Goal: Task Accomplishment & Management: Manage account settings

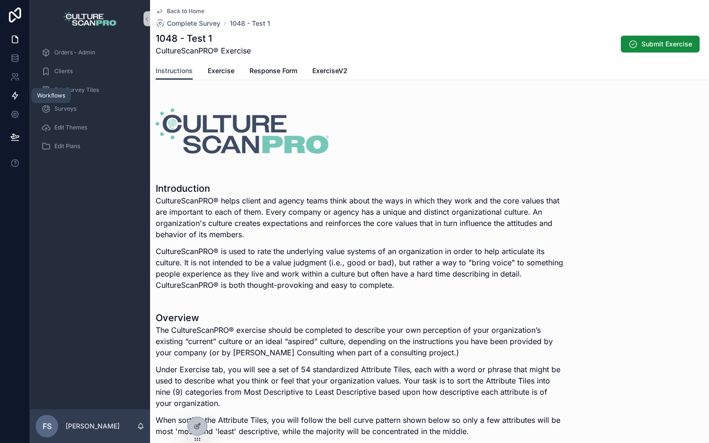
click at [16, 94] on icon at bounding box center [14, 95] width 9 height 9
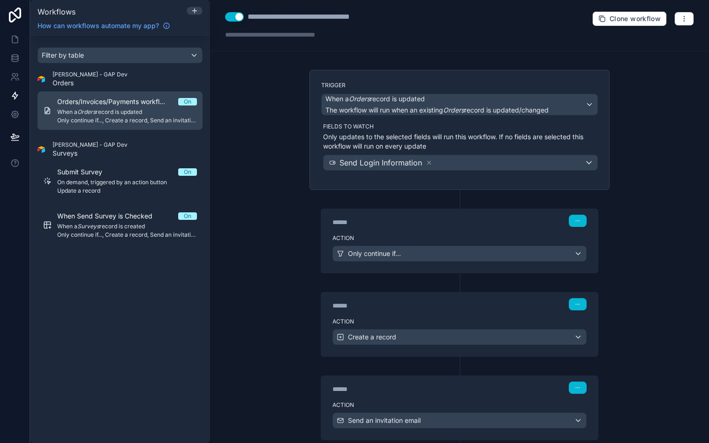
click at [94, 116] on div "Orders/Invoices/Payments workflow #1 On When a Orders record is updated Only co…" at bounding box center [127, 110] width 140 height 27
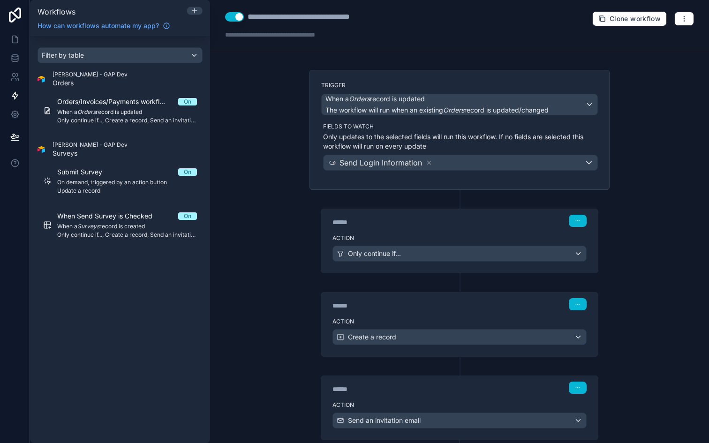
scroll to position [59, 0]
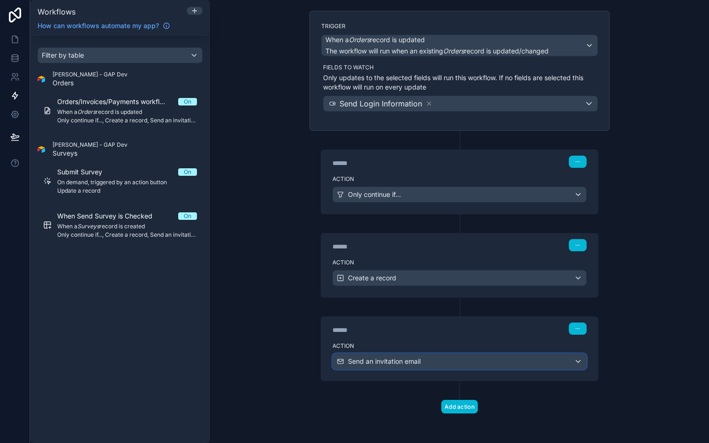
click at [379, 363] on span "Send an invitation email" at bounding box center [384, 361] width 73 height 9
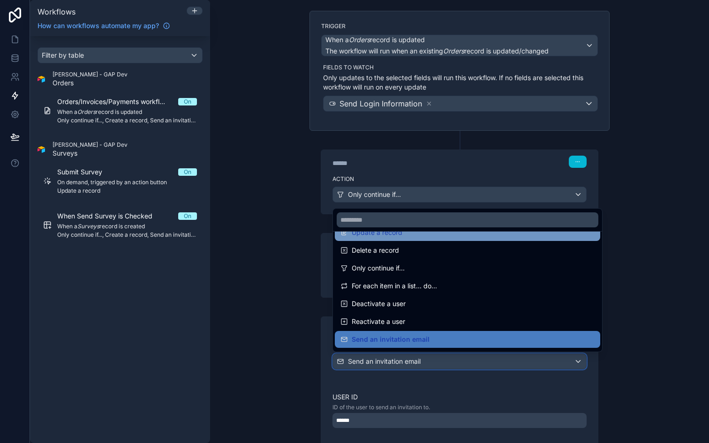
scroll to position [173, 0]
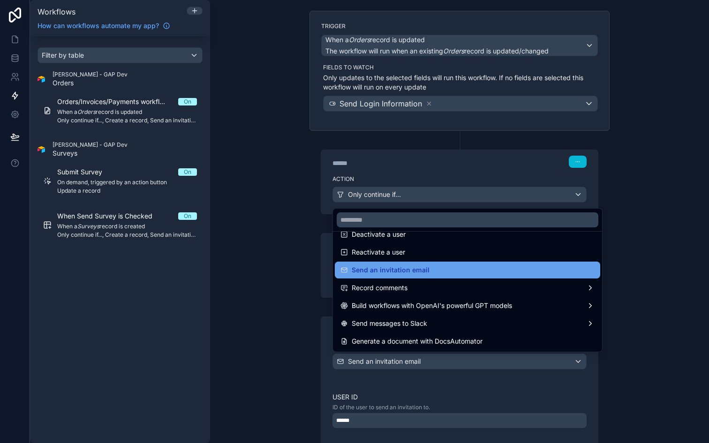
click at [410, 269] on span "Send an invitation email" at bounding box center [391, 269] width 78 height 11
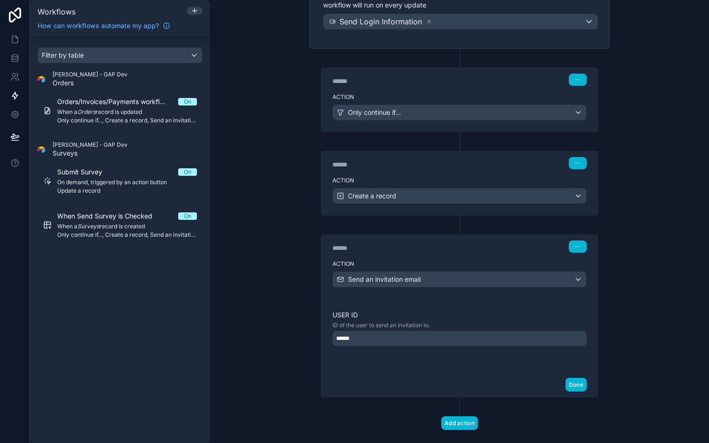
scroll to position [158, 0]
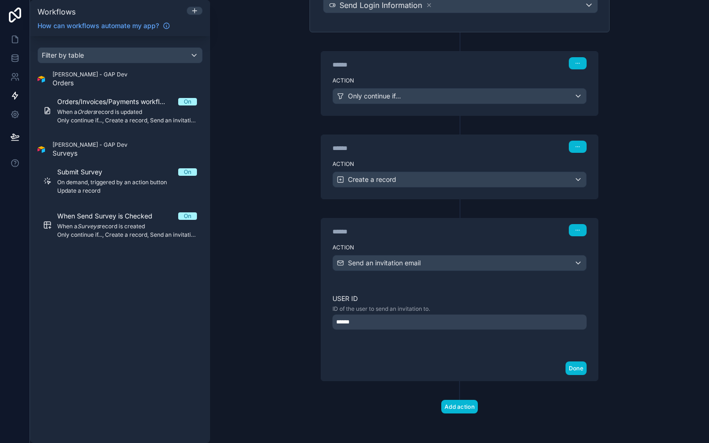
click at [630, 252] on div "**********" at bounding box center [459, 221] width 499 height 443
click at [579, 229] on icon "button" at bounding box center [578, 230] width 6 height 6
click at [630, 225] on div "**********" at bounding box center [459, 221] width 499 height 443
click at [404, 262] on span "Send an invitation email" at bounding box center [384, 262] width 73 height 9
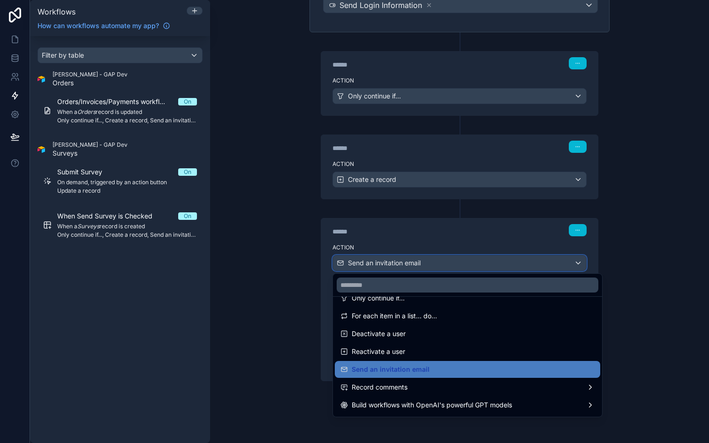
scroll to position [173, 0]
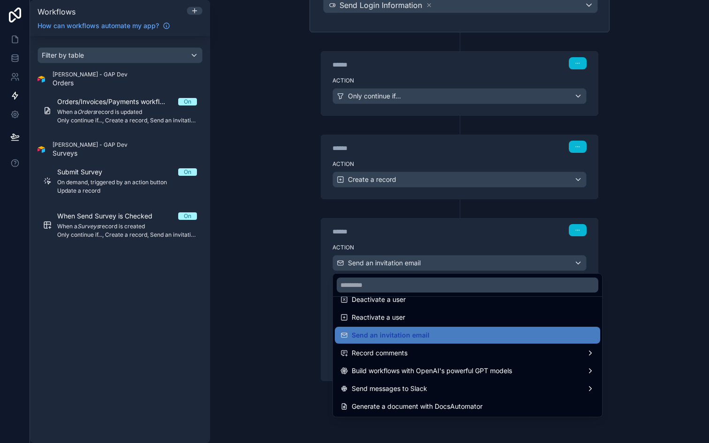
click at [260, 338] on div at bounding box center [354, 221] width 709 height 443
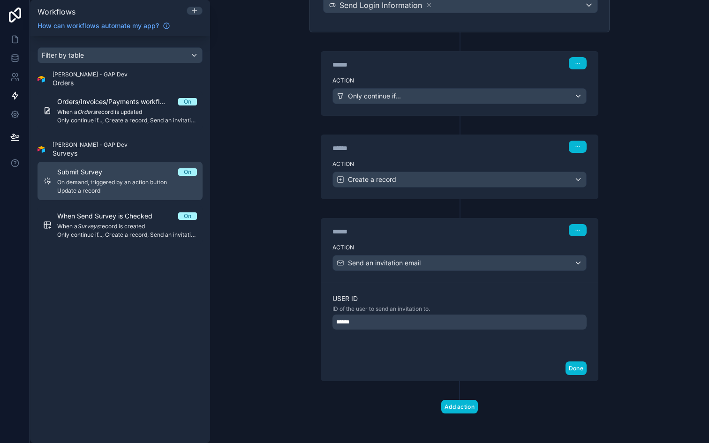
click at [102, 187] on span "Update a record" at bounding box center [127, 191] width 140 height 8
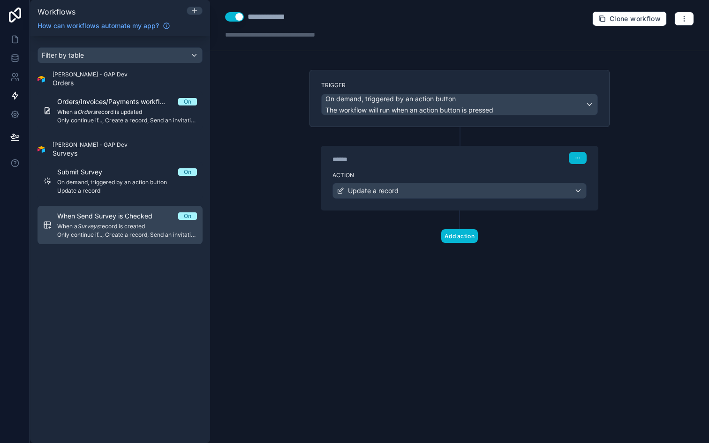
click at [102, 221] on div "When Send Survey is Checked On When a Surveys record is created Only continue i…" at bounding box center [127, 224] width 140 height 27
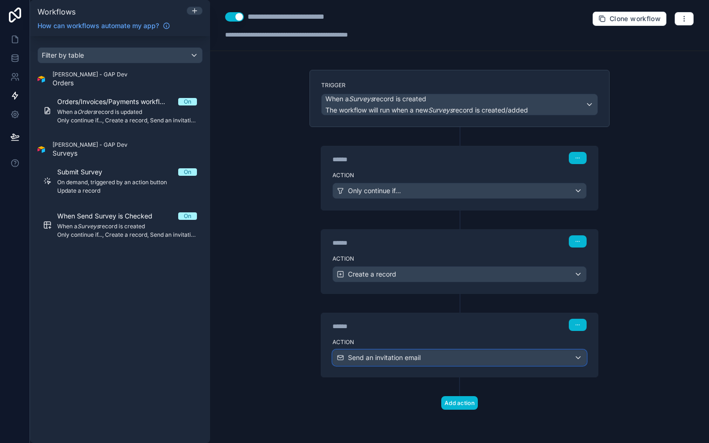
click at [403, 356] on span "Send an invitation email" at bounding box center [384, 357] width 73 height 9
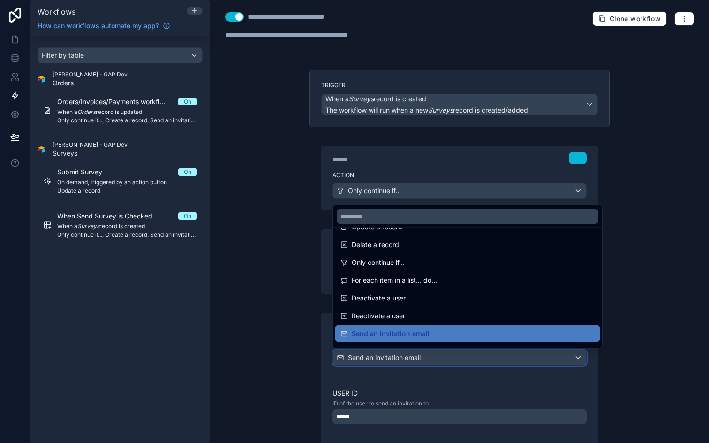
scroll to position [117, 0]
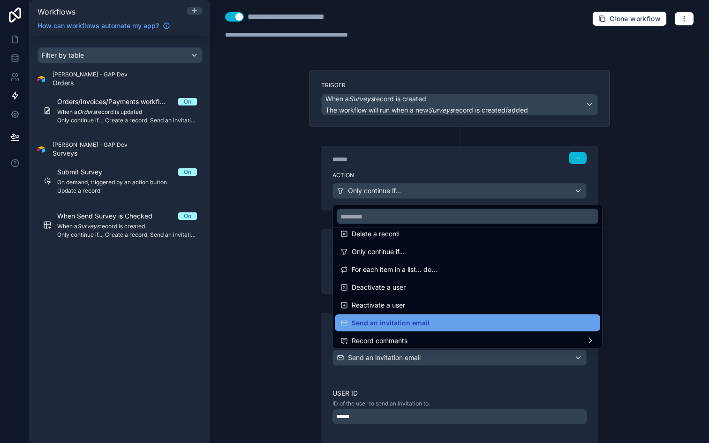
click at [419, 327] on span "Send an invitation email" at bounding box center [391, 322] width 78 height 11
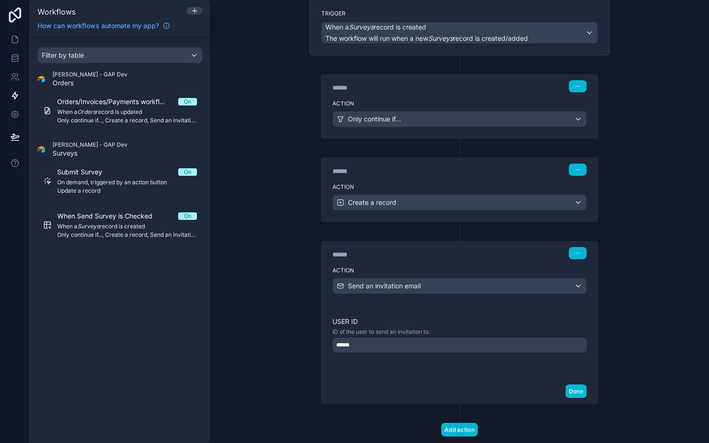
scroll to position [74, 0]
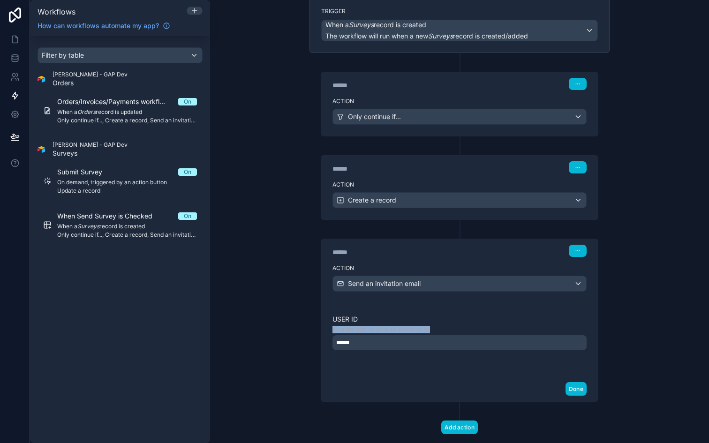
drag, startPoint x: 437, startPoint y: 328, endPoint x: 325, endPoint y: 329, distance: 112.0
click at [325, 329] on div "User ID ID of the user to send an invitation to. ******" at bounding box center [459, 340] width 277 height 74
click at [642, 100] on div "**********" at bounding box center [459, 221] width 499 height 443
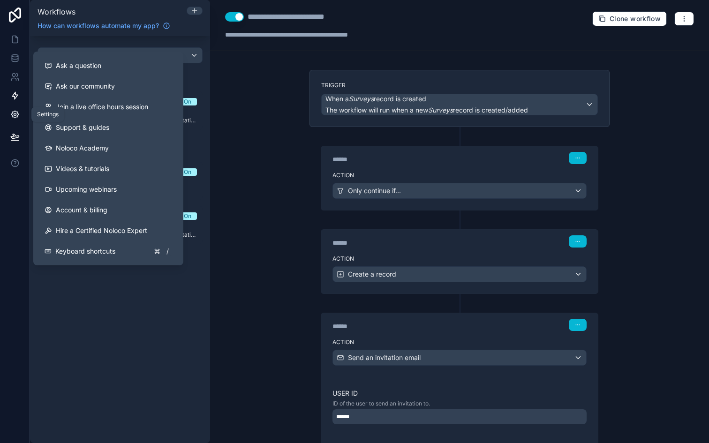
click at [13, 105] on link at bounding box center [15, 114] width 30 height 19
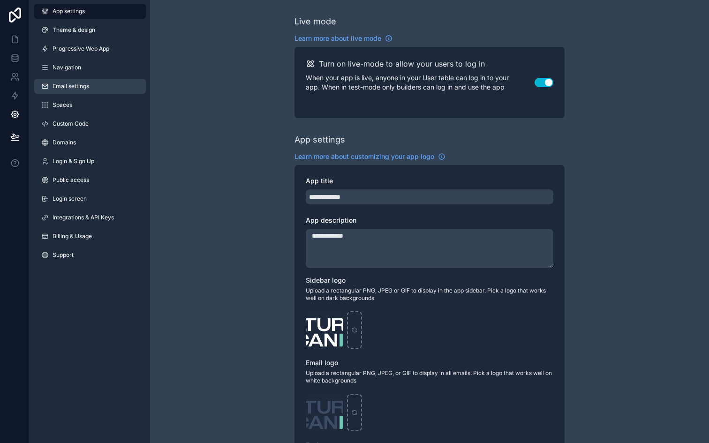
click at [69, 90] on link "Email settings" at bounding box center [90, 86] width 113 height 15
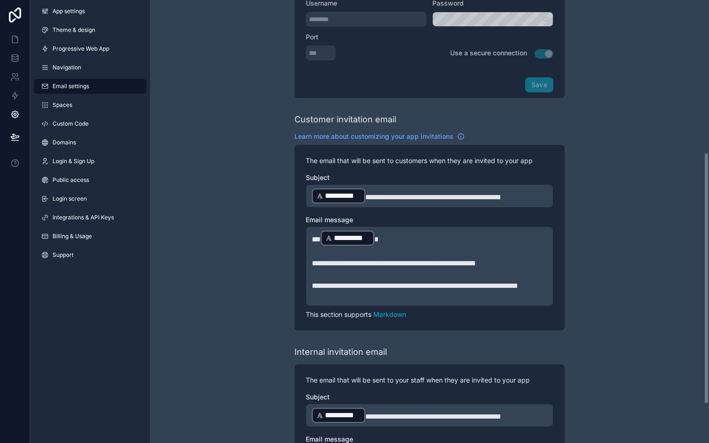
scroll to position [282, 0]
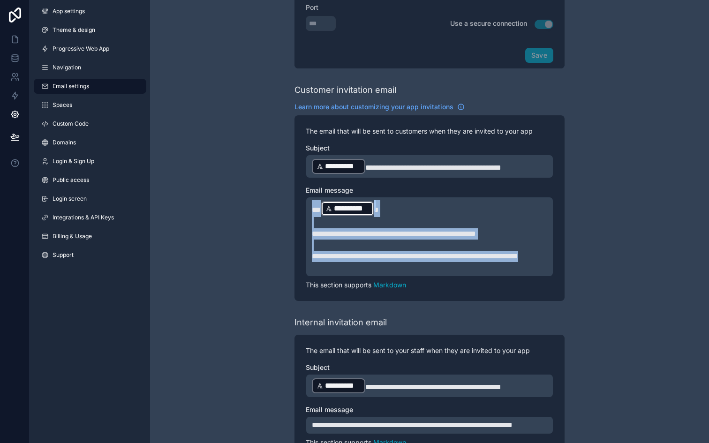
drag, startPoint x: 313, startPoint y: 205, endPoint x: 395, endPoint y: 269, distance: 104.3
click at [395, 269] on div "**********" at bounding box center [429, 236] width 235 height 73
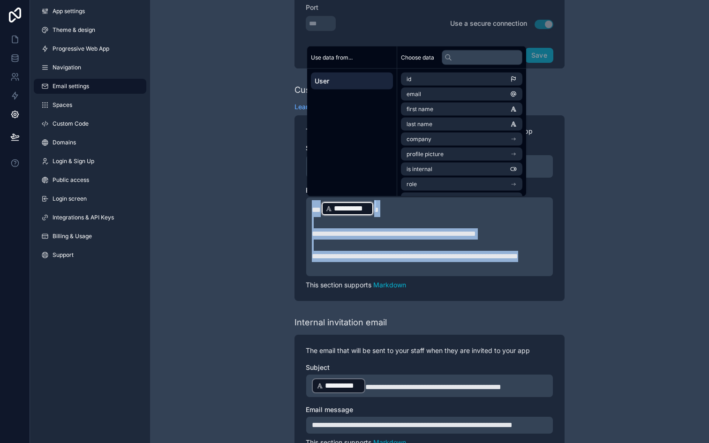
click at [395, 262] on p "**********" at bounding box center [429, 256] width 235 height 11
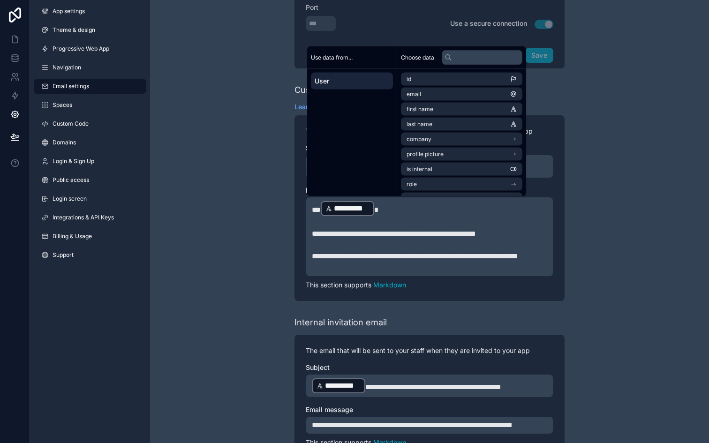
click at [270, 233] on div "**********" at bounding box center [429, 96] width 559 height 756
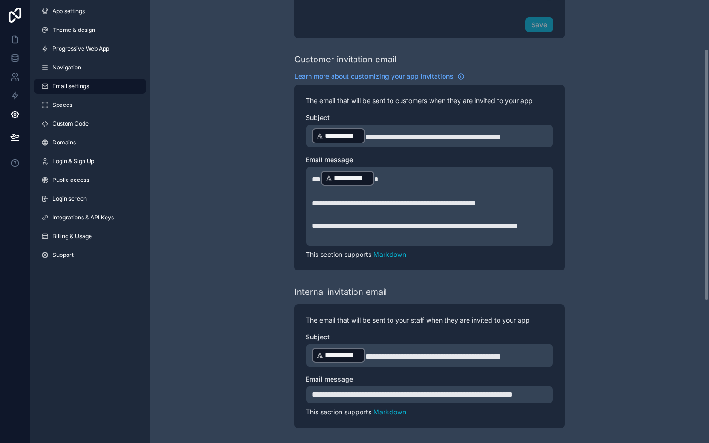
scroll to position [0, 0]
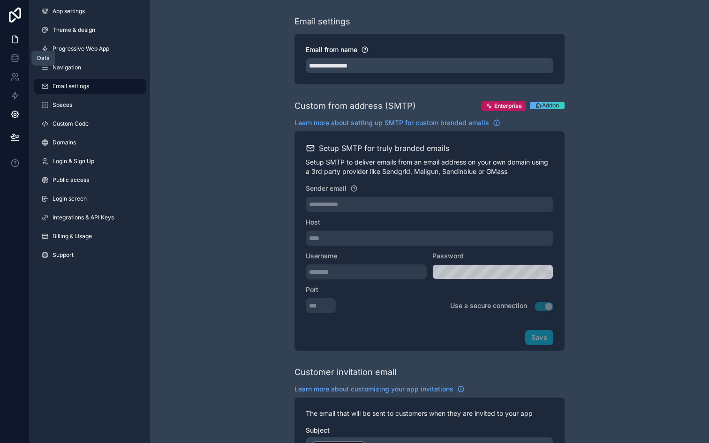
click at [13, 47] on link at bounding box center [15, 39] width 30 height 19
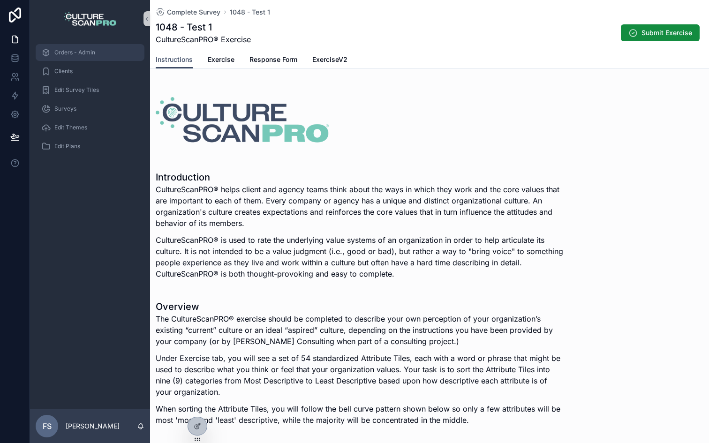
click at [74, 51] on span "Orders - Admin" at bounding box center [74, 53] width 41 height 8
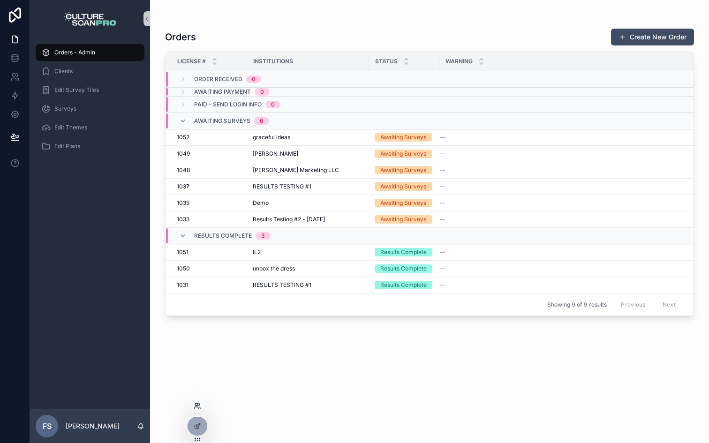
click at [199, 403] on icon at bounding box center [199, 404] width 1 height 2
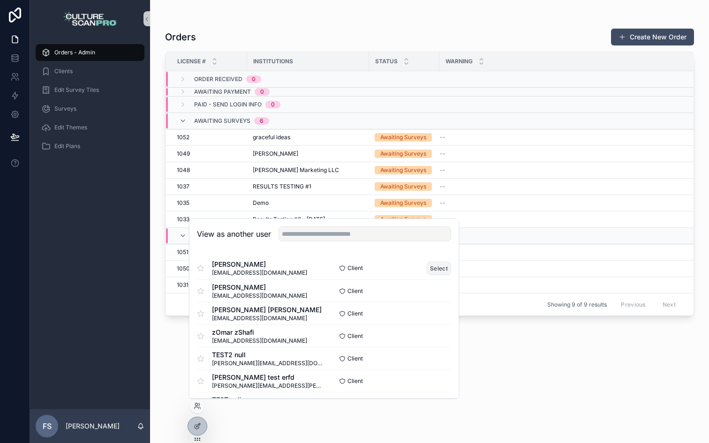
click at [437, 270] on button "Select" at bounding box center [439, 269] width 24 height 14
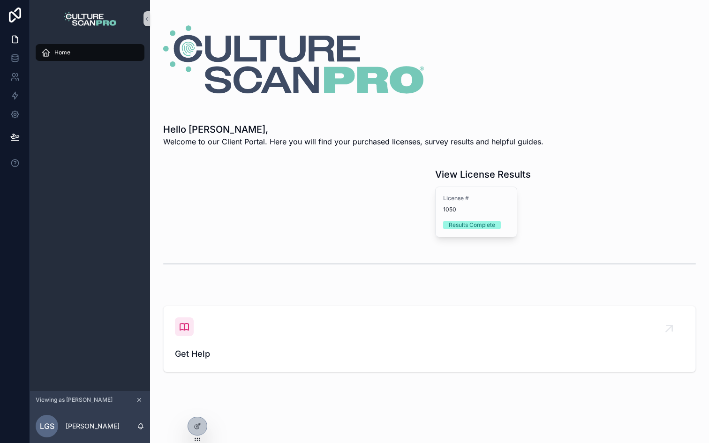
scroll to position [8, 0]
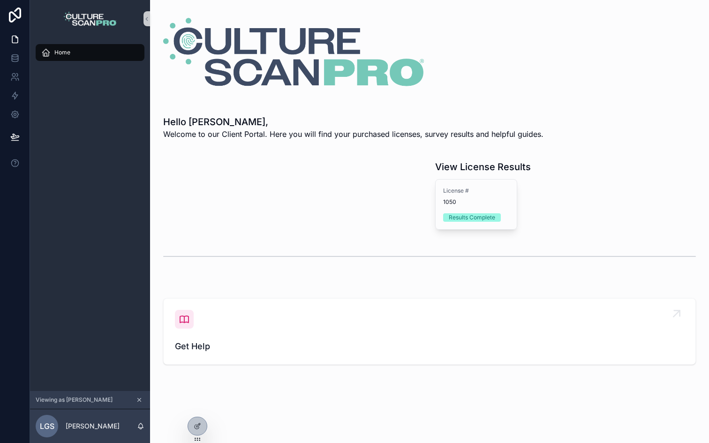
click at [182, 322] on icon "scrollable content" at bounding box center [184, 319] width 11 height 11
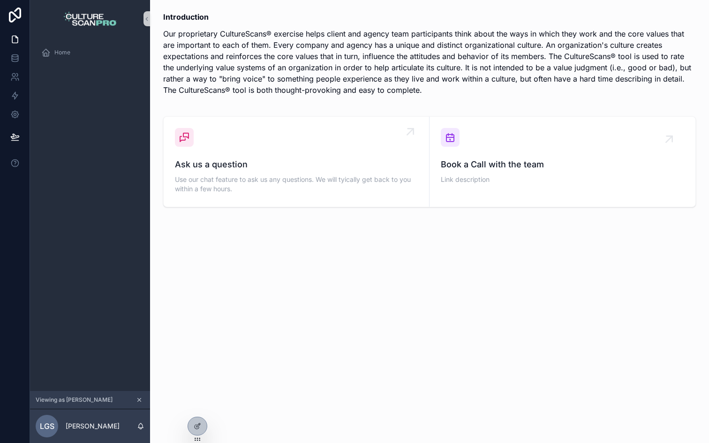
click at [240, 145] on div "Ask us a question Use our chat feature to ask us any questions. We will tyicall…" at bounding box center [296, 162] width 243 height 68
click at [185, 139] on icon "scrollable content" at bounding box center [184, 137] width 11 height 11
click at [16, 56] on icon at bounding box center [14, 57] width 9 height 9
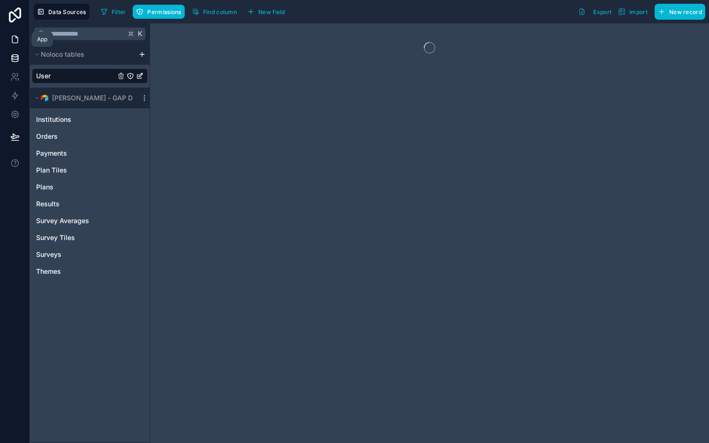
click at [16, 45] on link at bounding box center [15, 39] width 30 height 19
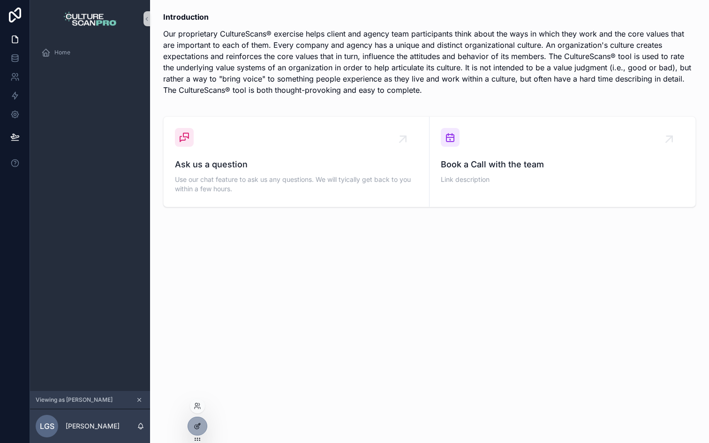
click at [192, 426] on div at bounding box center [197, 426] width 19 height 18
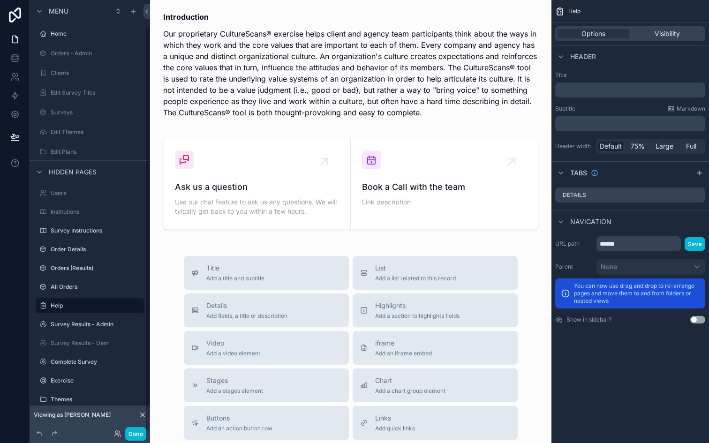
scroll to position [29, 0]
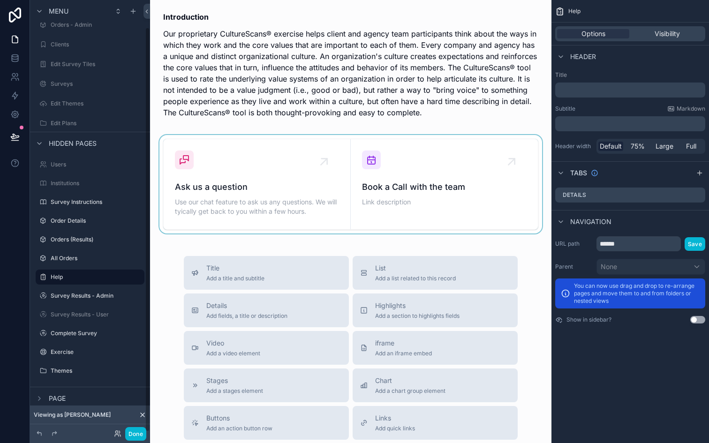
click at [206, 159] on div "scrollable content" at bounding box center [351, 184] width 386 height 98
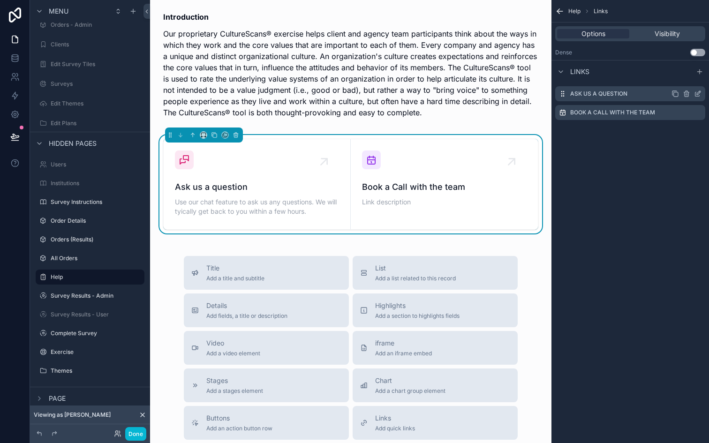
click at [695, 92] on icon "scrollable content" at bounding box center [698, 94] width 8 height 8
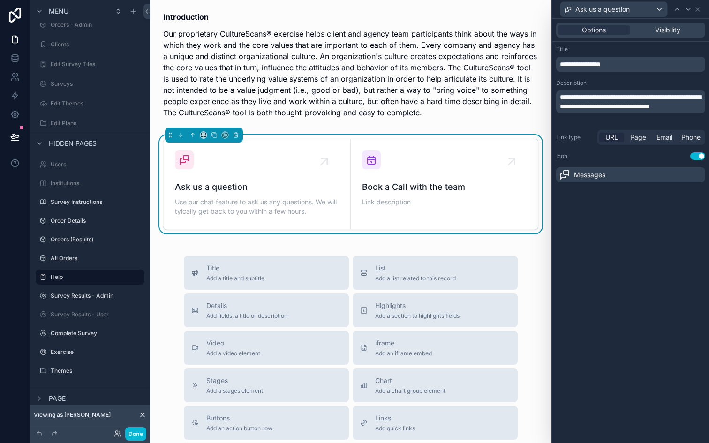
drag, startPoint x: 653, startPoint y: 149, endPoint x: 615, endPoint y: 138, distance: 40.4
click at [615, 138] on span "URL" at bounding box center [611, 137] width 13 height 9
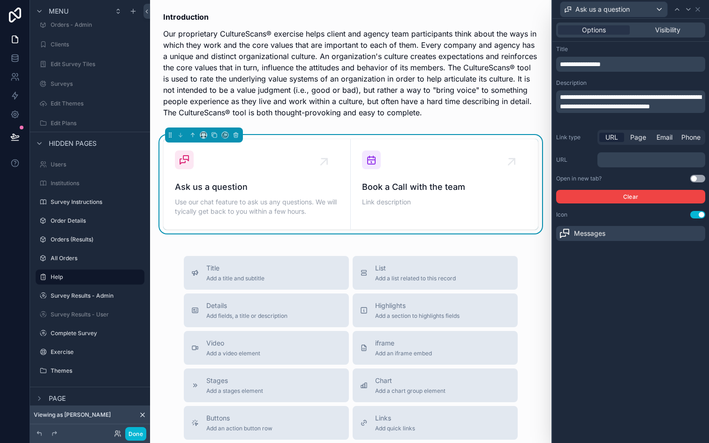
click at [615, 161] on p "﻿" at bounding box center [652, 159] width 102 height 9
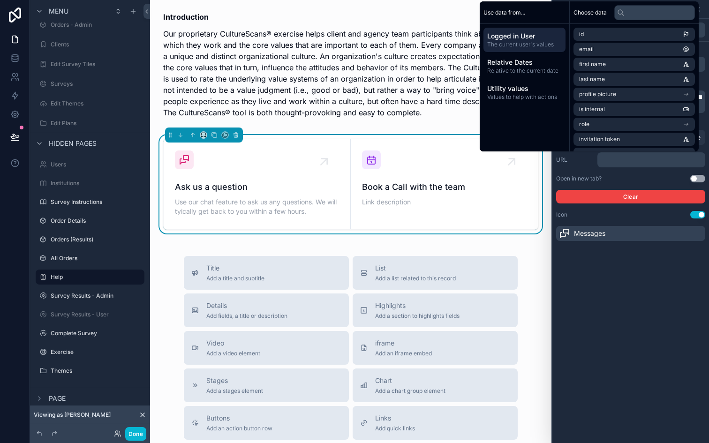
drag, startPoint x: 615, startPoint y: 138, endPoint x: 579, endPoint y: 161, distance: 42.0
click at [579, 161] on label "URL" at bounding box center [575, 160] width 38 height 8
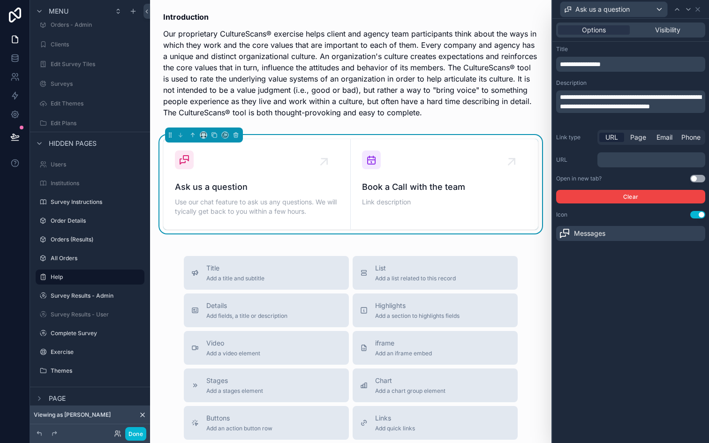
click at [402, 165] on div "Book a Call with the team Link description" at bounding box center [444, 179] width 165 height 58
click at [699, 8] on icon at bounding box center [698, 10] width 8 height 8
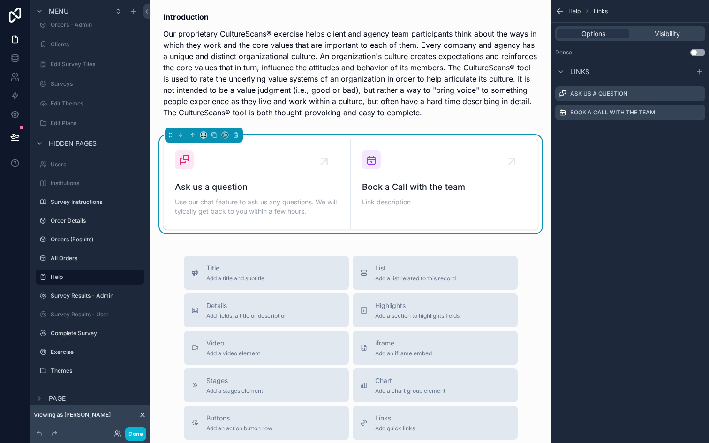
click at [607, 111] on label "Book a Call with the team" at bounding box center [612, 113] width 85 height 8
click at [0, 0] on icon "scrollable content" at bounding box center [0, 0] width 0 height 0
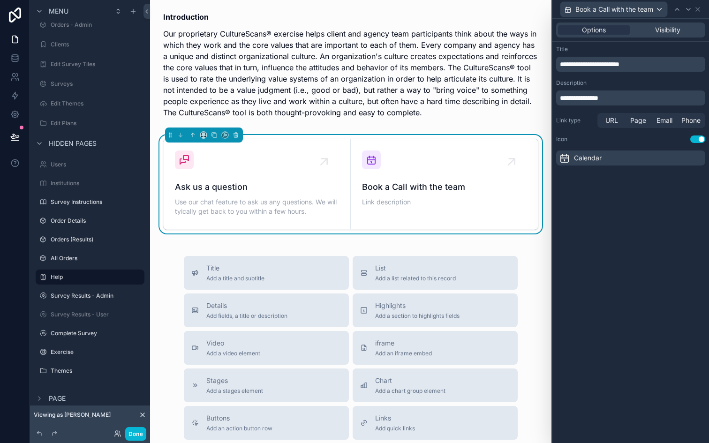
click at [612, 118] on span "URL" at bounding box center [611, 120] width 13 height 9
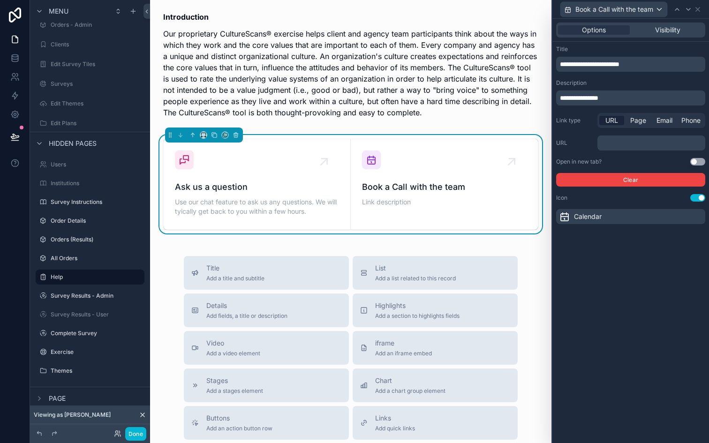
click at [613, 143] on p "﻿" at bounding box center [652, 142] width 102 height 9
click at [240, 164] on div "Ask us a question Use our chat feature to ask us any questions. We will tyicall…" at bounding box center [257, 184] width 164 height 68
click at [649, 28] on div "Visibility" at bounding box center [667, 29] width 72 height 9
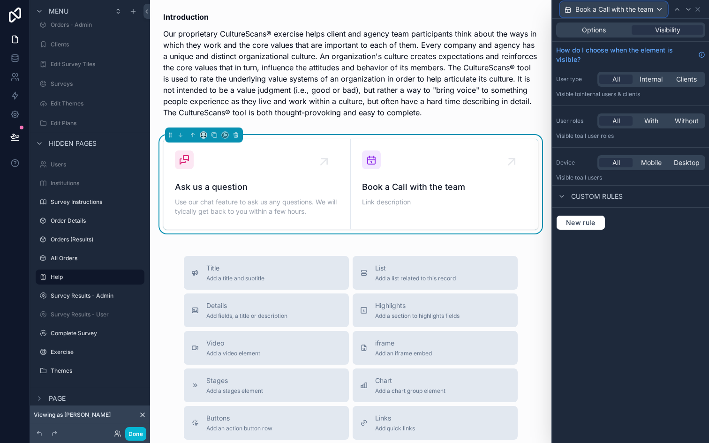
click at [657, 11] on div "Book a Call with the team" at bounding box center [613, 9] width 107 height 15
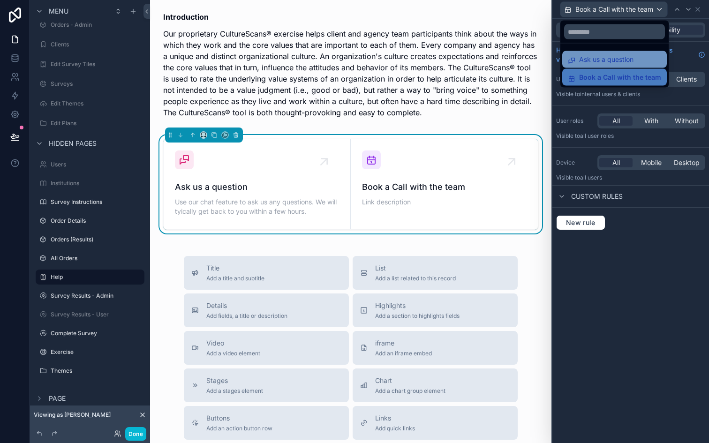
click at [606, 63] on span "Ask us a question" at bounding box center [606, 59] width 54 height 11
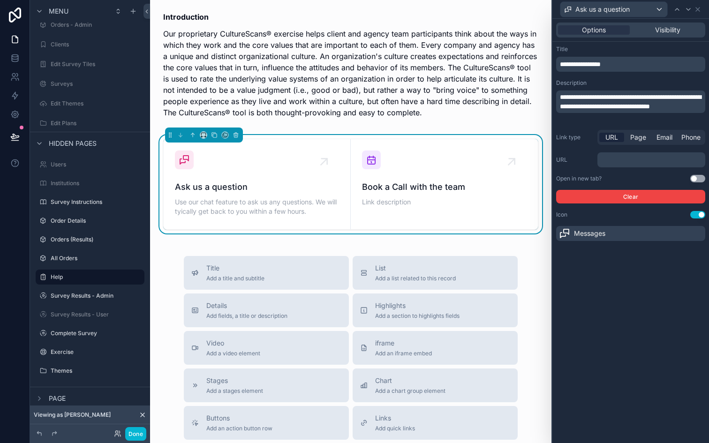
click at [696, 213] on button "Use setting" at bounding box center [697, 215] width 15 height 8
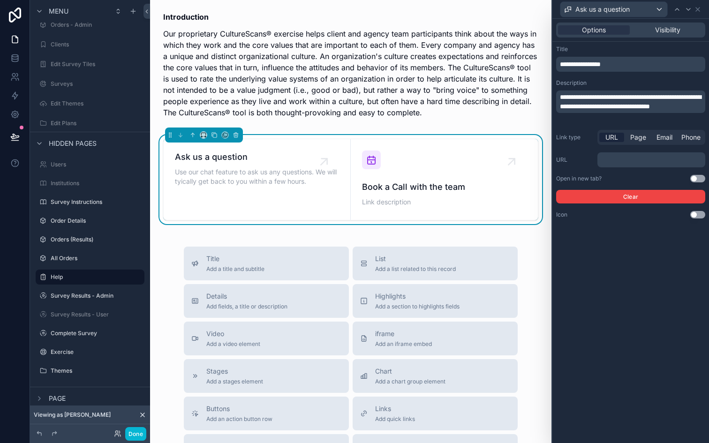
click at [667, 38] on div "Options Visibility" at bounding box center [630, 30] width 157 height 23
click at [665, 32] on span "Visibility" at bounding box center [667, 29] width 25 height 9
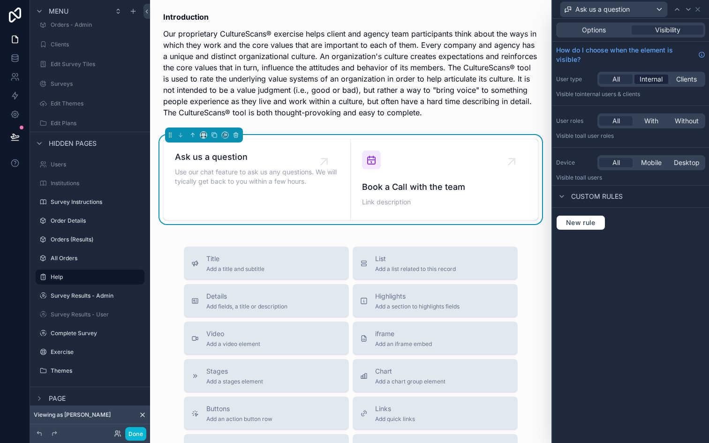
click at [650, 82] on span "Internal" at bounding box center [650, 79] width 23 height 9
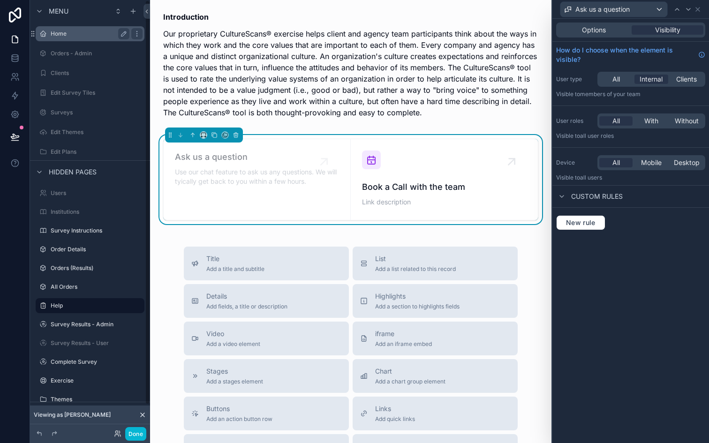
click at [60, 35] on label "Home" at bounding box center [88, 34] width 75 height 8
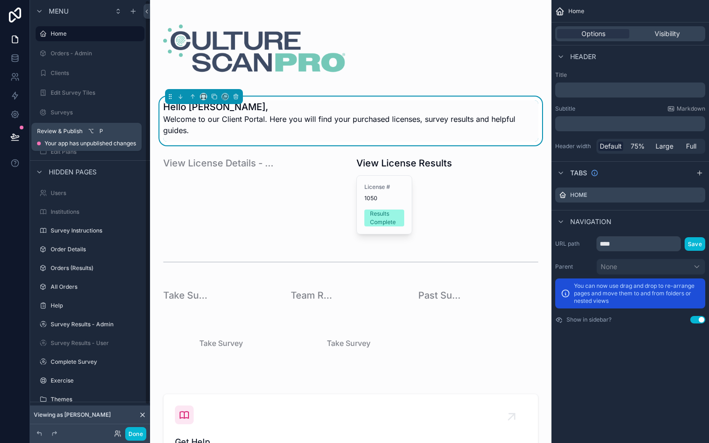
click at [17, 139] on icon at bounding box center [14, 136] width 9 height 9
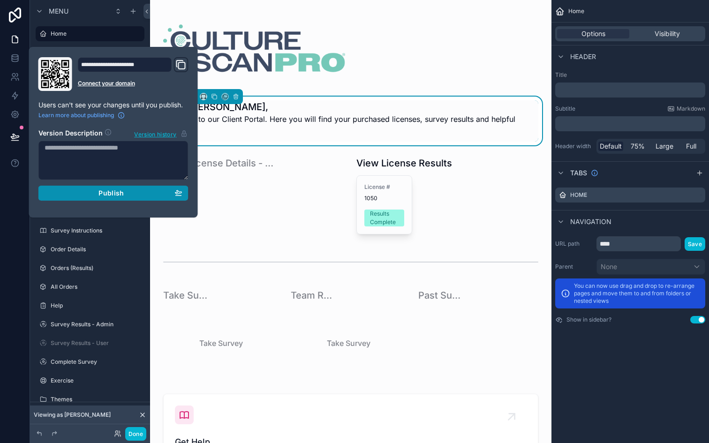
click at [72, 190] on div "Publish" at bounding box center [114, 193] width 138 height 8
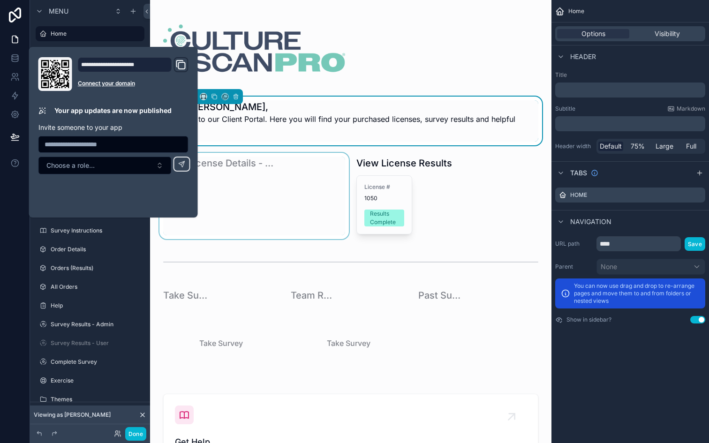
click at [225, 199] on div "scrollable content" at bounding box center [254, 196] width 193 height 86
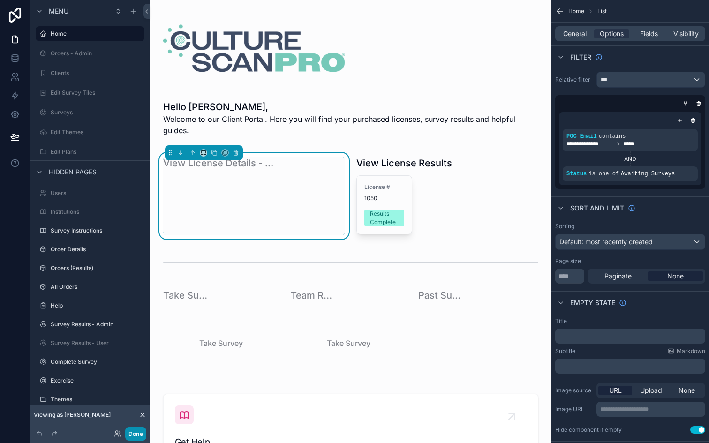
click at [143, 431] on button "Done" at bounding box center [135, 434] width 21 height 14
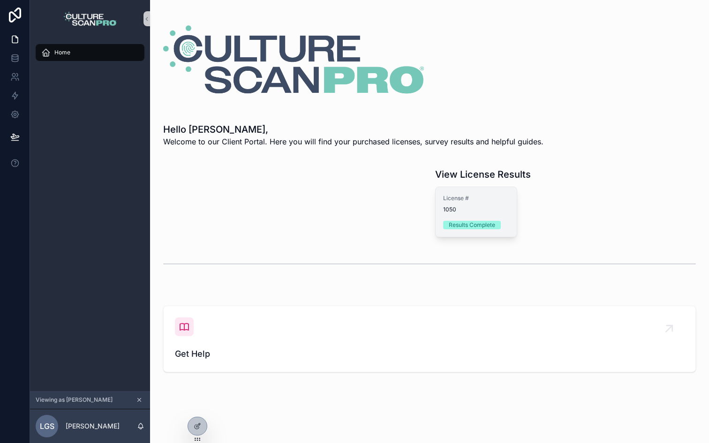
click at [451, 222] on div "Results Complete" at bounding box center [472, 225] width 46 height 8
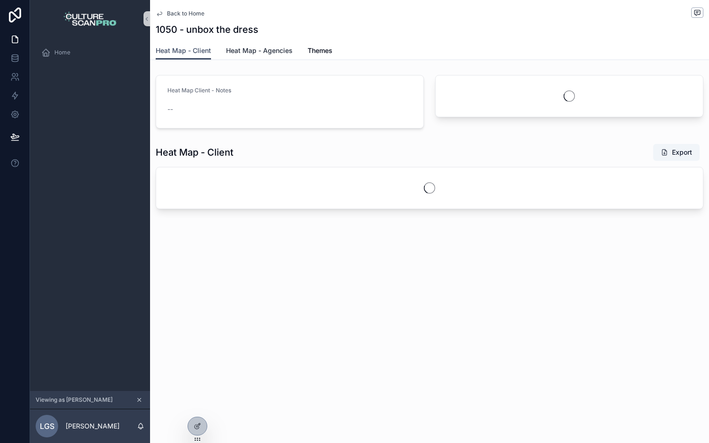
click at [268, 55] on link "Heat Map - Agencies" at bounding box center [259, 51] width 67 height 19
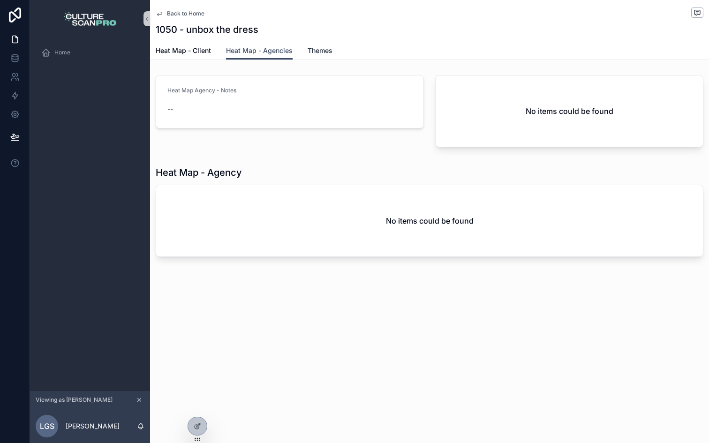
click at [320, 48] on span "Themes" at bounding box center [320, 50] width 25 height 9
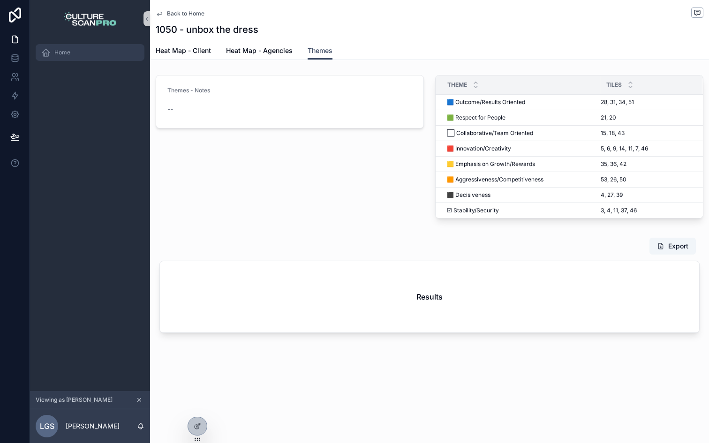
click at [63, 50] on span "Home" at bounding box center [62, 53] width 16 height 8
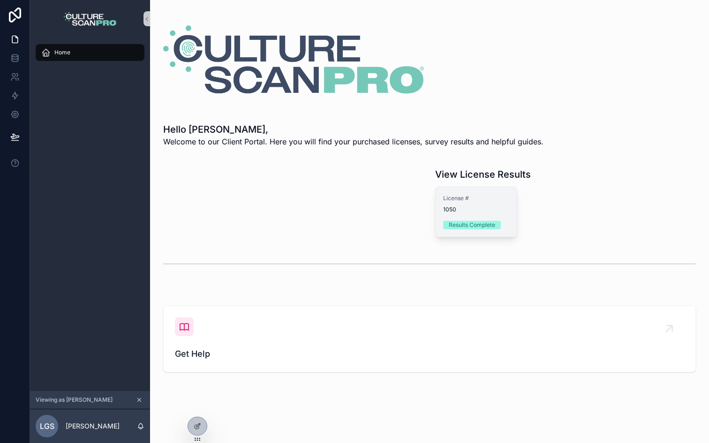
click at [473, 210] on span "1050" at bounding box center [476, 210] width 66 height 8
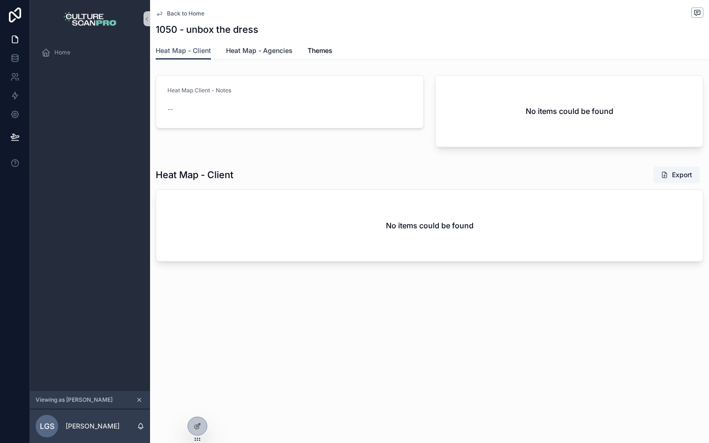
click at [235, 51] on span "Heat Map - Agencies" at bounding box center [259, 50] width 67 height 9
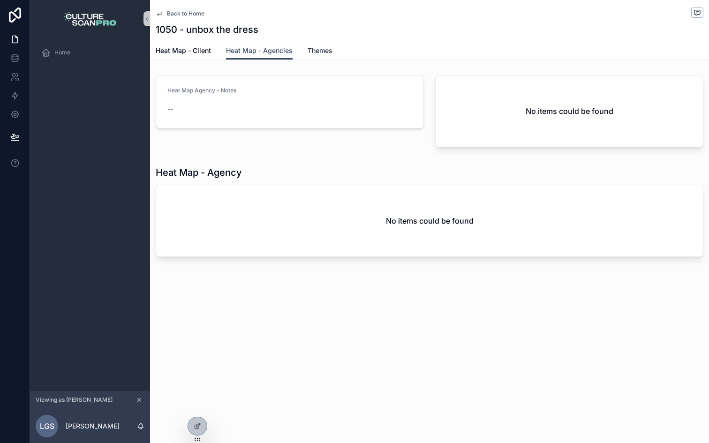
click at [315, 45] on link "Themes" at bounding box center [320, 51] width 25 height 19
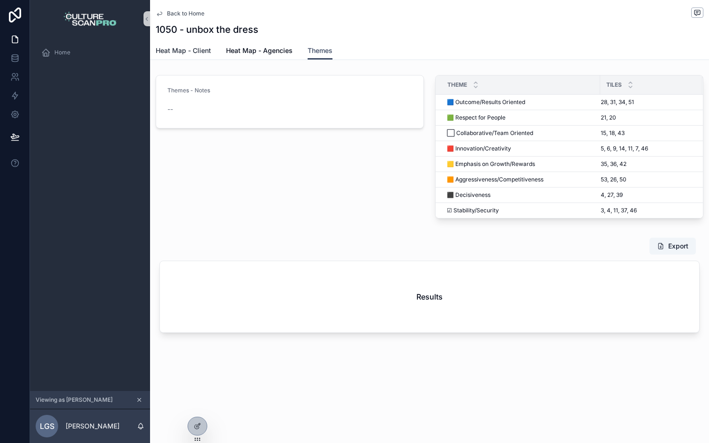
click at [167, 53] on span "Heat Map - Client" at bounding box center [183, 50] width 55 height 9
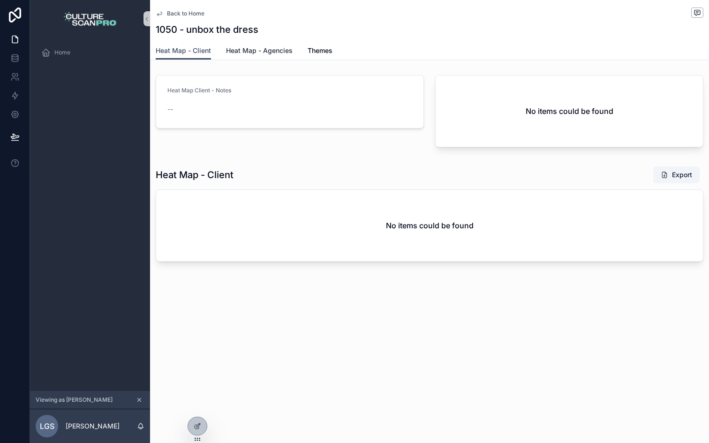
click at [242, 49] on span "Heat Map - Agencies" at bounding box center [259, 50] width 67 height 9
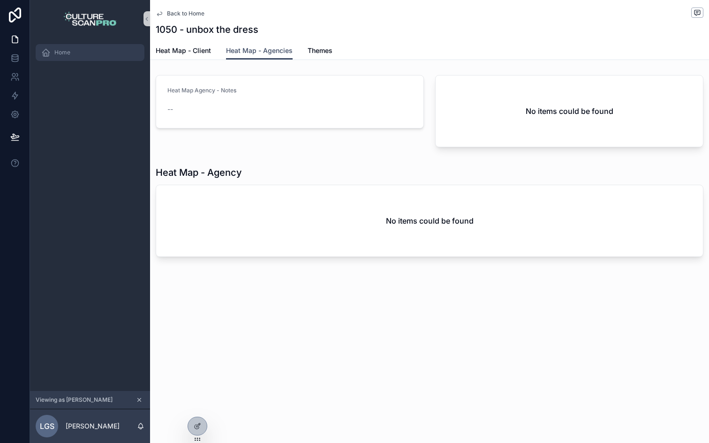
click at [79, 47] on div "Home" at bounding box center [90, 52] width 98 height 15
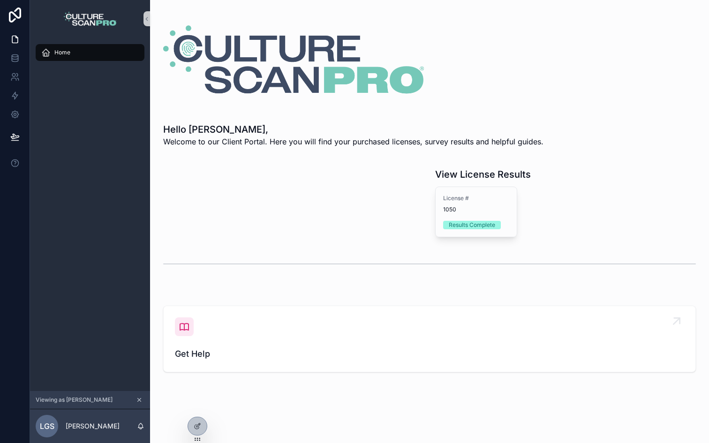
scroll to position [8, 0]
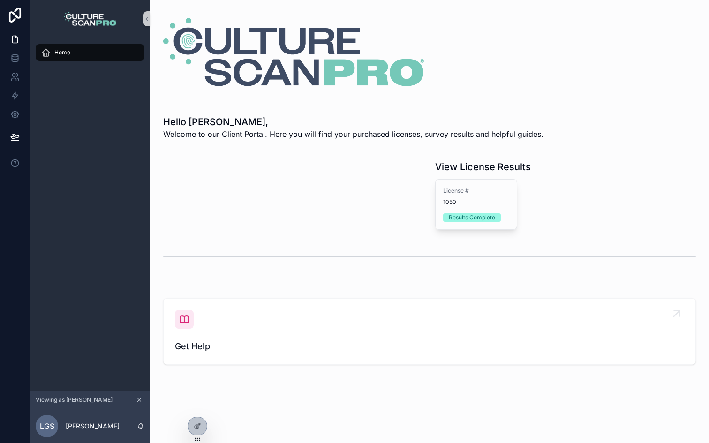
click at [219, 324] on div "Get Help" at bounding box center [429, 331] width 509 height 43
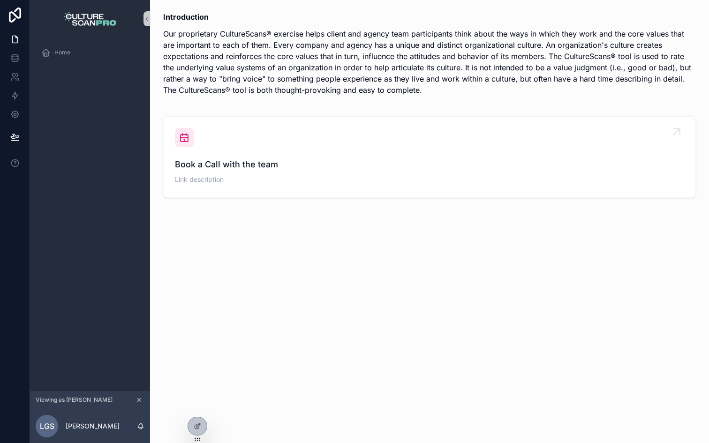
click at [237, 140] on div "Book a Call with the team Link description" at bounding box center [429, 157] width 509 height 58
click at [67, 49] on span "Home" at bounding box center [62, 53] width 16 height 8
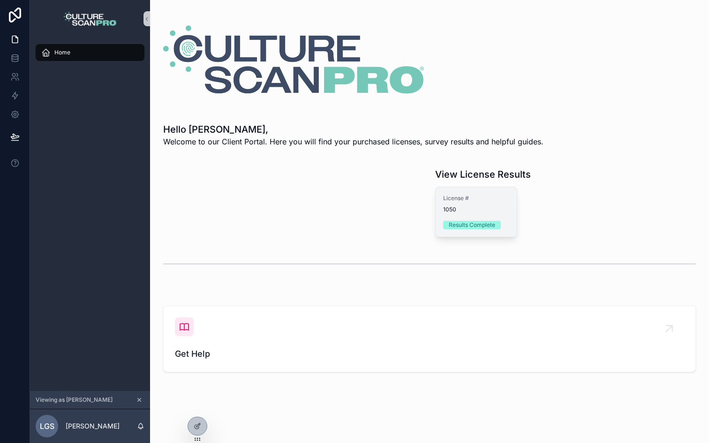
click at [460, 206] on span "1050" at bounding box center [476, 210] width 66 height 8
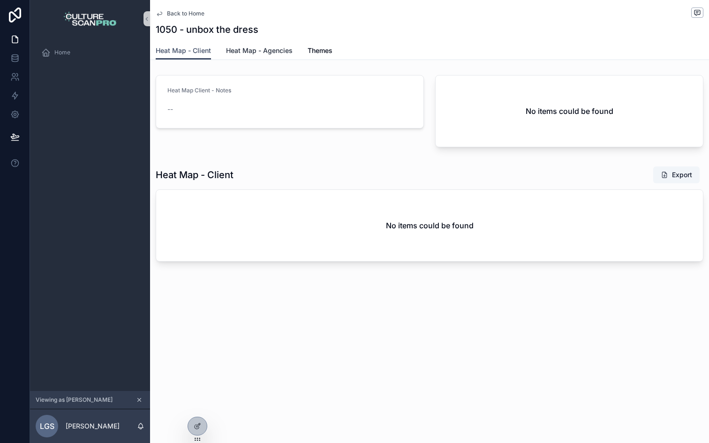
click at [261, 53] on span "Heat Map - Agencies" at bounding box center [259, 50] width 67 height 9
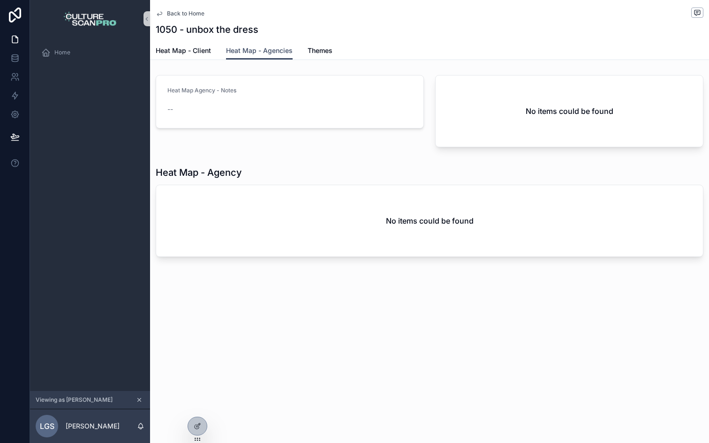
click at [286, 95] on div "Heat Map Agency - Notes" at bounding box center [289, 92] width 245 height 11
click at [517, 126] on div "No items could be found" at bounding box center [569, 110] width 267 height 71
click at [421, 215] on h2 "No items could be found" at bounding box center [430, 220] width 88 height 11
click at [316, 50] on span "Themes" at bounding box center [320, 50] width 25 height 9
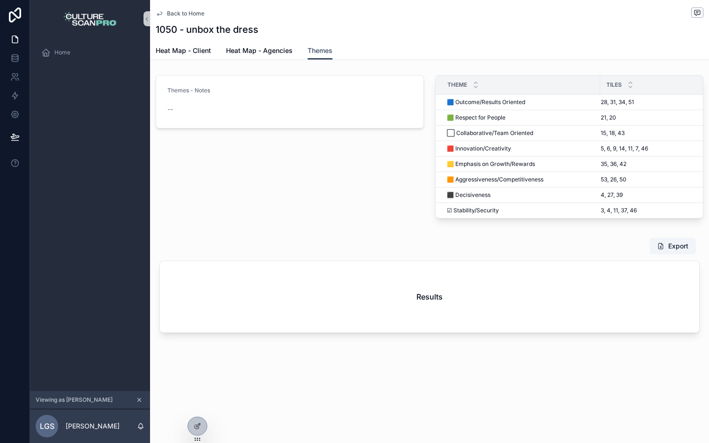
click at [296, 92] on div "Themes - Notes" at bounding box center [289, 92] width 245 height 11
click at [510, 101] on span "🟦 Outcome/Results Oriented" at bounding box center [486, 102] width 78 height 8
click at [472, 288] on div "Results" at bounding box center [429, 296] width 539 height 71
click at [424, 295] on h2 "Results" at bounding box center [429, 296] width 26 height 11
click at [193, 53] on span "Heat Map - Client" at bounding box center [183, 50] width 55 height 9
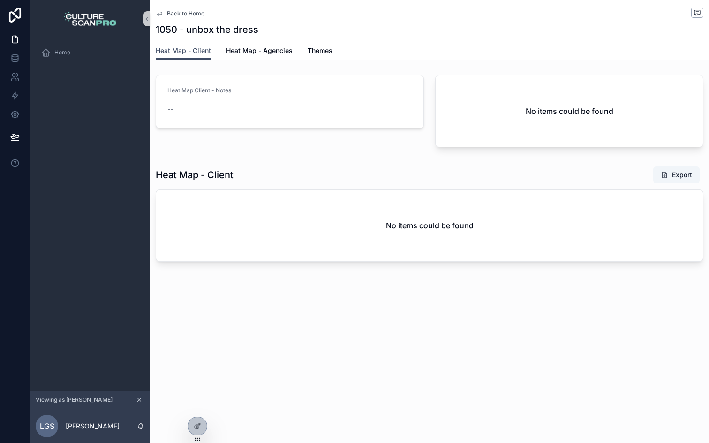
click at [192, 15] on span "Back to Home" at bounding box center [186, 14] width 38 height 8
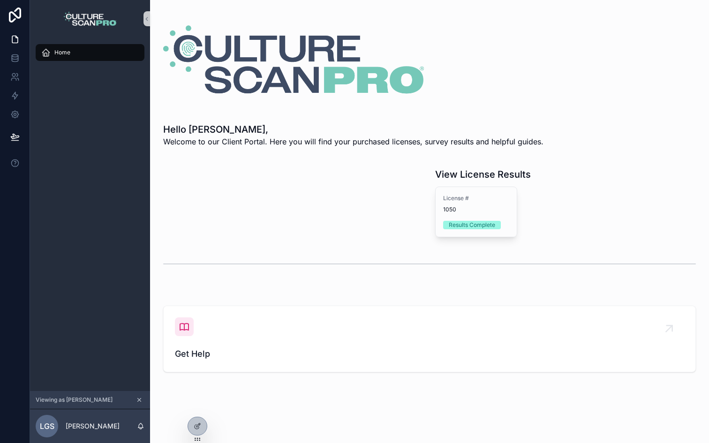
click at [69, 50] on span "Home" at bounding box center [62, 53] width 16 height 8
click at [197, 427] on icon at bounding box center [198, 425] width 4 height 4
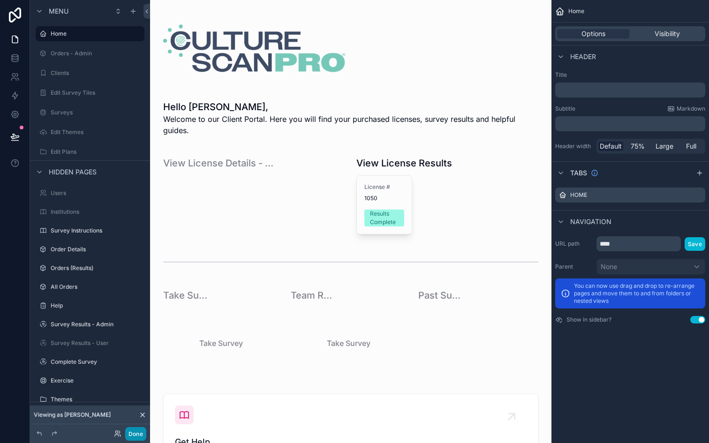
click at [136, 430] on button "Done" at bounding box center [135, 434] width 21 height 14
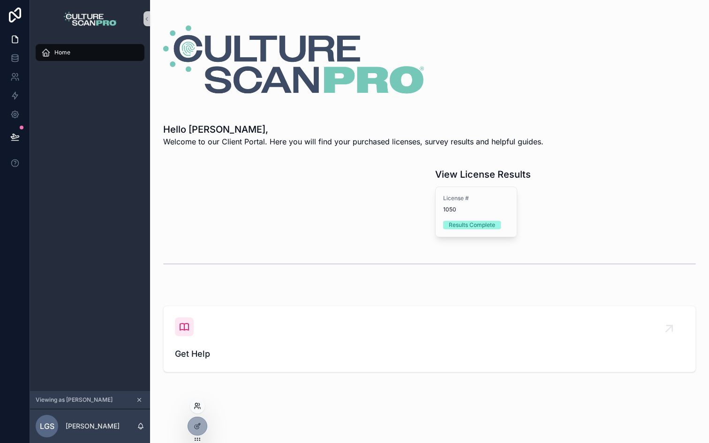
click at [200, 405] on icon at bounding box center [198, 406] width 8 height 8
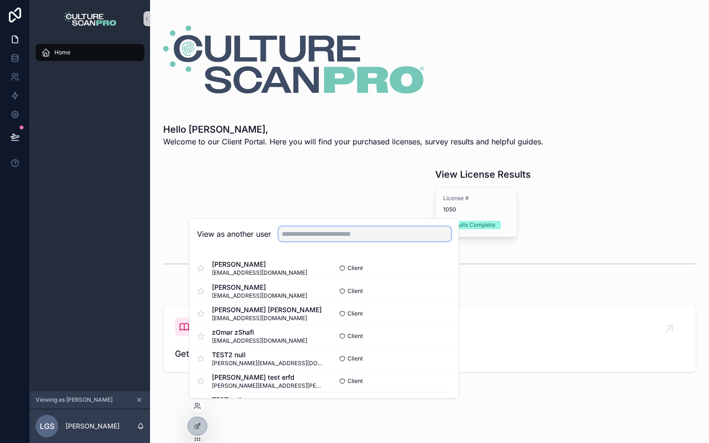
click at [371, 234] on input "text" at bounding box center [364, 233] width 173 height 15
type input "**"
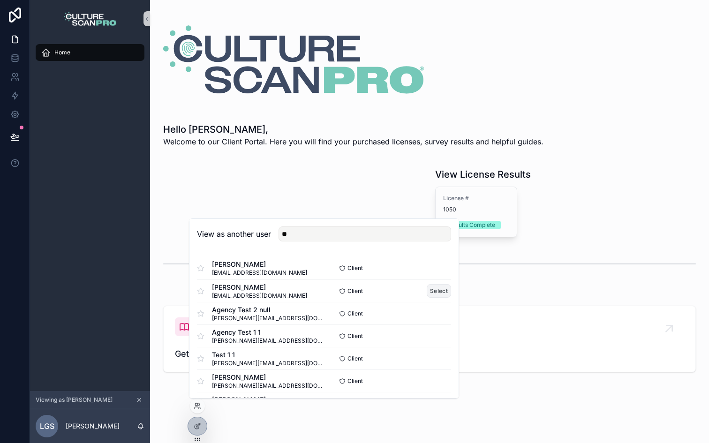
click at [435, 292] on button "Select" at bounding box center [439, 291] width 24 height 14
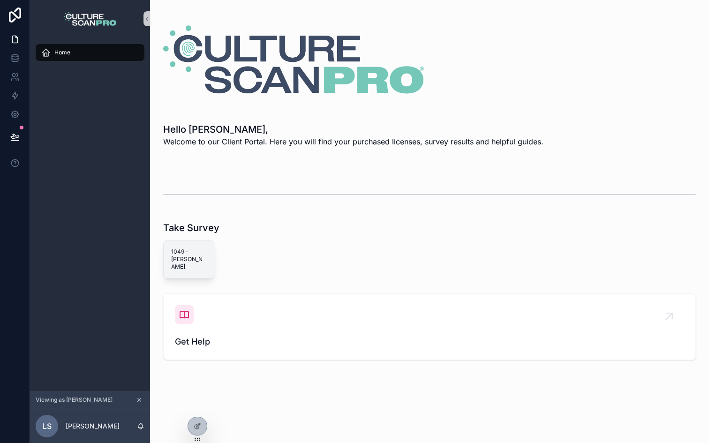
click at [196, 249] on span "1049 - [PERSON_NAME]" at bounding box center [188, 259] width 35 height 23
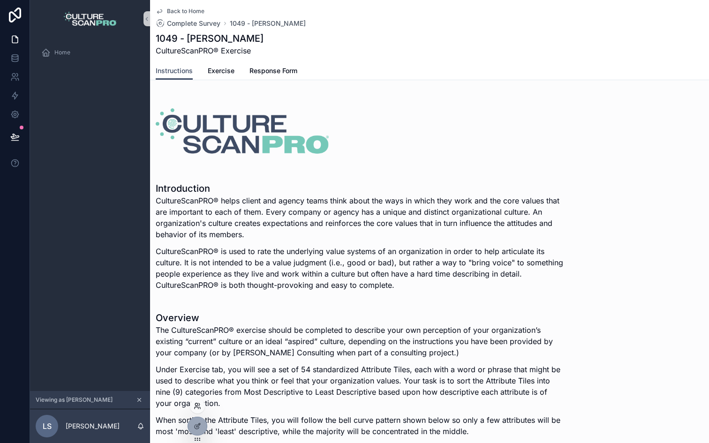
click at [196, 406] on icon at bounding box center [198, 406] width 8 height 8
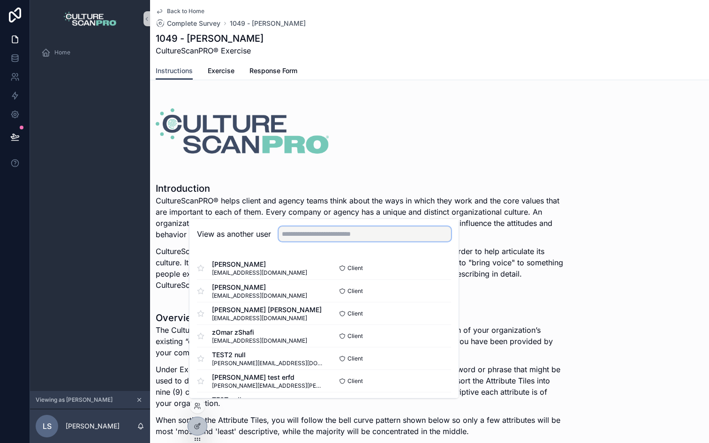
click at [320, 233] on input "text" at bounding box center [364, 233] width 173 height 15
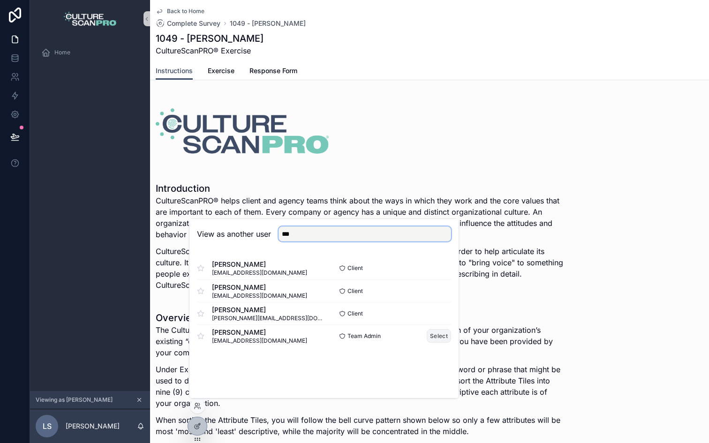
type input "***"
click at [438, 334] on button "Select" at bounding box center [439, 336] width 24 height 14
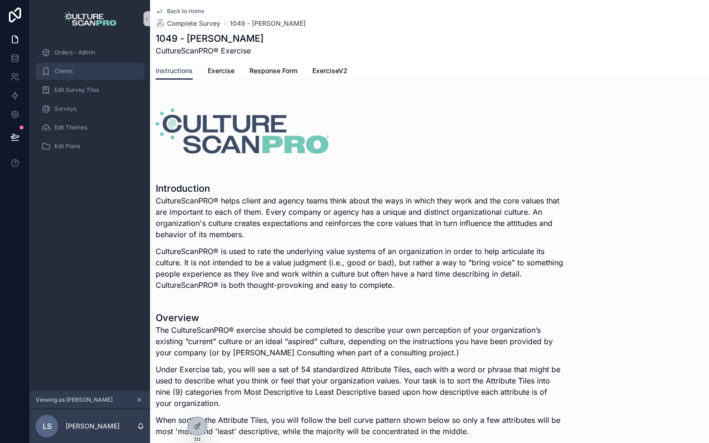
click at [75, 65] on div "Clients" at bounding box center [90, 71] width 98 height 15
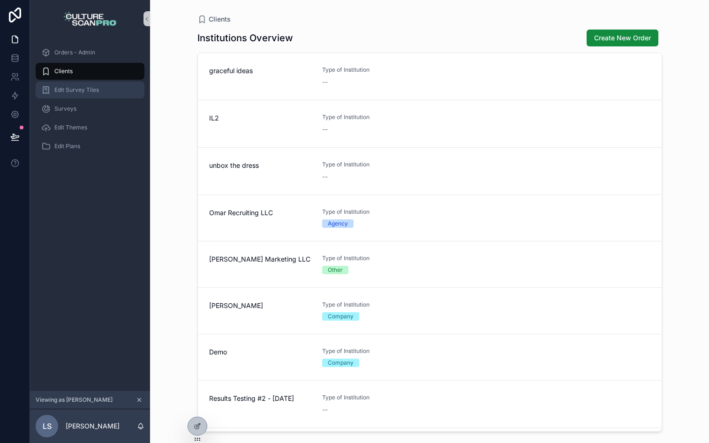
click at [77, 86] on div "Edit Survey Tiles" at bounding box center [90, 90] width 98 height 15
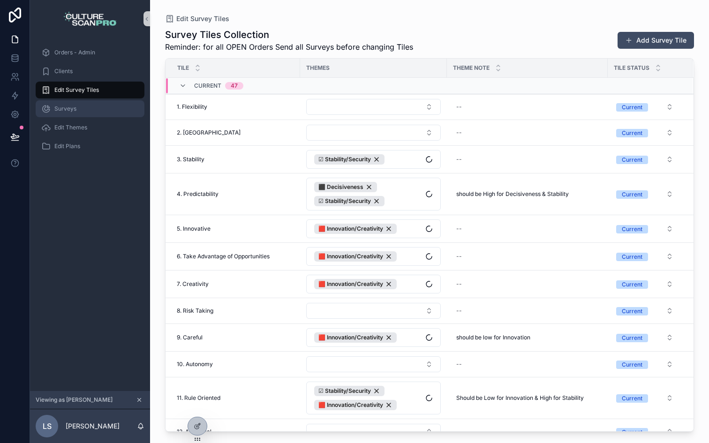
click at [76, 105] on div "Surveys" at bounding box center [90, 108] width 98 height 15
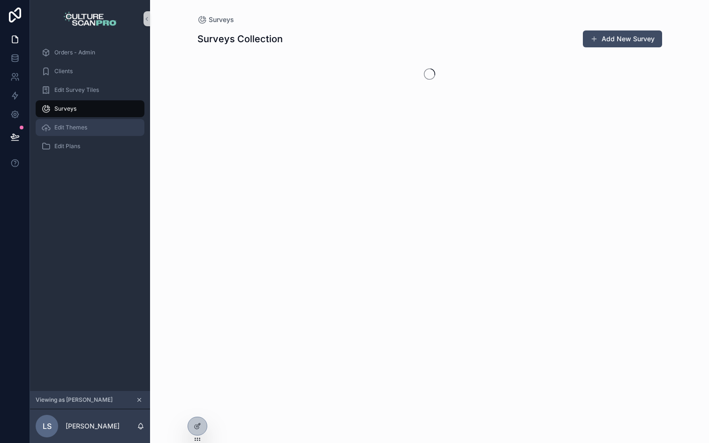
click at [75, 119] on link "Edit Themes" at bounding box center [90, 127] width 109 height 17
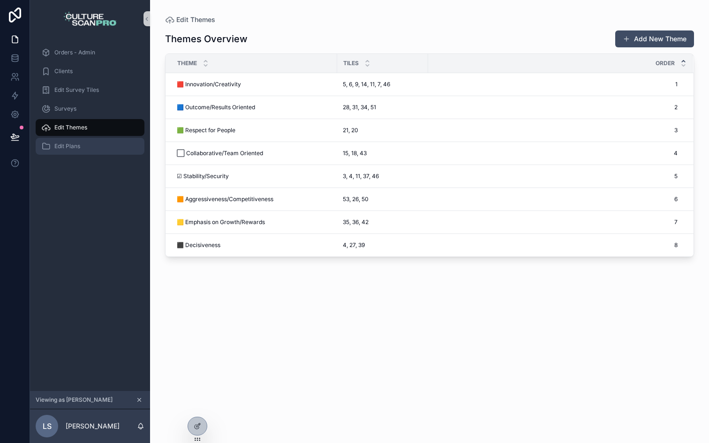
click at [74, 148] on span "Edit Plans" at bounding box center [67, 147] width 26 height 8
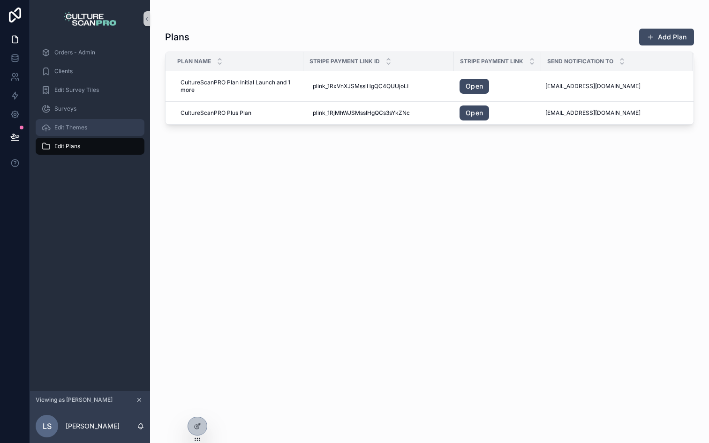
click at [86, 119] on link "Edit Themes" at bounding box center [90, 127] width 109 height 17
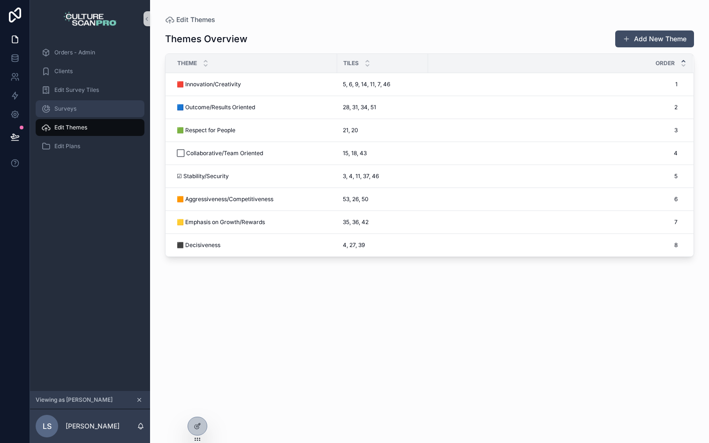
click at [80, 113] on div "Surveys" at bounding box center [90, 108] width 98 height 15
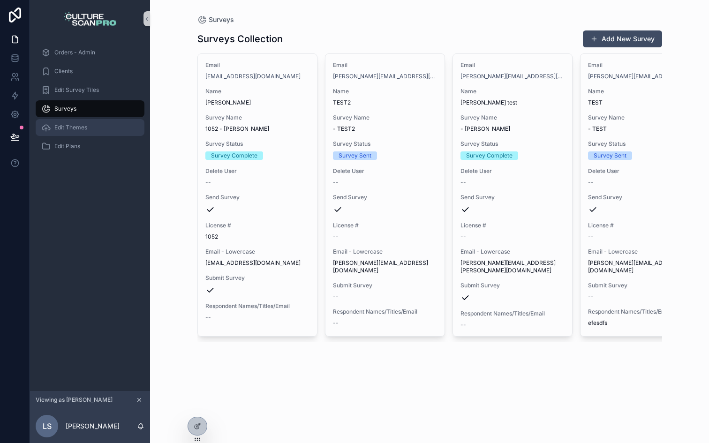
click at [69, 128] on span "Edit Themes" at bounding box center [70, 128] width 33 height 8
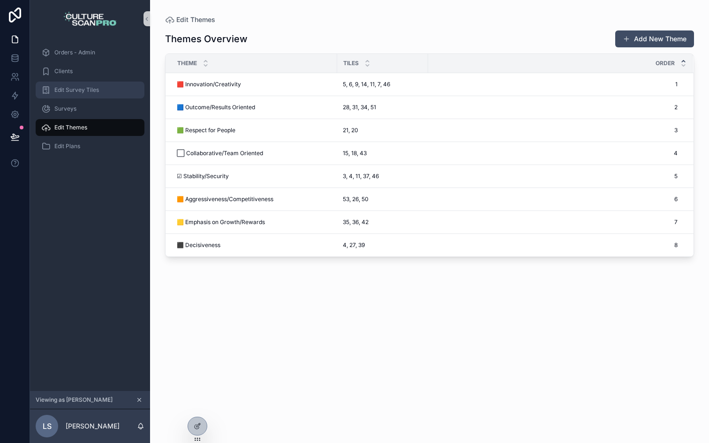
click at [67, 92] on span "Edit Survey Tiles" at bounding box center [76, 90] width 45 height 8
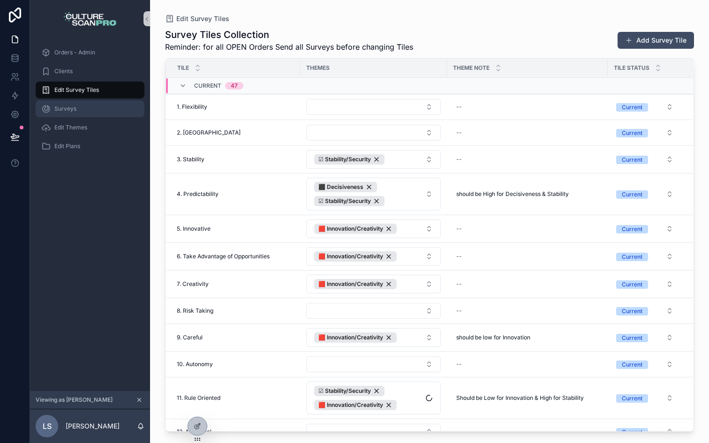
click at [68, 108] on span "Surveys" at bounding box center [65, 109] width 22 height 8
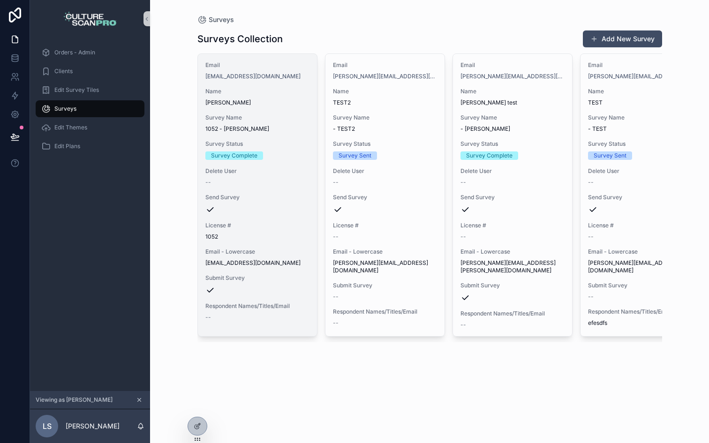
click at [243, 100] on span "[PERSON_NAME]" at bounding box center [257, 103] width 104 height 8
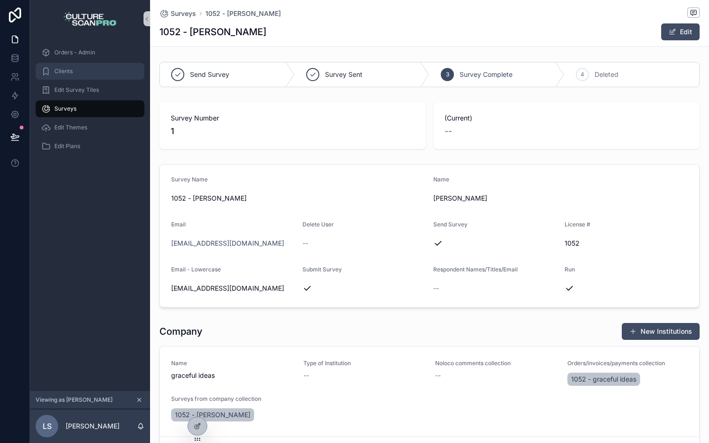
click at [71, 73] on span "Clients" at bounding box center [63, 72] width 18 height 8
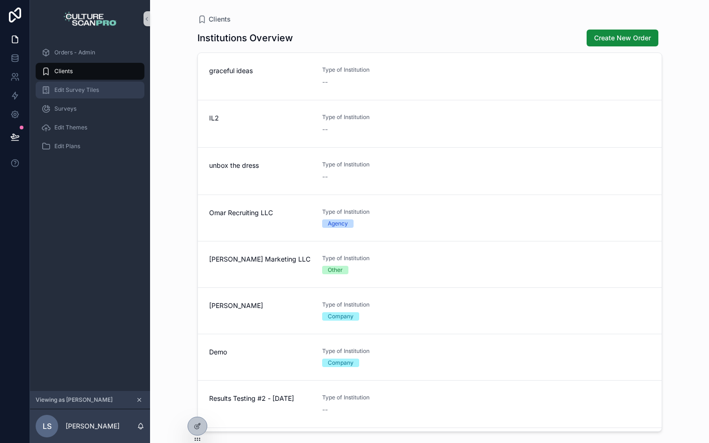
click at [75, 90] on span "Edit Survey Tiles" at bounding box center [76, 90] width 45 height 8
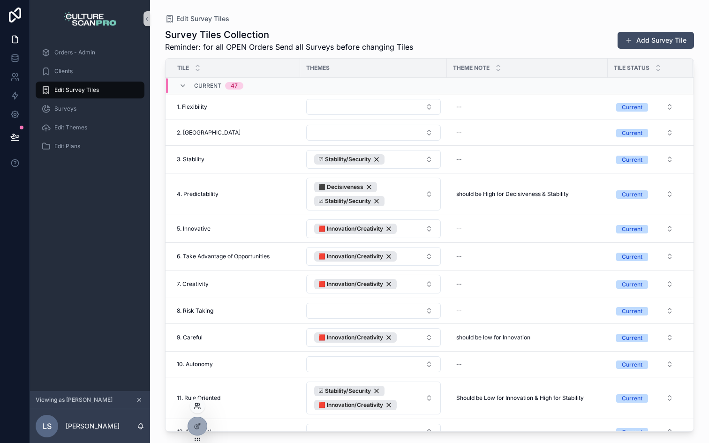
click at [198, 406] on icon at bounding box center [198, 406] width 8 height 8
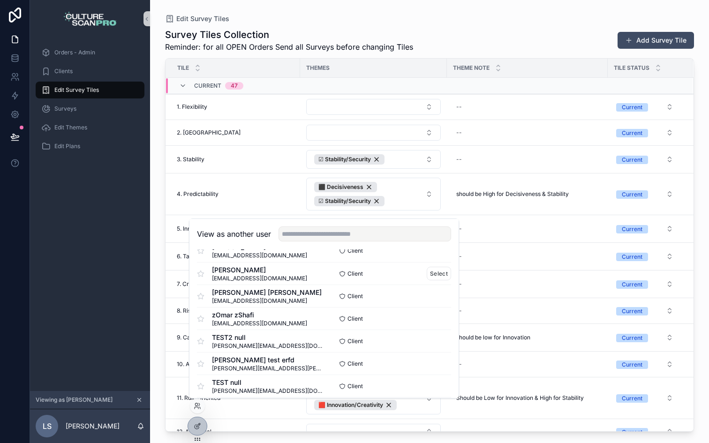
scroll to position [15, 0]
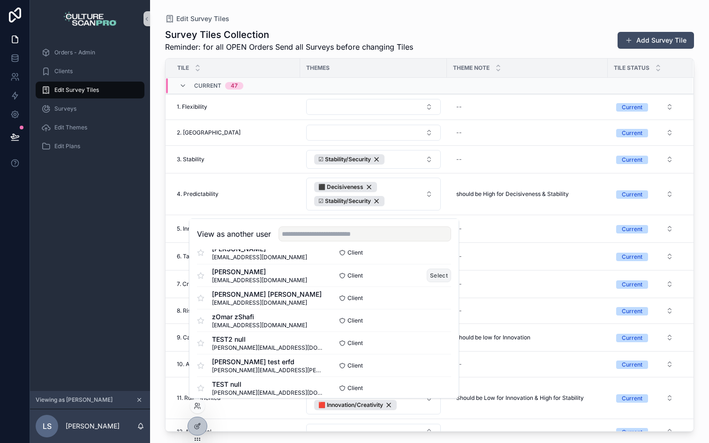
click at [438, 273] on button "Select" at bounding box center [439, 276] width 24 height 14
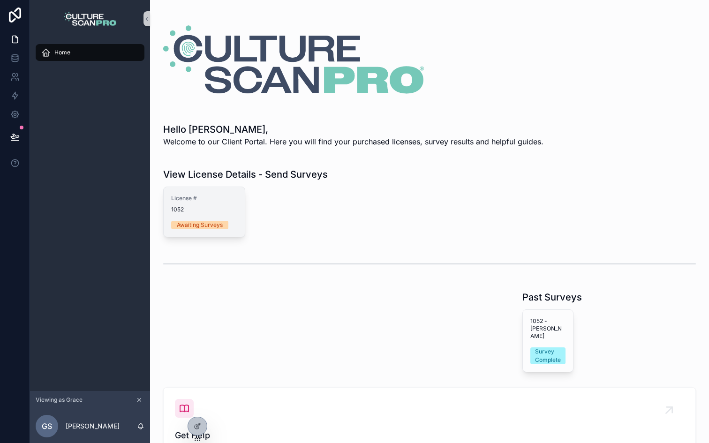
click at [204, 210] on span "1052" at bounding box center [204, 210] width 66 height 8
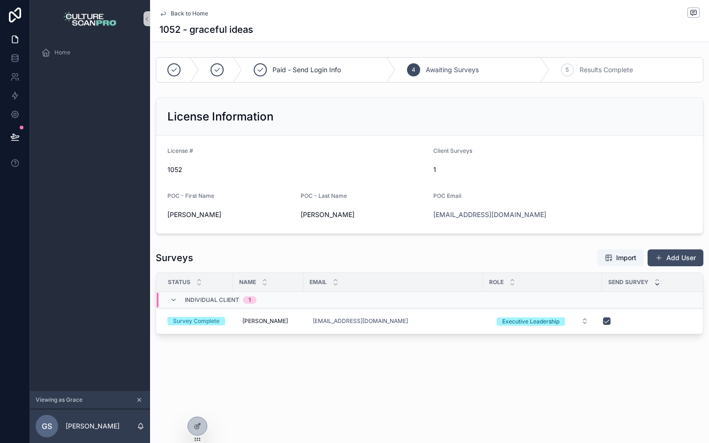
click at [458, 239] on div "Paid - Send Login Info 4 Awaiting Surveys 5 Results Complete License Informatio…" at bounding box center [429, 195] width 559 height 285
click at [686, 252] on button "Add User" at bounding box center [675, 257] width 56 height 17
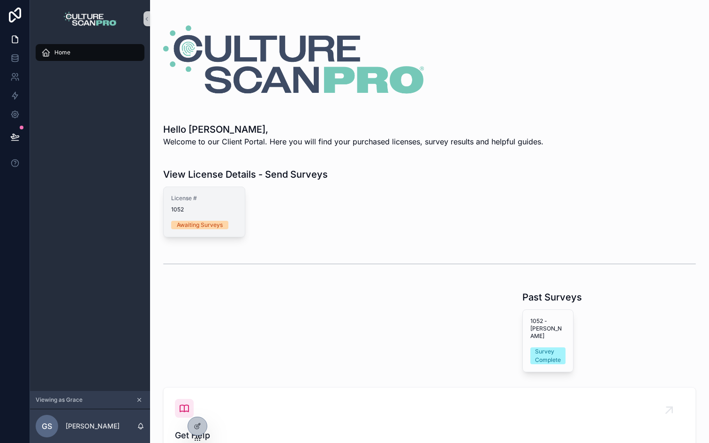
click at [192, 228] on div "Awaiting Surveys" at bounding box center [200, 225] width 46 height 8
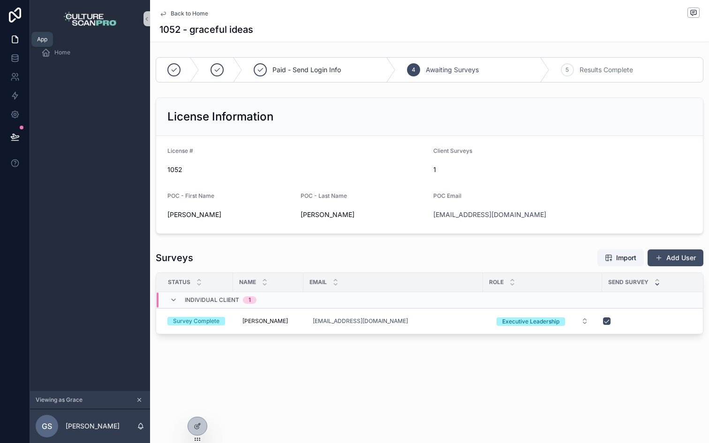
click at [17, 41] on icon at bounding box center [14, 39] width 9 height 9
click at [192, 420] on div at bounding box center [197, 426] width 19 height 18
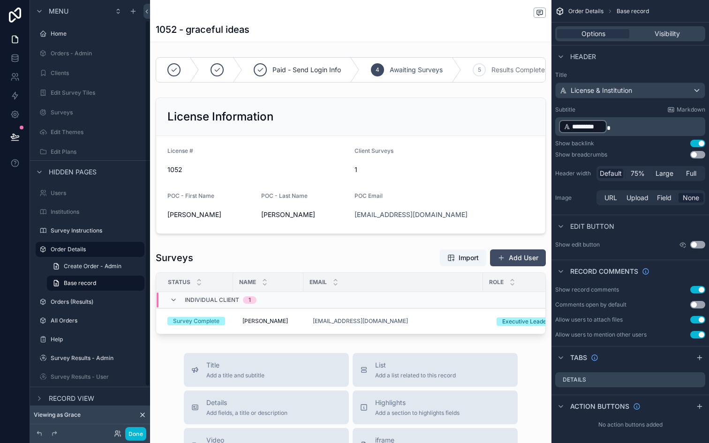
scroll to position [24, 0]
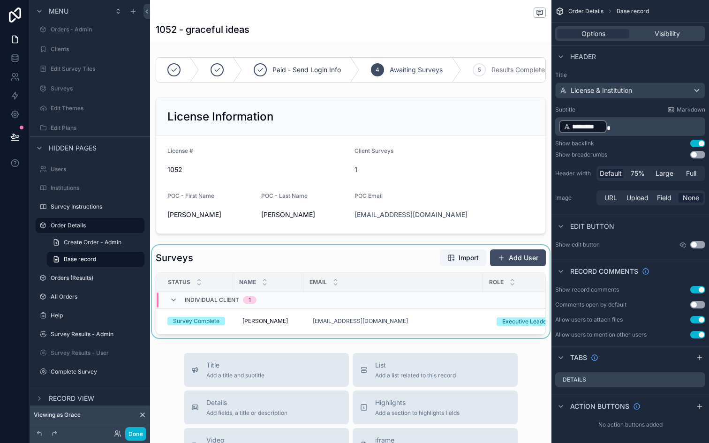
click at [509, 255] on div "scrollable content" at bounding box center [350, 291] width 401 height 93
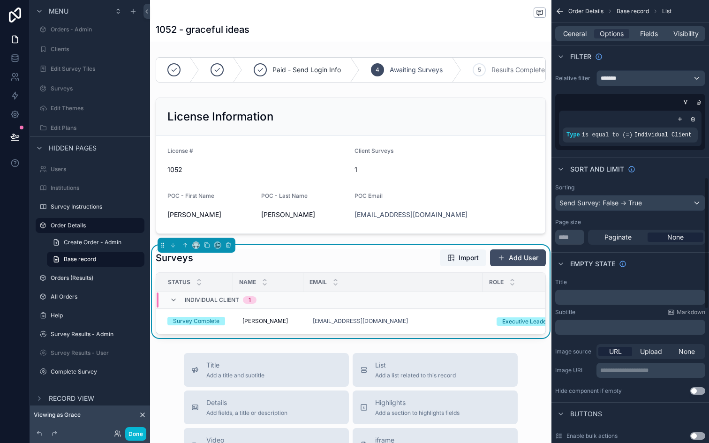
scroll to position [0, 0]
click at [418, 258] on div "Surveys Import Add User" at bounding box center [351, 258] width 390 height 18
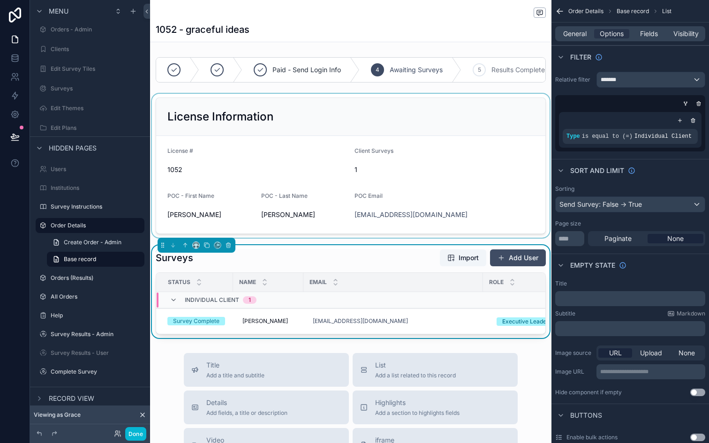
click at [491, 131] on div "scrollable content" at bounding box center [350, 166] width 401 height 144
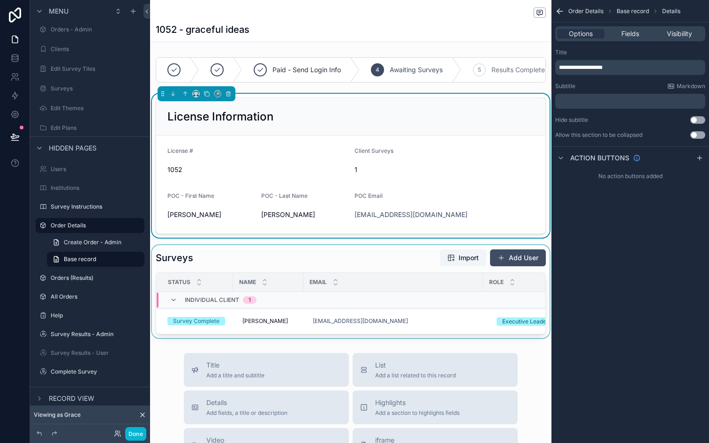
click at [434, 245] on div "scrollable content" at bounding box center [350, 291] width 401 height 93
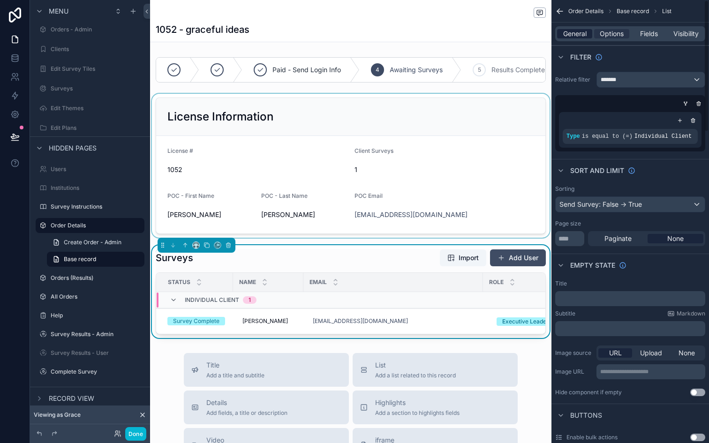
click at [566, 35] on span "General" at bounding box center [574, 33] width 23 height 9
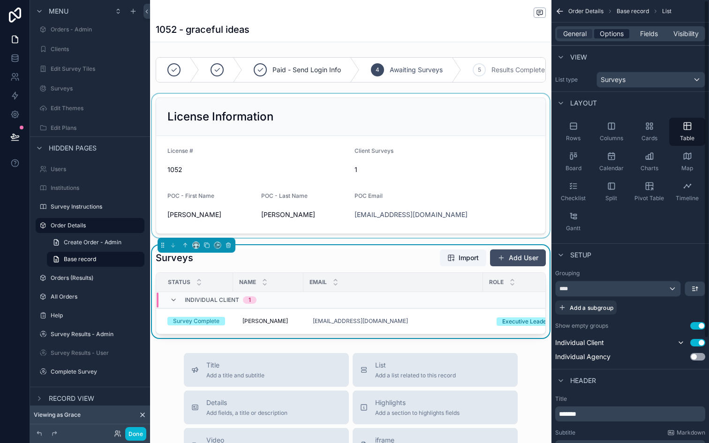
click at [612, 35] on span "Options" at bounding box center [612, 33] width 24 height 9
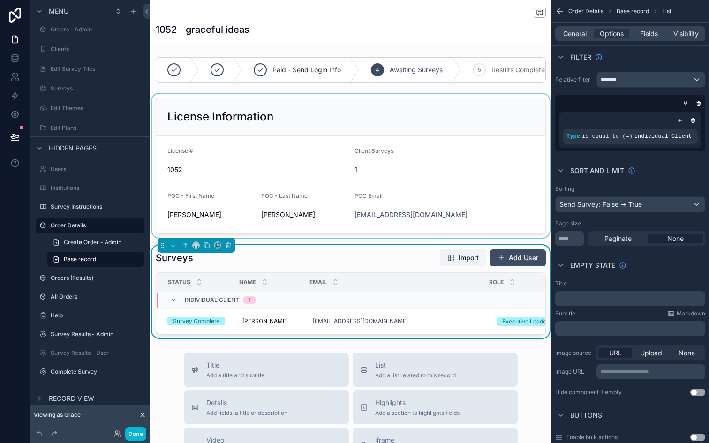
click at [406, 254] on div "Surveys Import Add User" at bounding box center [351, 258] width 390 height 18
click at [653, 35] on span "Fields" at bounding box center [649, 33] width 18 height 9
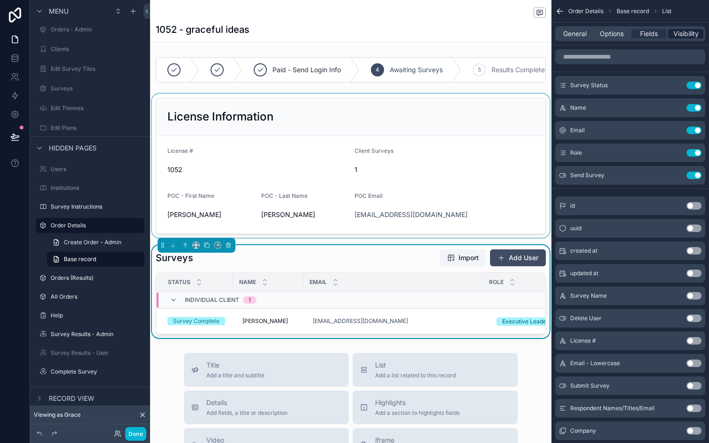
click at [679, 35] on span "Visibility" at bounding box center [685, 33] width 25 height 9
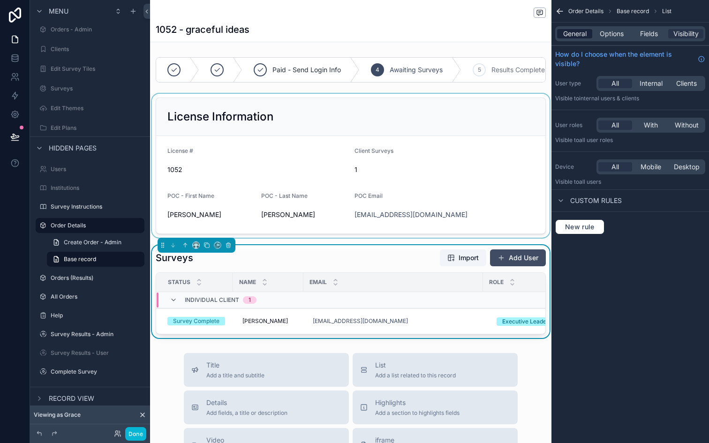
click at [574, 34] on span "General" at bounding box center [574, 33] width 23 height 9
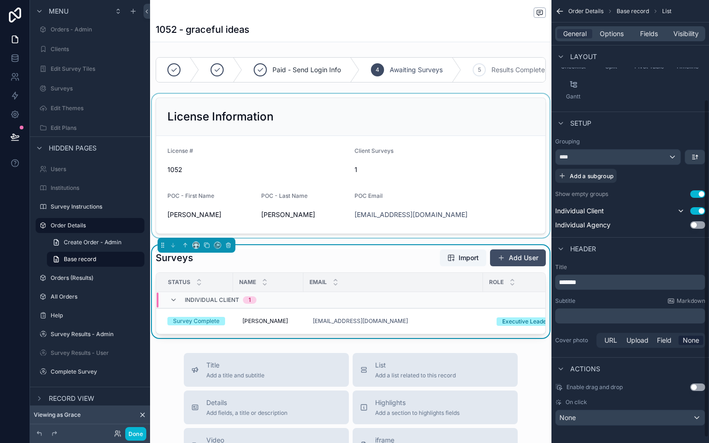
scroll to position [137, 0]
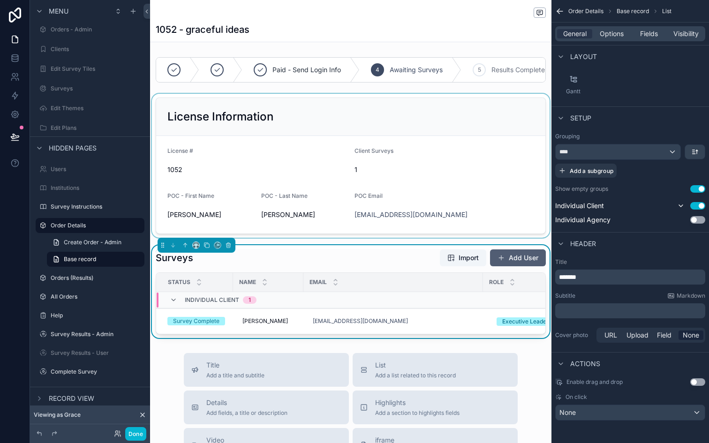
click at [510, 259] on button "Add User" at bounding box center [518, 257] width 56 height 17
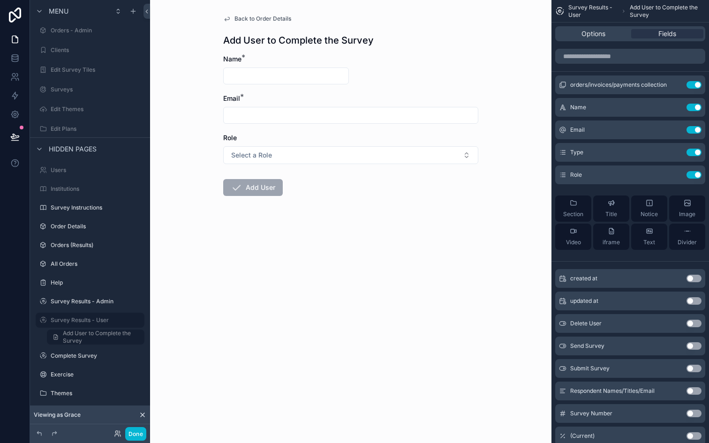
click at [387, 26] on div "Back to Order Details Add User to Complete the Survey Name * Email * Role Selec…" at bounding box center [351, 128] width 270 height 256
click at [586, 31] on span "Options" at bounding box center [593, 33] width 24 height 9
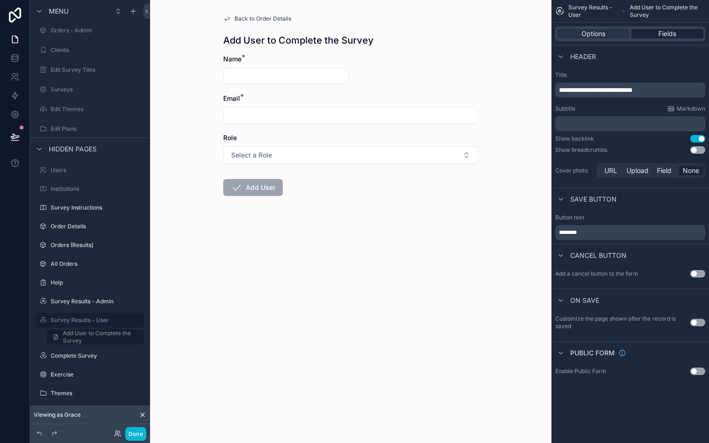
click at [671, 35] on span "Fields" at bounding box center [667, 33] width 18 height 9
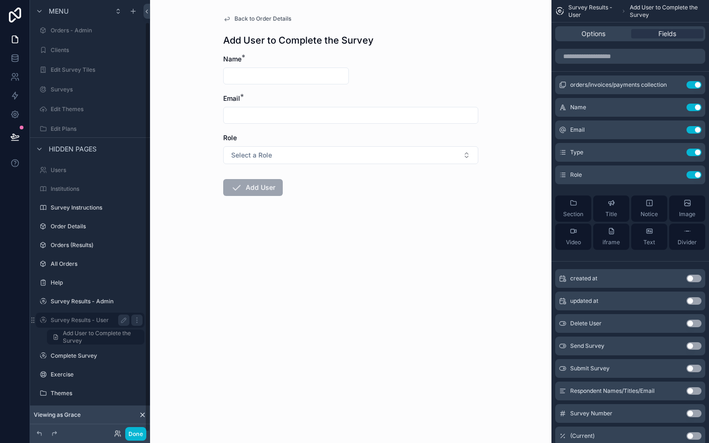
click at [86, 319] on label "Survey Results - User" at bounding box center [88, 320] width 75 height 8
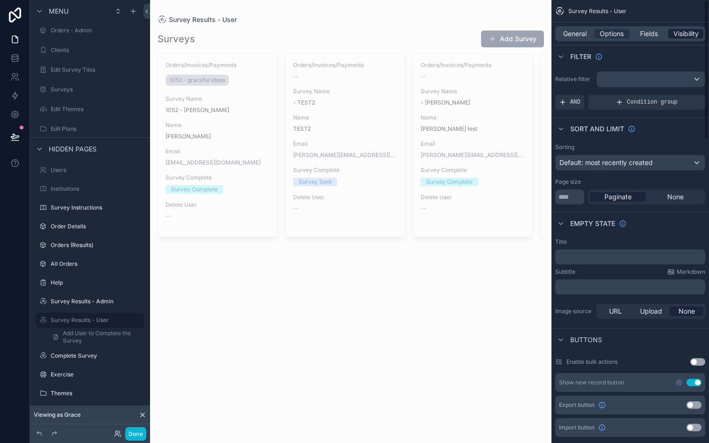
click at [687, 34] on span "Visibility" at bounding box center [685, 33] width 25 height 9
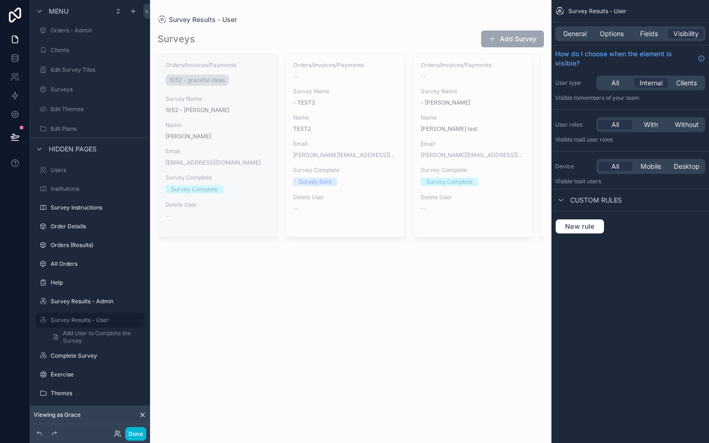
click at [251, 131] on div "Name [PERSON_NAME]" at bounding box center [217, 130] width 104 height 19
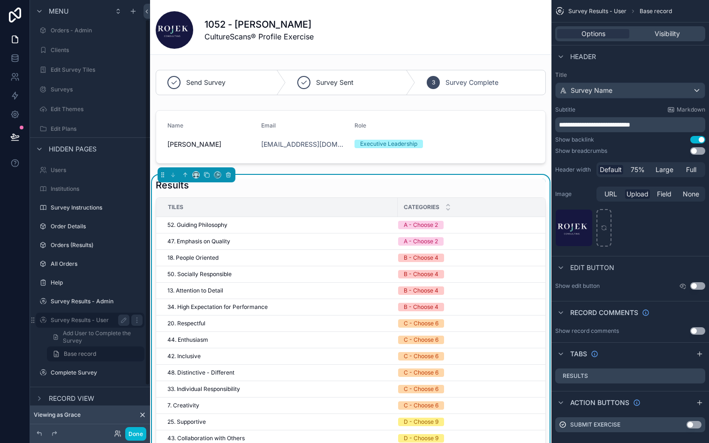
click at [83, 318] on label "Survey Results - User" at bounding box center [88, 320] width 75 height 8
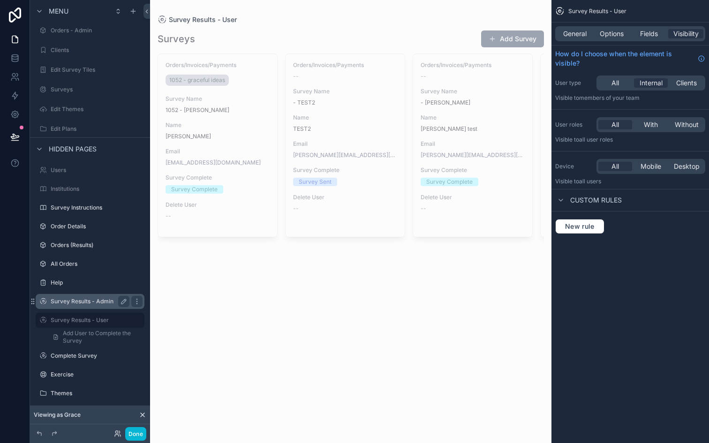
click at [76, 304] on label "Survey Results - Admin" at bounding box center [88, 302] width 75 height 8
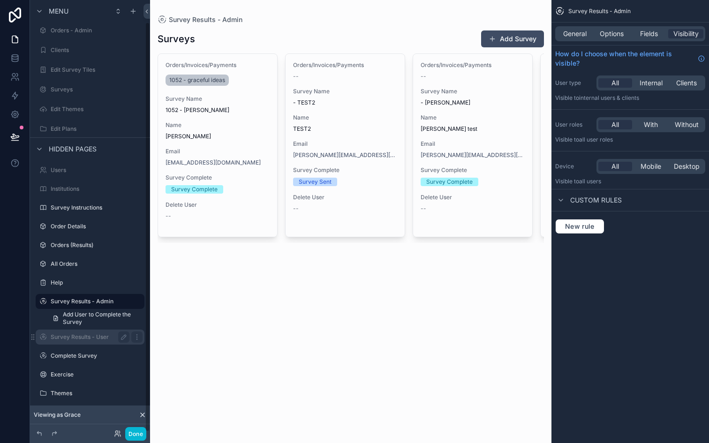
click at [83, 335] on label "Survey Results - User" at bounding box center [88, 337] width 75 height 8
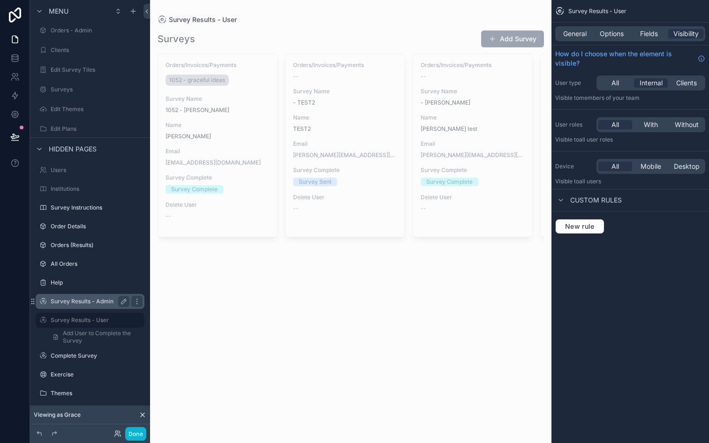
click at [87, 303] on label "Survey Results - Admin" at bounding box center [88, 302] width 75 height 8
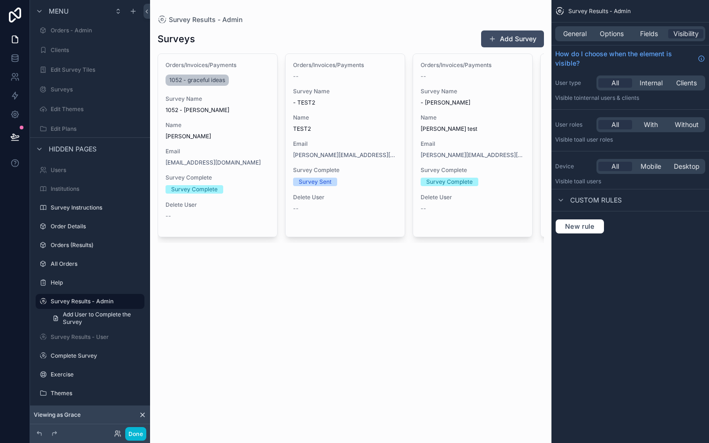
click at [215, 122] on div "scrollable content" at bounding box center [350, 136] width 401 height 273
click at [215, 122] on span "Name" at bounding box center [217, 125] width 104 height 8
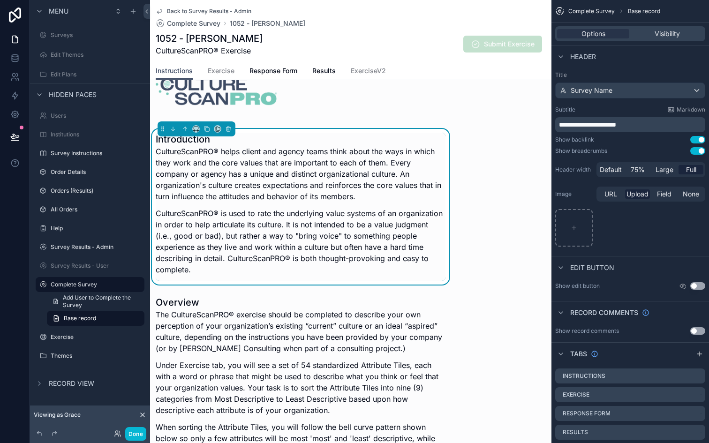
scroll to position [41, 0]
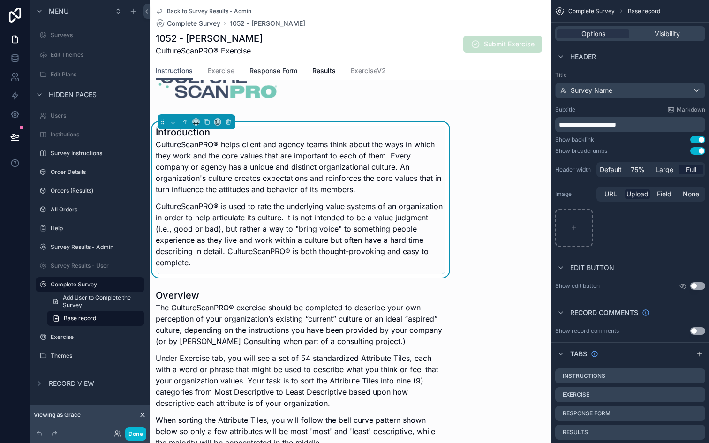
click at [293, 70] on span "Response Form" at bounding box center [273, 70] width 48 height 9
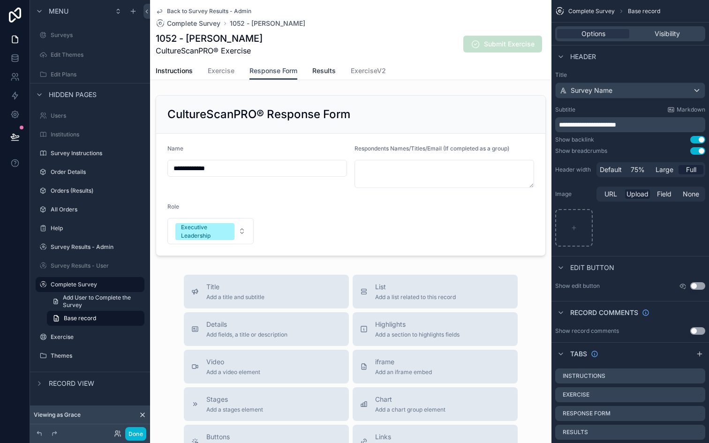
click at [313, 68] on span "Results" at bounding box center [323, 70] width 23 height 9
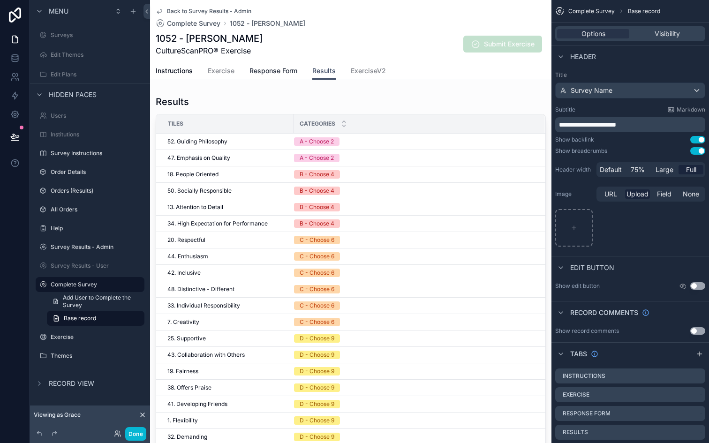
click at [286, 71] on span "Response Form" at bounding box center [273, 70] width 48 height 9
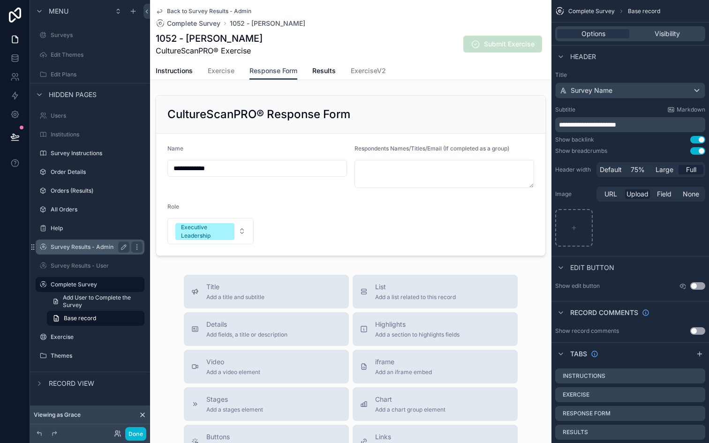
click at [77, 247] on label "Survey Results - Admin" at bounding box center [88, 247] width 75 height 8
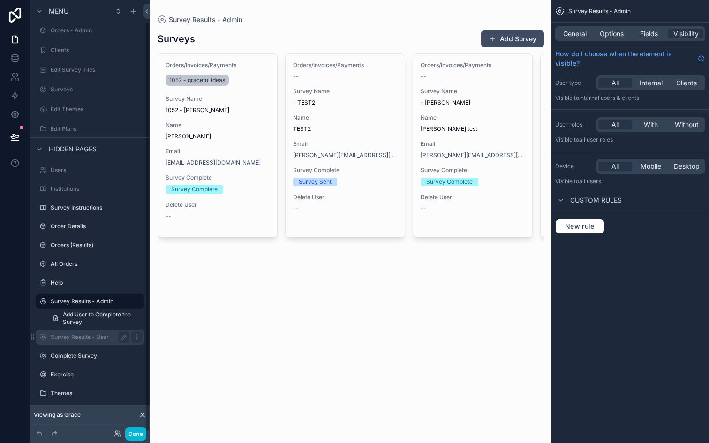
click at [73, 332] on div "Survey Results - User" at bounding box center [90, 336] width 79 height 11
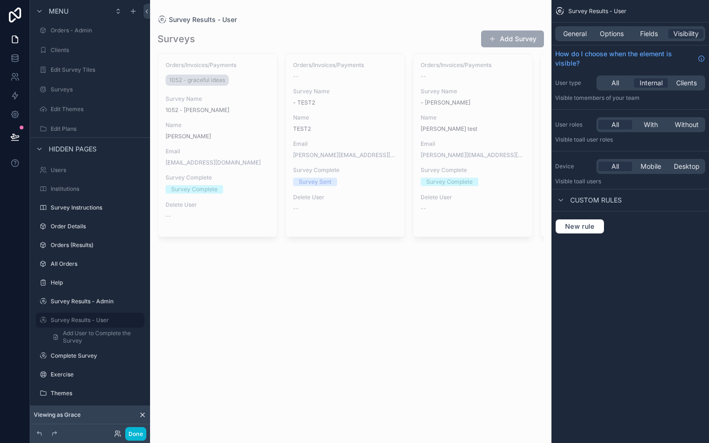
click at [262, 108] on div "scrollable content" at bounding box center [350, 136] width 401 height 273
click at [510, 38] on button "Add Survey" at bounding box center [512, 38] width 63 height 17
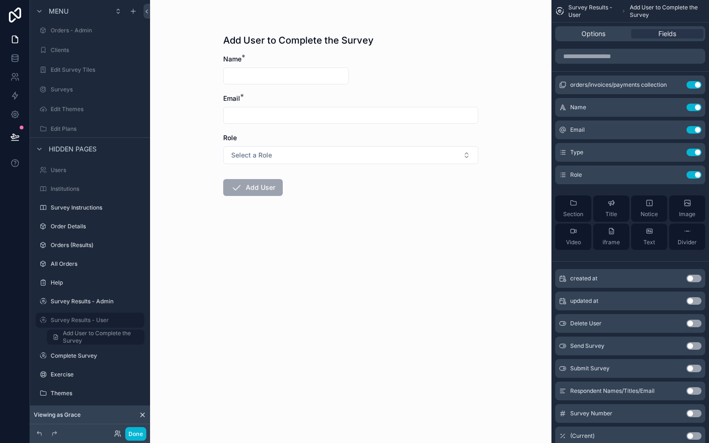
click at [398, 258] on div "Add User to Complete the Survey Name * Email * Role Select a Role Add User" at bounding box center [350, 221] width 401 height 443
click at [76, 302] on label "Survey Results - Admin" at bounding box center [88, 302] width 75 height 8
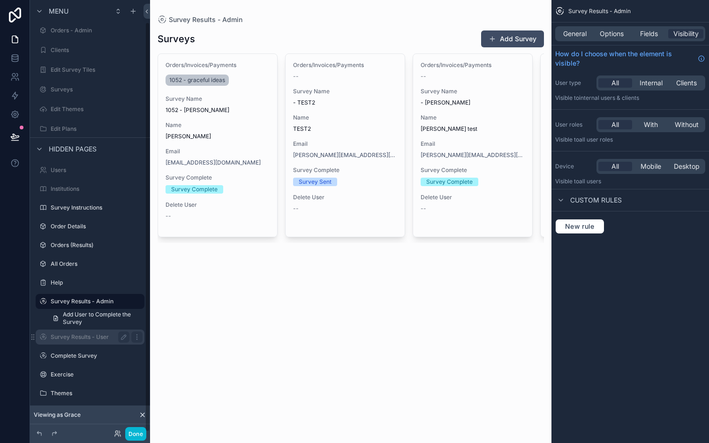
click at [99, 338] on label "Survey Results - User" at bounding box center [88, 337] width 75 height 8
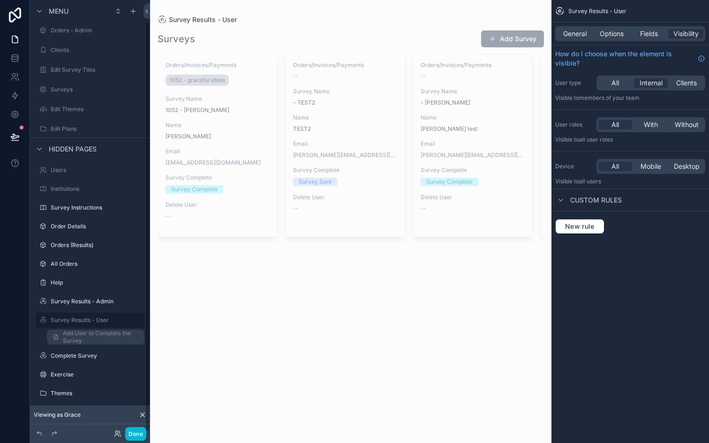
click at [96, 332] on span "Add User to Complete the Survey" at bounding box center [101, 337] width 76 height 15
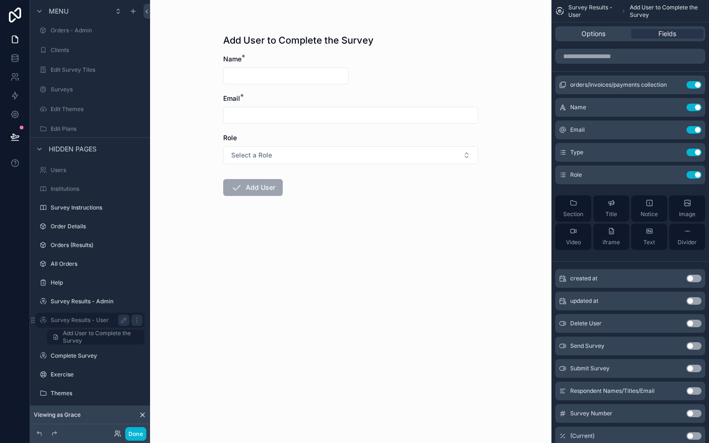
click at [57, 321] on label "Survey Results - User" at bounding box center [88, 320] width 75 height 8
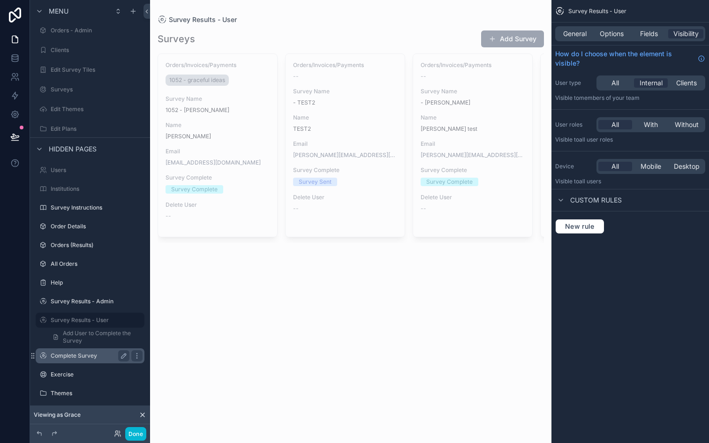
click at [63, 353] on label "Complete Survey" at bounding box center [88, 356] width 75 height 8
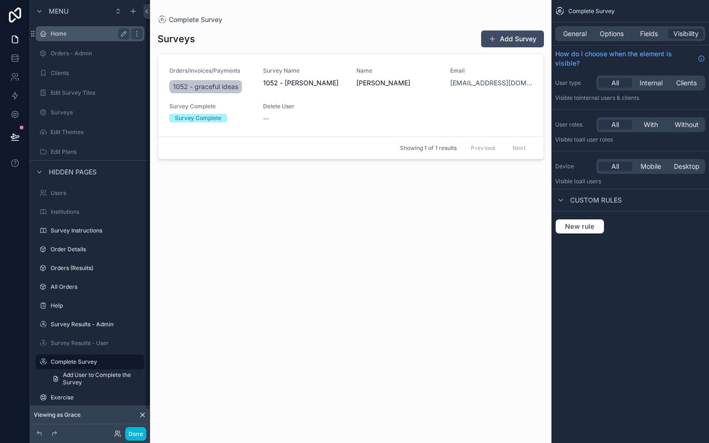
click at [63, 29] on div "Home" at bounding box center [90, 33] width 79 height 11
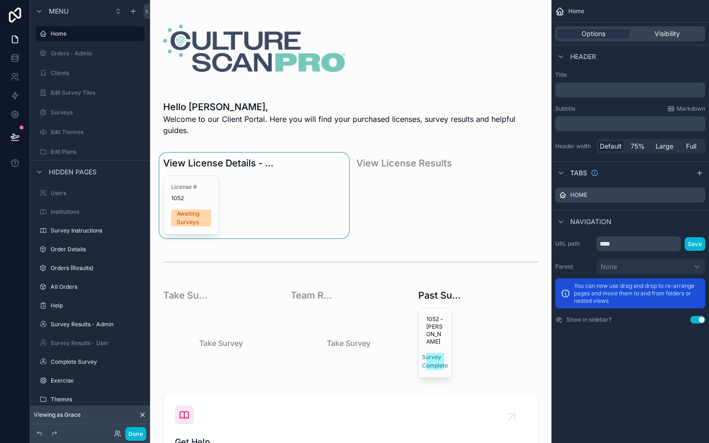
click at [189, 199] on div "scrollable content" at bounding box center [254, 196] width 193 height 86
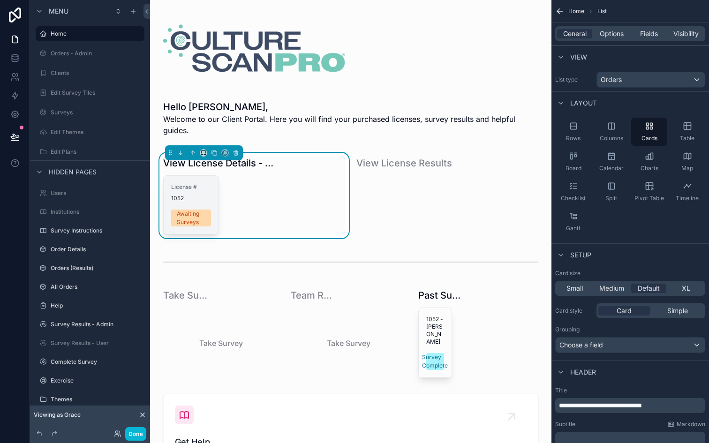
click at [196, 197] on span "1052" at bounding box center [191, 199] width 40 height 8
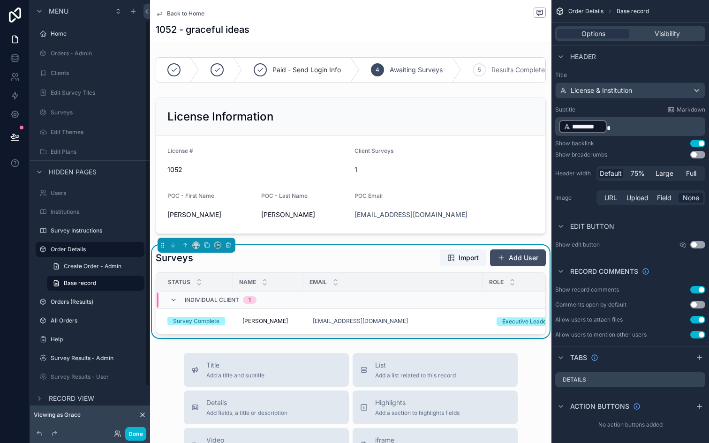
scroll to position [24, 0]
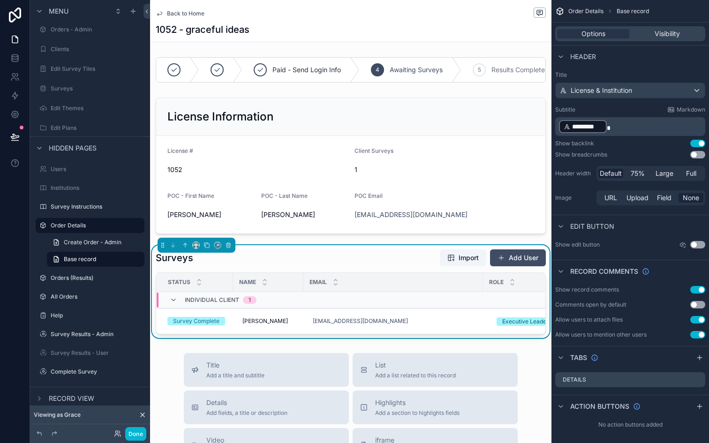
click at [357, 254] on div "Surveys Import Add User" at bounding box center [351, 258] width 390 height 18
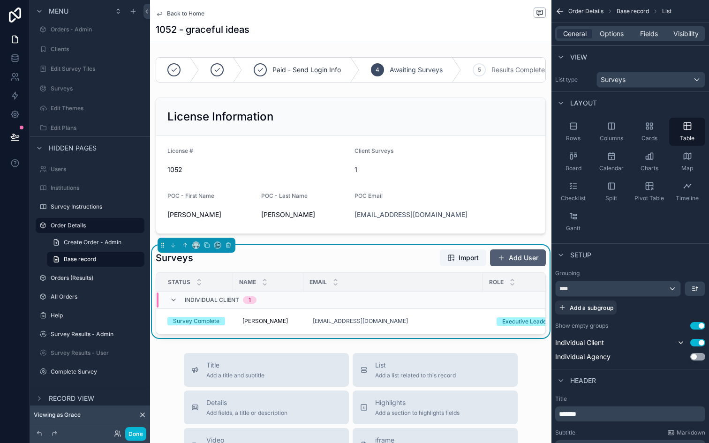
click at [526, 258] on button "Add User" at bounding box center [518, 257] width 56 height 17
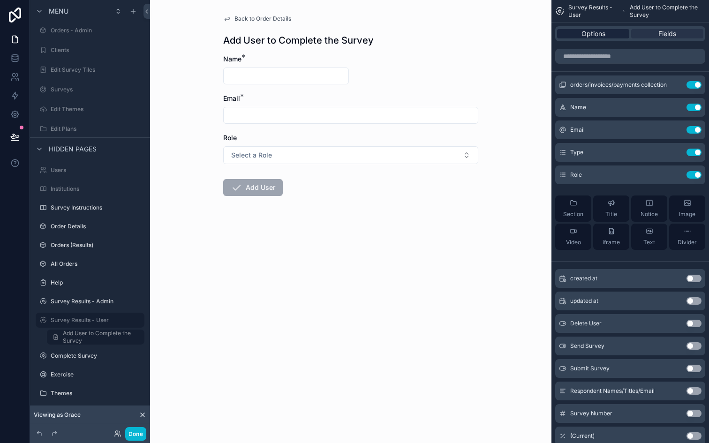
click at [596, 33] on span "Options" at bounding box center [593, 33] width 24 height 9
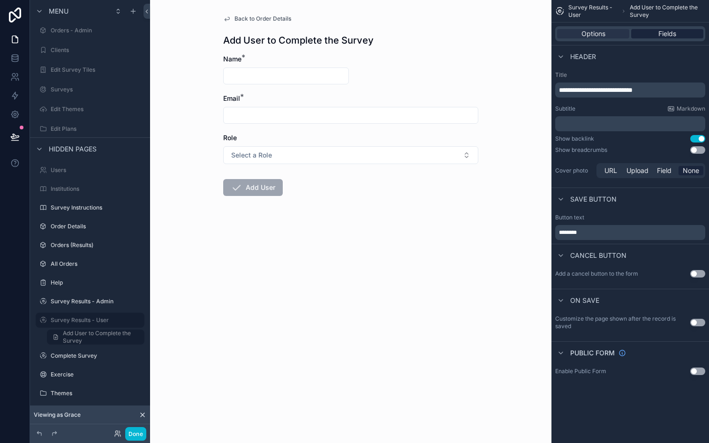
click at [658, 32] on span "Fields" at bounding box center [667, 33] width 18 height 9
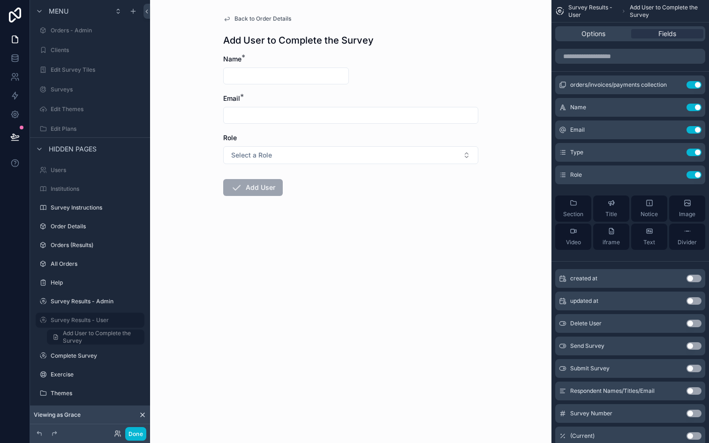
click at [225, 226] on form "Name * Email * Role Select a Role Add User" at bounding box center [350, 155] width 255 height 202
click at [270, 152] on span "Select a Role" at bounding box center [251, 154] width 41 height 9
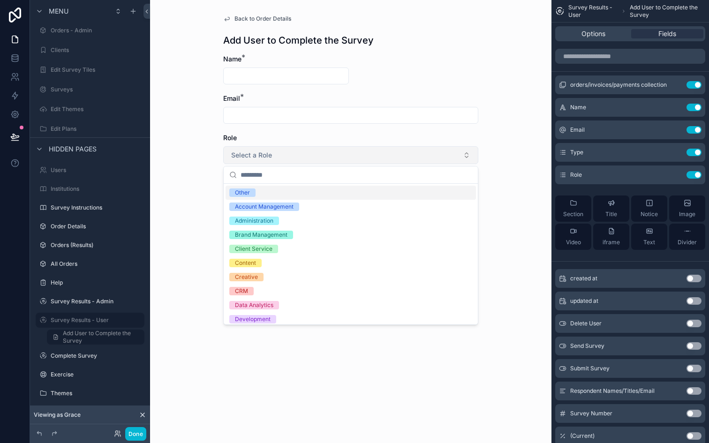
click at [270, 152] on span "Select a Role" at bounding box center [251, 154] width 41 height 9
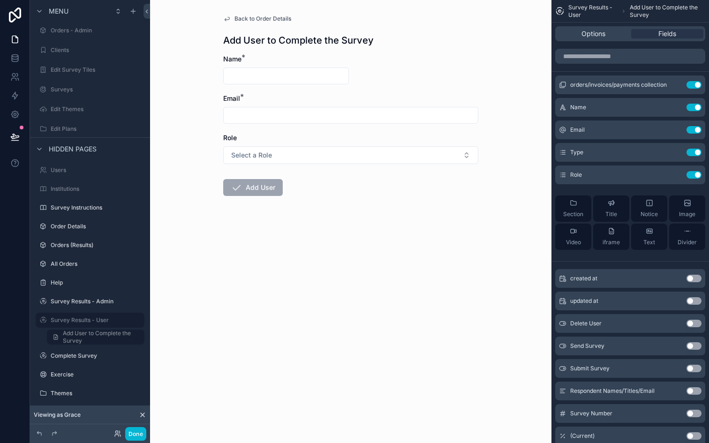
click at [264, 117] on input "scrollable content" at bounding box center [351, 115] width 254 height 13
click at [183, 171] on div "Back to Order Details Add User to Complete the Survey Name * Email * Role Selec…" at bounding box center [350, 221] width 401 height 443
click at [13, 138] on icon at bounding box center [14, 136] width 9 height 9
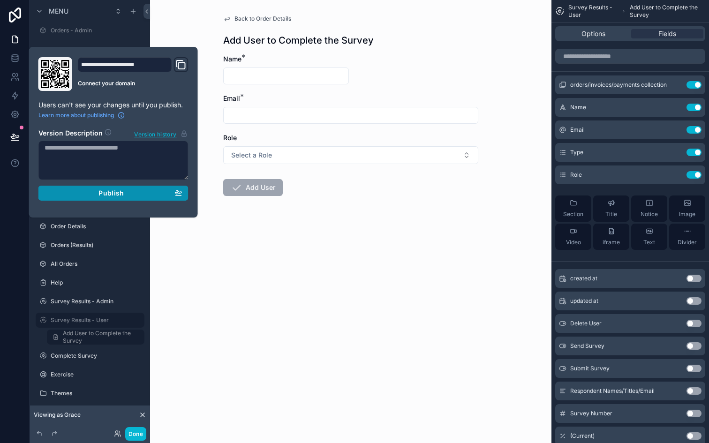
click at [74, 197] on button "Publish" at bounding box center [113, 193] width 150 height 15
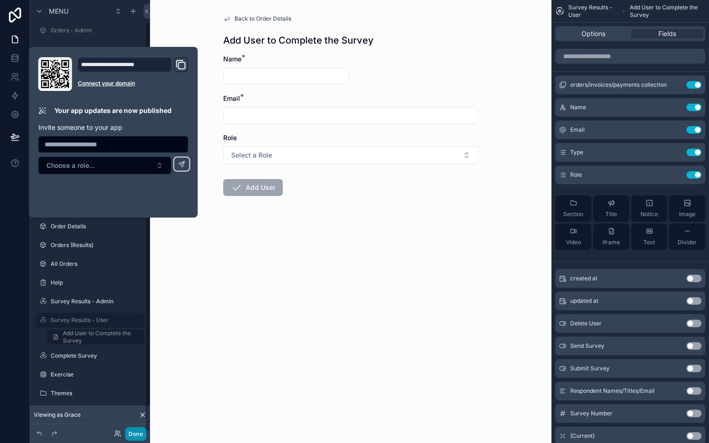
click at [131, 430] on button "Done" at bounding box center [135, 434] width 21 height 14
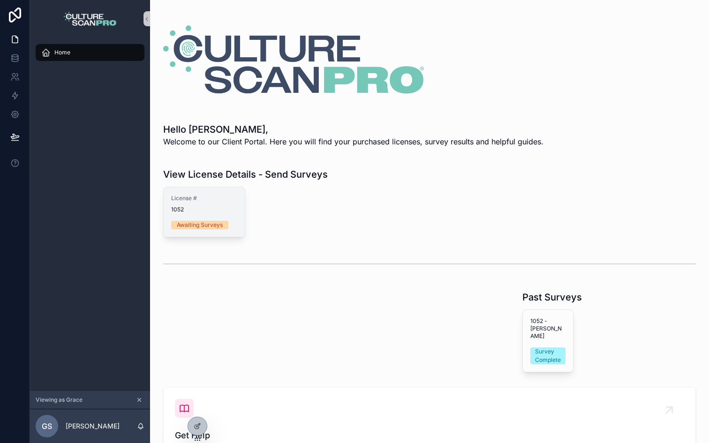
click at [211, 220] on div "License # 1052 Awaiting Surveys" at bounding box center [204, 212] width 81 height 50
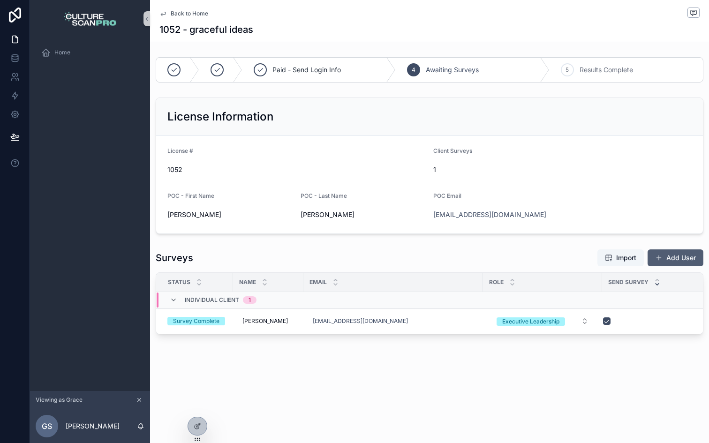
click at [673, 256] on button "Add User" at bounding box center [675, 257] width 56 height 17
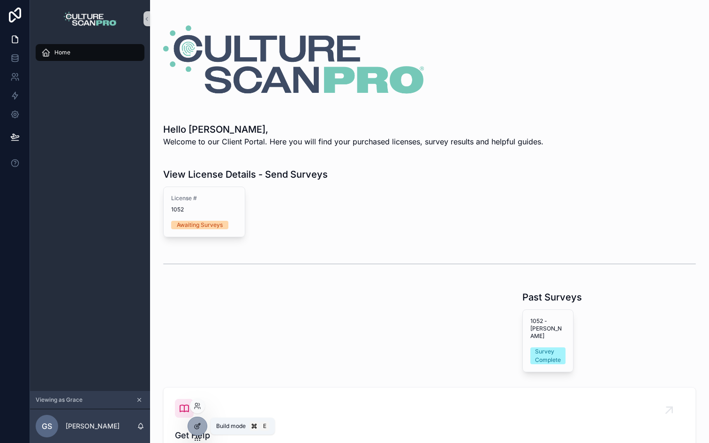
click at [200, 426] on icon at bounding box center [198, 426] width 8 height 8
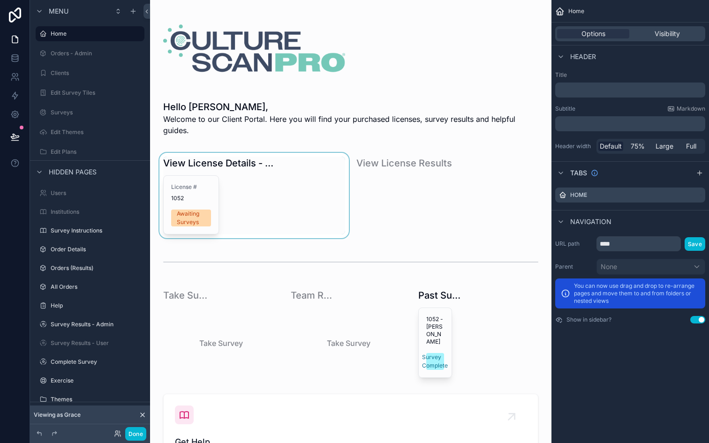
click at [192, 210] on div "scrollable content" at bounding box center [254, 196] width 193 height 86
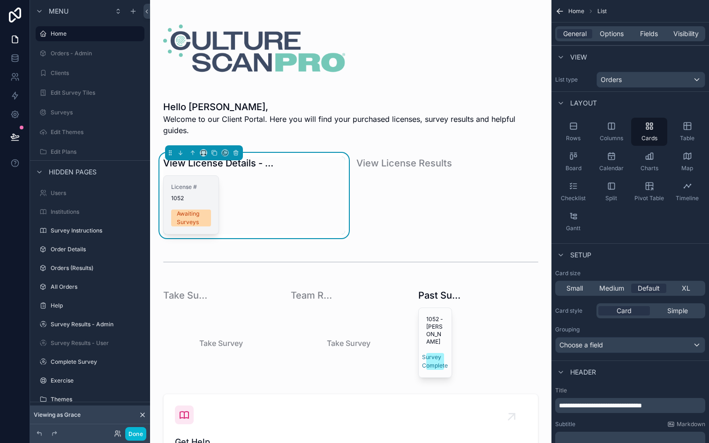
click at [173, 201] on span "1052" at bounding box center [191, 199] width 40 height 8
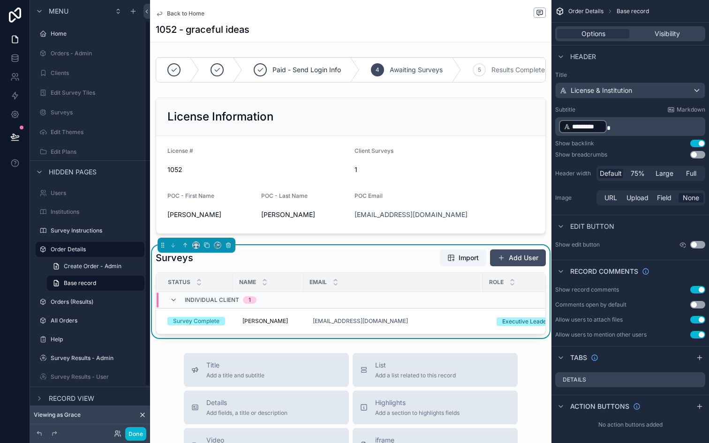
scroll to position [24, 0]
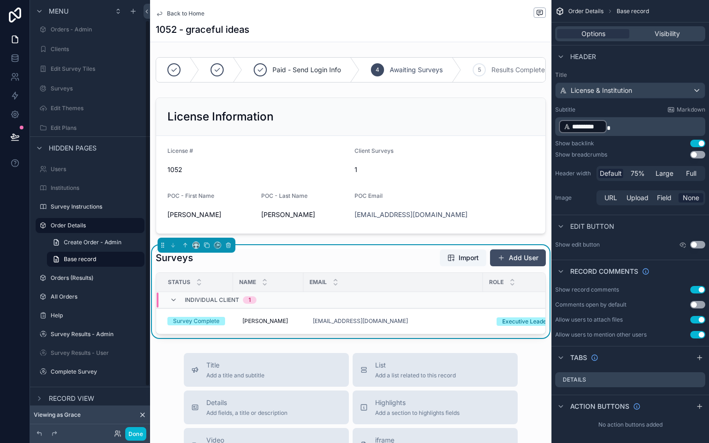
click at [387, 263] on div "Surveys Import Add User" at bounding box center [351, 258] width 390 height 18
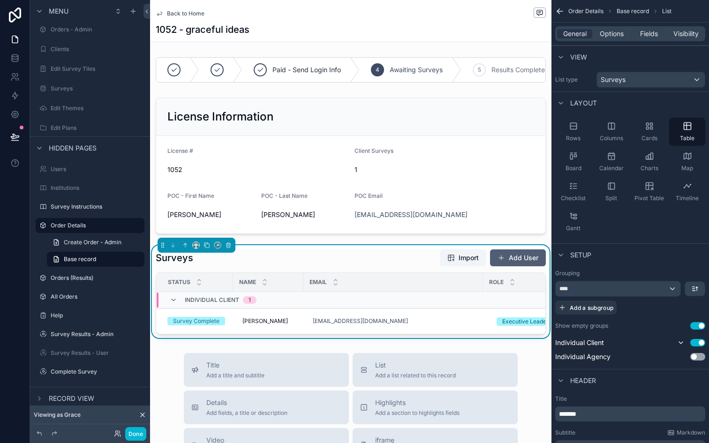
click at [518, 263] on button "Add User" at bounding box center [518, 257] width 56 height 17
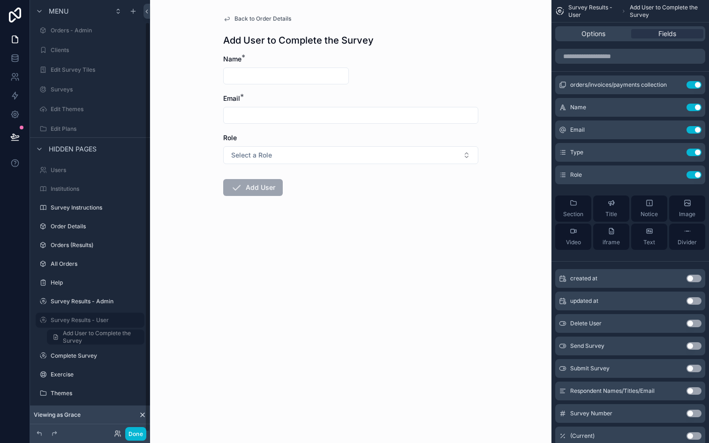
scroll to position [23, 0]
click at [87, 283] on label "Help" at bounding box center [88, 283] width 75 height 8
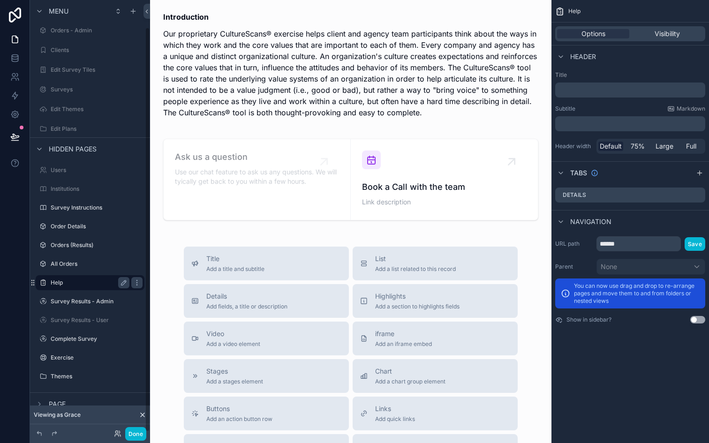
scroll to position [29, 0]
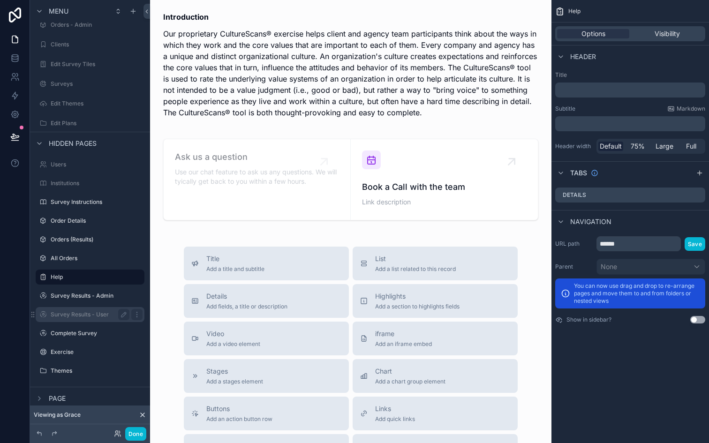
click at [87, 312] on label "Survey Results - User" at bounding box center [88, 315] width 75 height 8
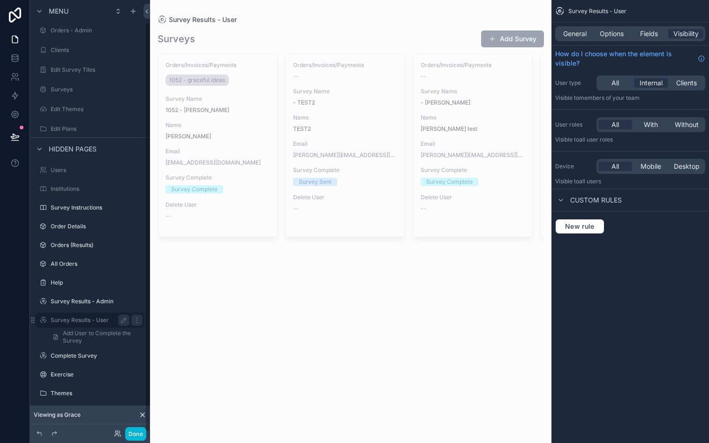
scroll to position [23, 0]
click at [619, 83] on div "All" at bounding box center [615, 82] width 34 height 9
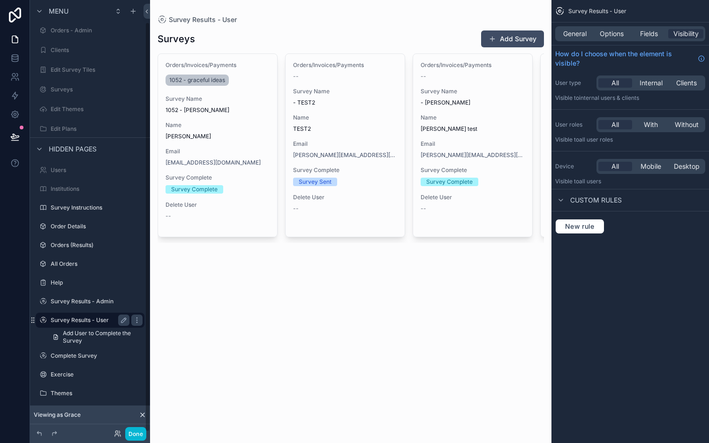
click at [79, 322] on label "Survey Results - User" at bounding box center [88, 320] width 75 height 8
click at [563, 32] on span "General" at bounding box center [574, 33] width 23 height 9
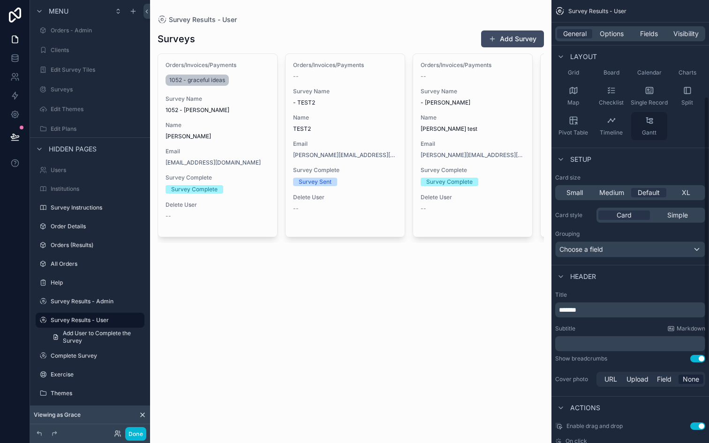
scroll to position [297, 0]
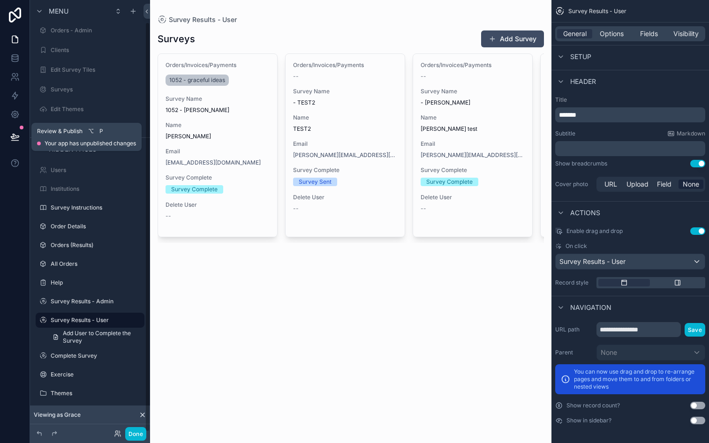
click at [15, 141] on icon at bounding box center [14, 136] width 9 height 9
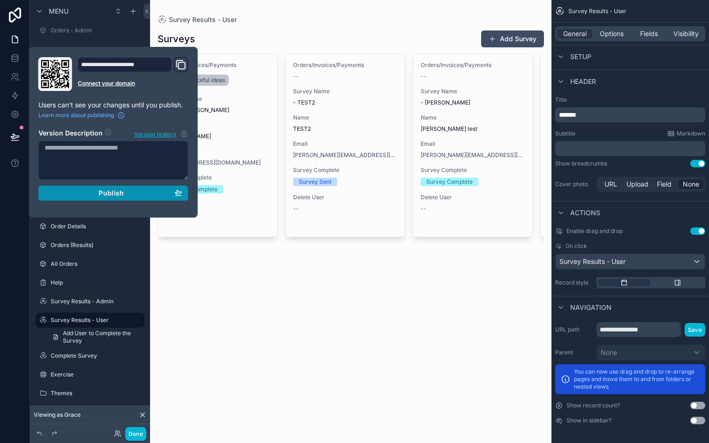
click at [68, 194] on div "Publish" at bounding box center [114, 193] width 138 height 8
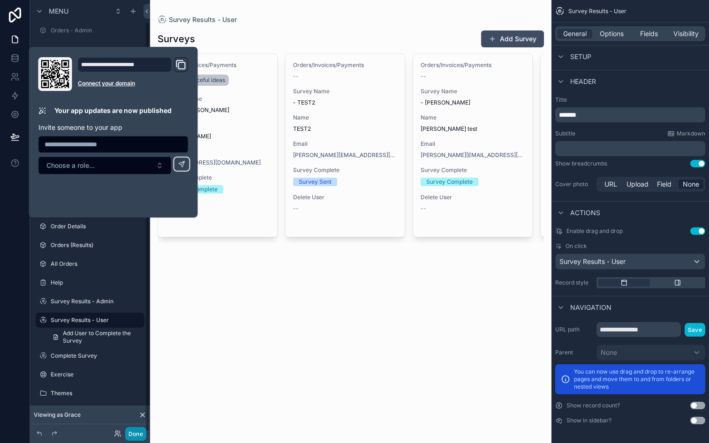
click at [144, 430] on button "Done" at bounding box center [135, 434] width 21 height 14
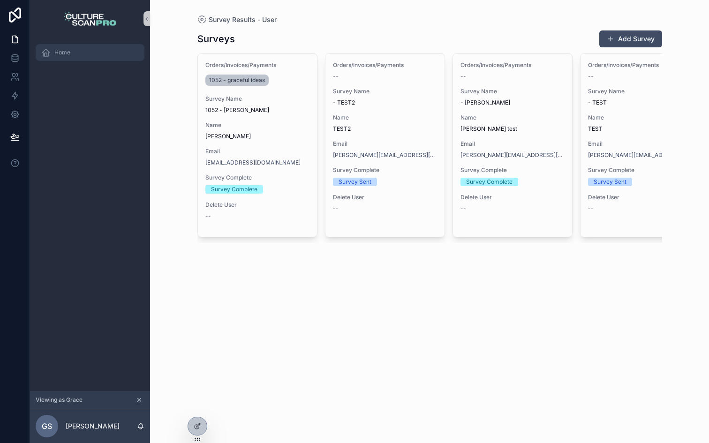
click at [65, 48] on div "Home" at bounding box center [90, 52] width 98 height 15
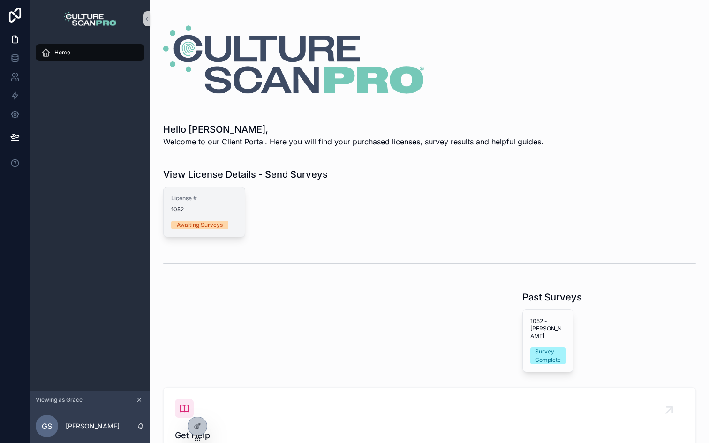
click at [204, 201] on span "License #" at bounding box center [204, 199] width 66 height 8
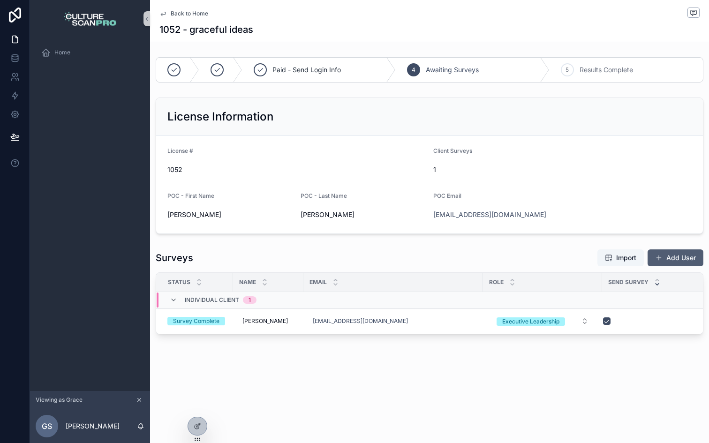
click at [654, 255] on button "Add User" at bounding box center [675, 257] width 56 height 17
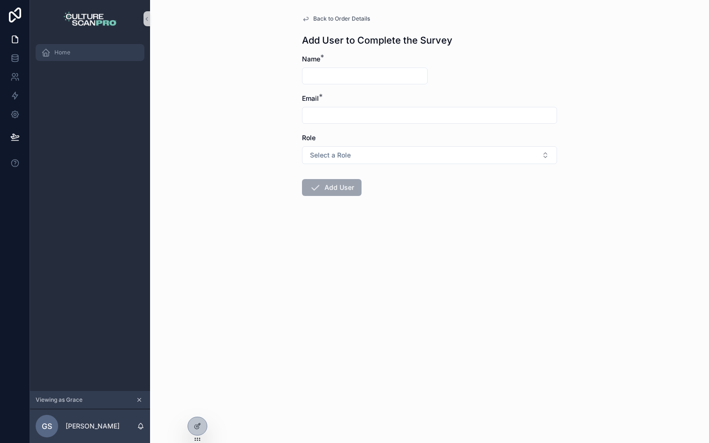
click at [62, 53] on span "Home" at bounding box center [62, 53] width 16 height 8
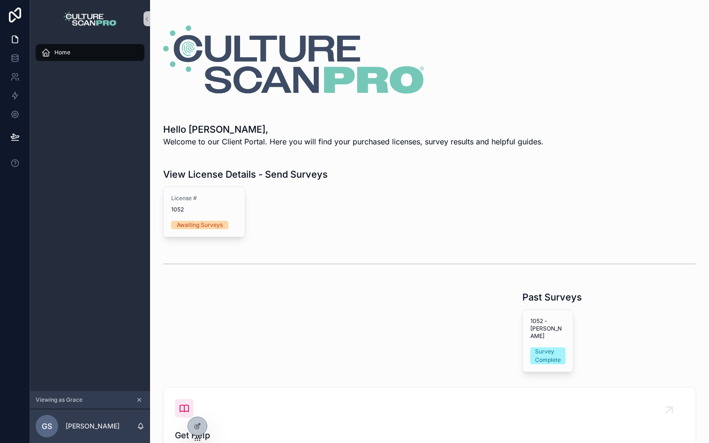
click at [234, 143] on p "Welcome to our Client Portal. Here you will find your purchased licenses, surve…" at bounding box center [353, 141] width 380 height 11
click at [200, 423] on icon at bounding box center [198, 425] width 4 height 4
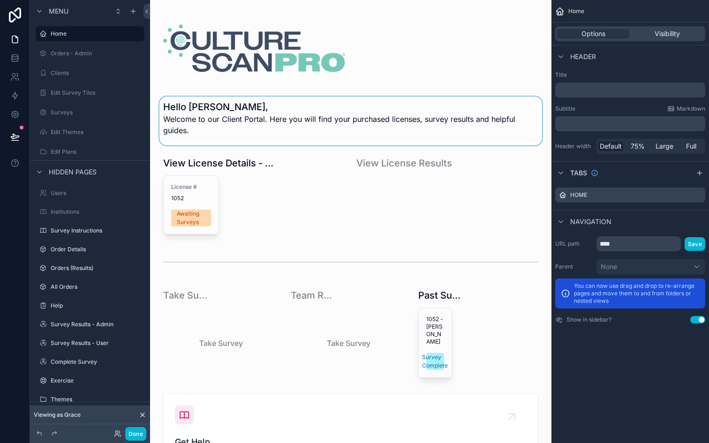
click at [195, 136] on div "scrollable content" at bounding box center [351, 121] width 386 height 49
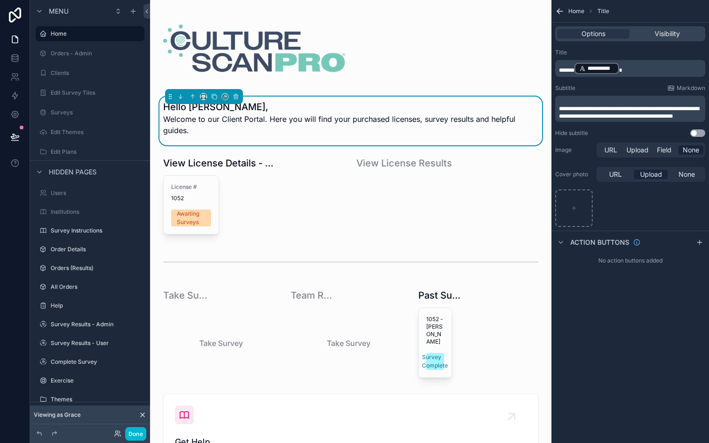
click at [585, 106] on span "**********" at bounding box center [629, 112] width 140 height 13
click at [296, 170] on div "scrollable content" at bounding box center [254, 196] width 193 height 86
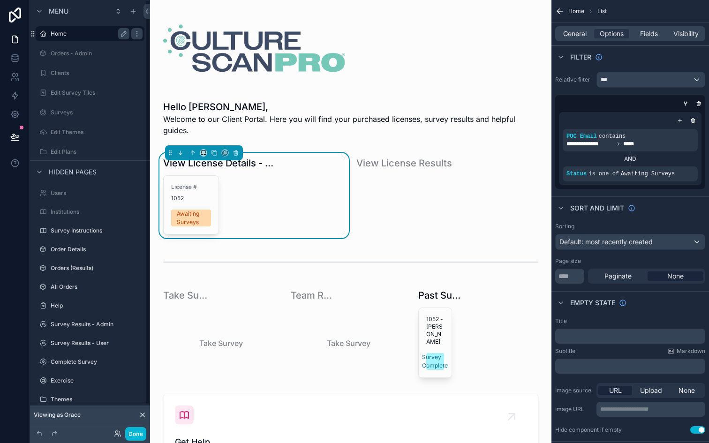
click at [63, 32] on label "Home" at bounding box center [88, 34] width 75 height 8
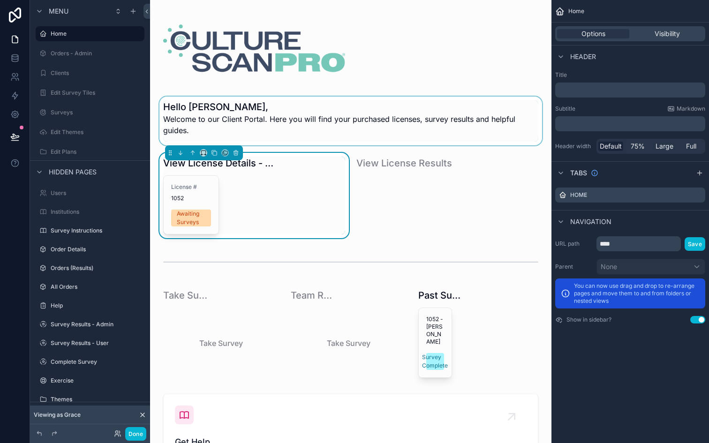
click at [235, 113] on div "scrollable content" at bounding box center [351, 121] width 386 height 49
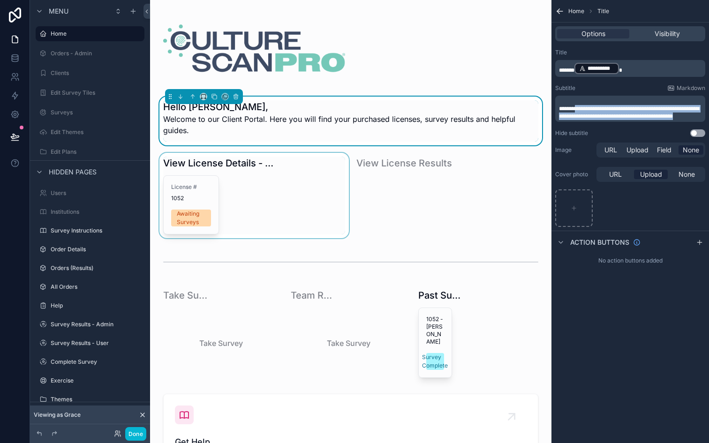
drag, startPoint x: 583, startPoint y: 108, endPoint x: 635, endPoint y: 141, distance: 62.2
click at [635, 141] on div "**********" at bounding box center [630, 136] width 158 height 182
click at [630, 102] on p "﻿" at bounding box center [631, 102] width 144 height 8
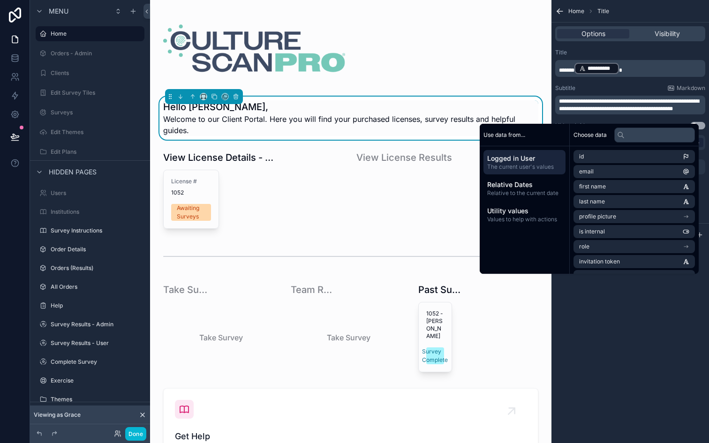
click at [586, 83] on div "**********" at bounding box center [630, 89] width 158 height 88
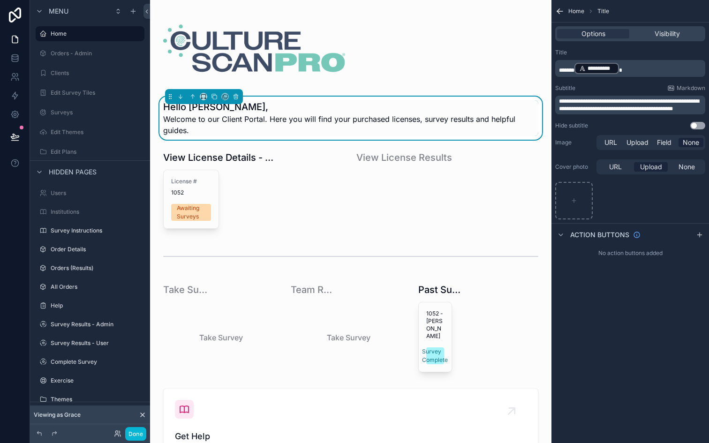
click at [635, 69] on p "**********" at bounding box center [631, 68] width 144 height 13
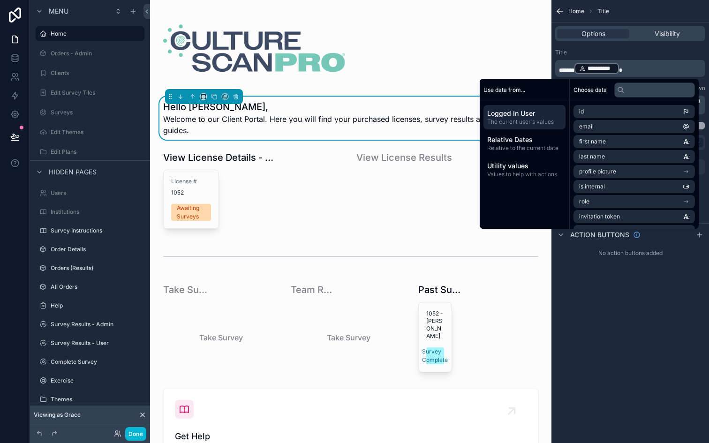
click at [636, 297] on div "**********" at bounding box center [630, 221] width 158 height 443
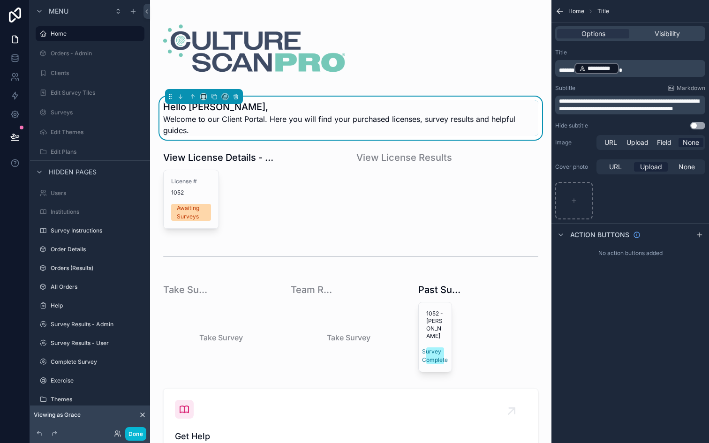
click at [639, 60] on div "**********" at bounding box center [630, 68] width 150 height 17
click at [639, 74] on p "**********" at bounding box center [631, 68] width 144 height 13
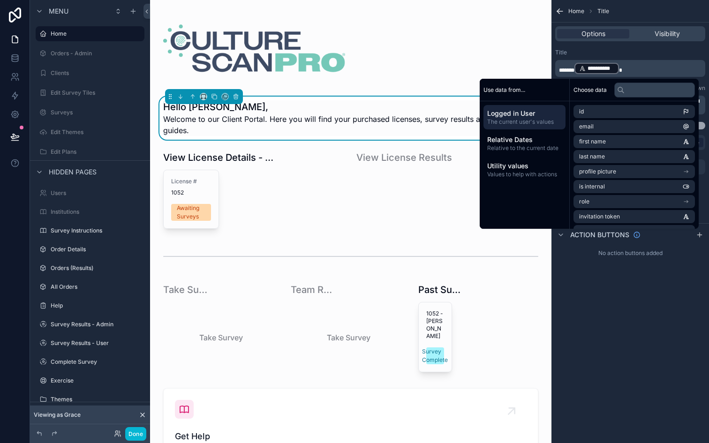
click at [640, 57] on div "**********" at bounding box center [630, 63] width 150 height 28
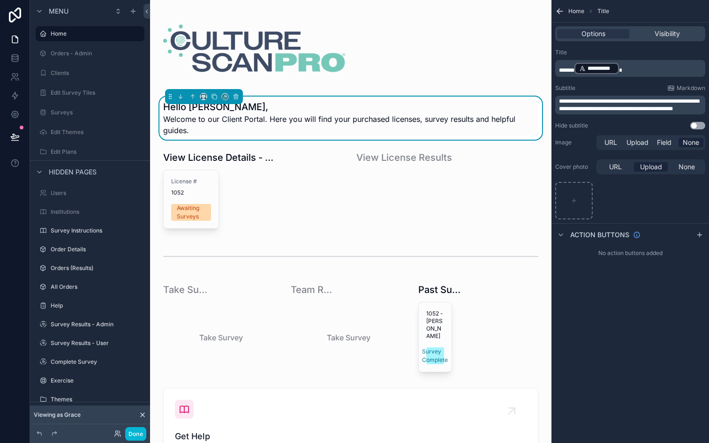
click at [637, 98] on span "**********" at bounding box center [629, 104] width 140 height 13
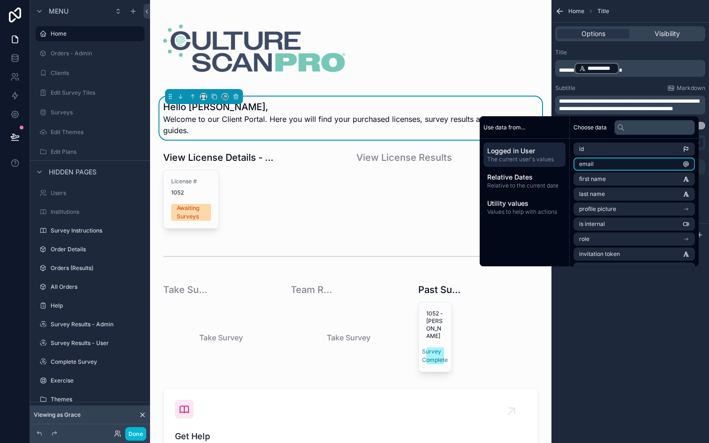
click at [598, 161] on li "email" at bounding box center [633, 164] width 121 height 13
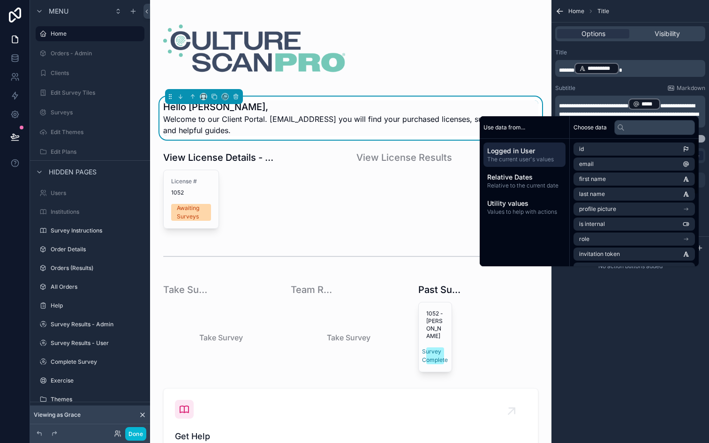
click at [617, 304] on div "**********" at bounding box center [630, 221] width 158 height 443
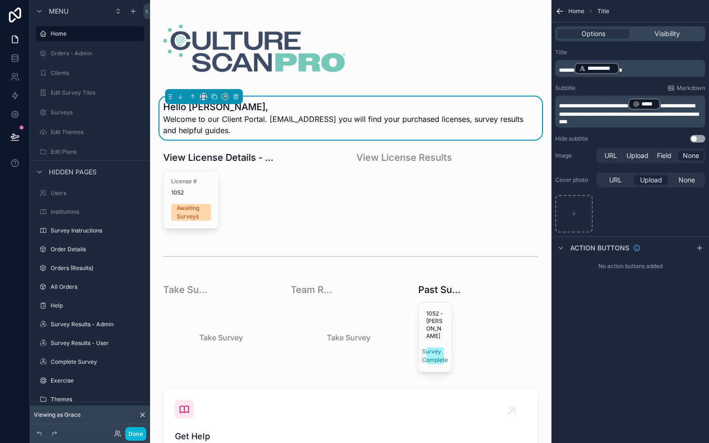
click at [628, 106] on span "**********" at bounding box center [593, 106] width 69 height 6
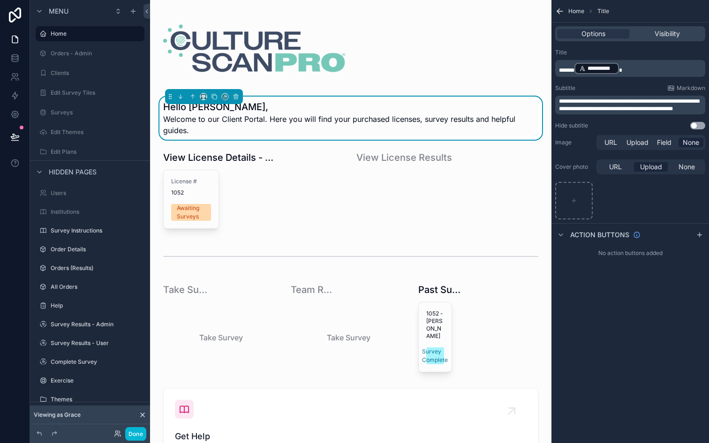
click at [589, 98] on span "**********" at bounding box center [629, 104] width 140 height 13
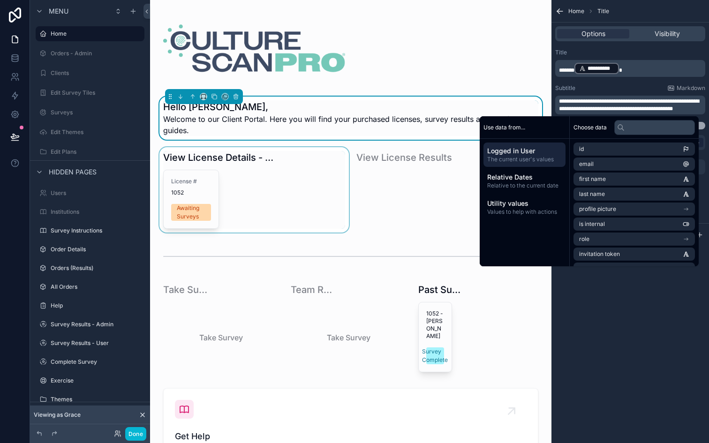
click at [303, 255] on div "Hello [PERSON_NAME], Welcome to our Client Portal. Here you will find your purc…" at bounding box center [350, 445] width 401 height 890
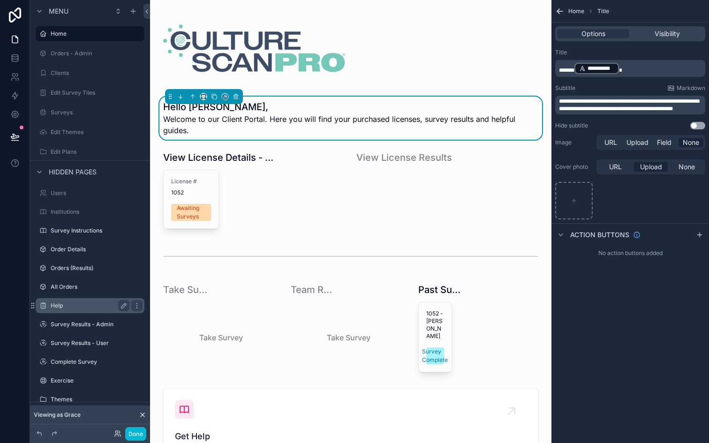
scroll to position [29, 0]
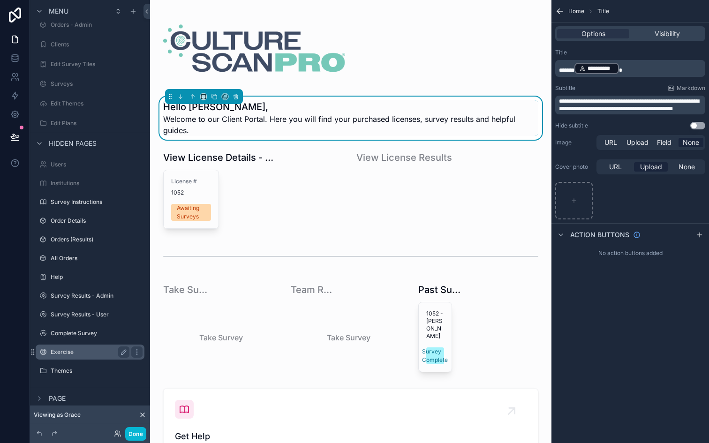
click at [72, 348] on label "Exercise" at bounding box center [88, 352] width 75 height 8
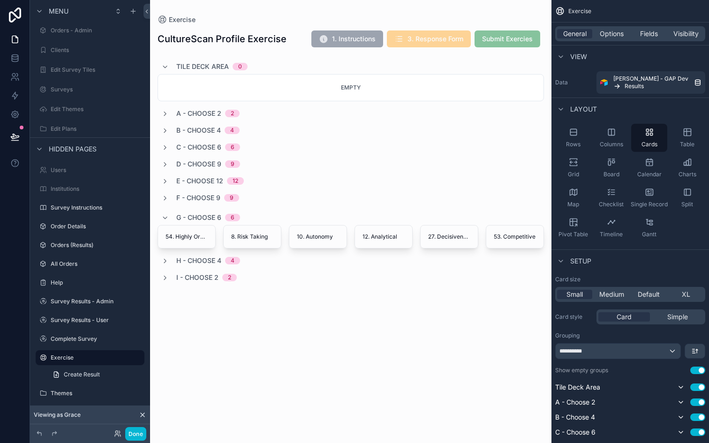
click at [255, 288] on div "scrollable content" at bounding box center [350, 156] width 401 height 312
click at [166, 113] on icon "scrollable content" at bounding box center [165, 114] width 8 height 8
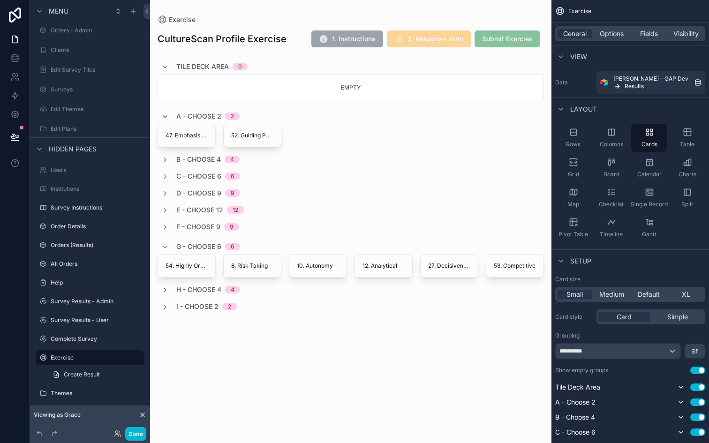
click at [166, 113] on icon "scrollable content" at bounding box center [165, 117] width 8 height 8
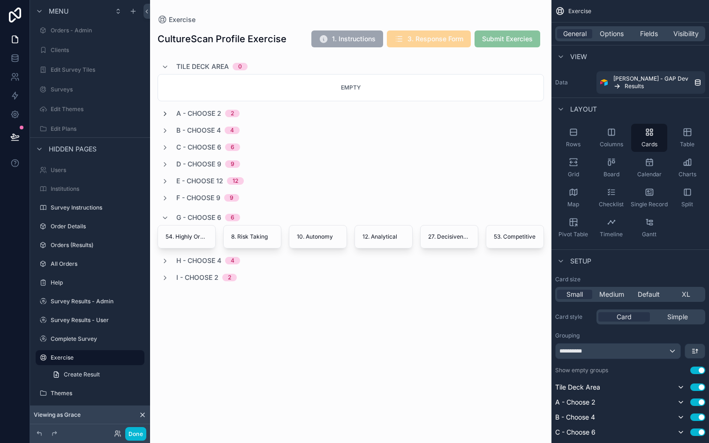
click at [166, 113] on icon "scrollable content" at bounding box center [165, 114] width 8 height 8
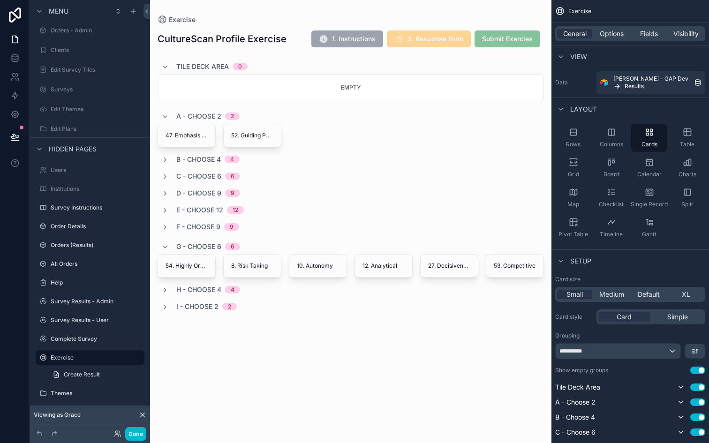
click at [336, 160] on div "B - Choose 4 4" at bounding box center [351, 159] width 386 height 9
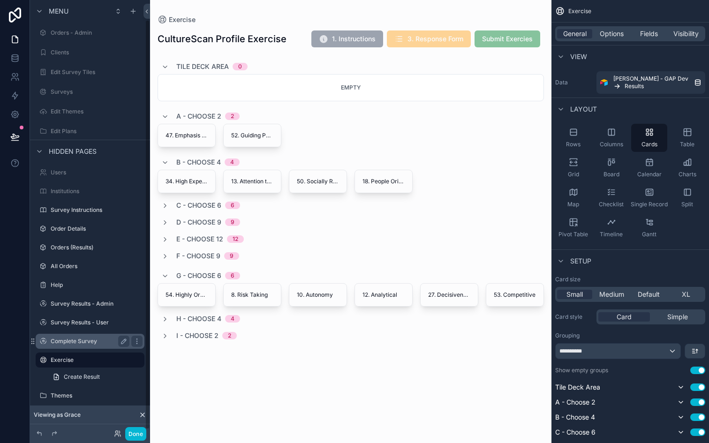
click at [75, 333] on div "Complete Survey" at bounding box center [90, 341] width 120 height 17
click at [75, 341] on label "Complete Survey" at bounding box center [88, 342] width 75 height 8
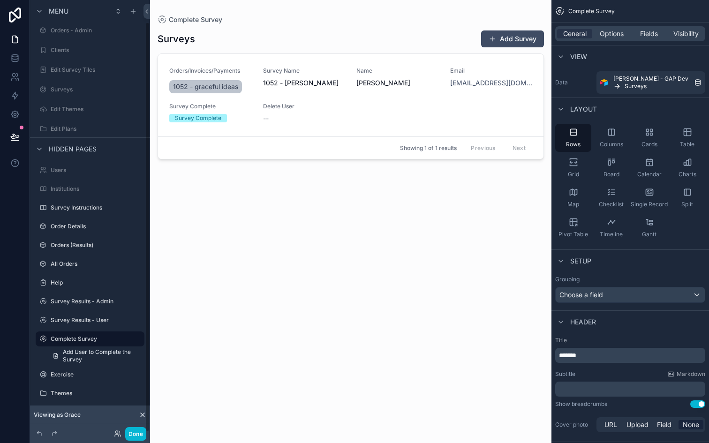
click at [255, 116] on div "scrollable content" at bounding box center [350, 216] width 401 height 432
click at [272, 110] on div "Delete User --" at bounding box center [304, 113] width 83 height 21
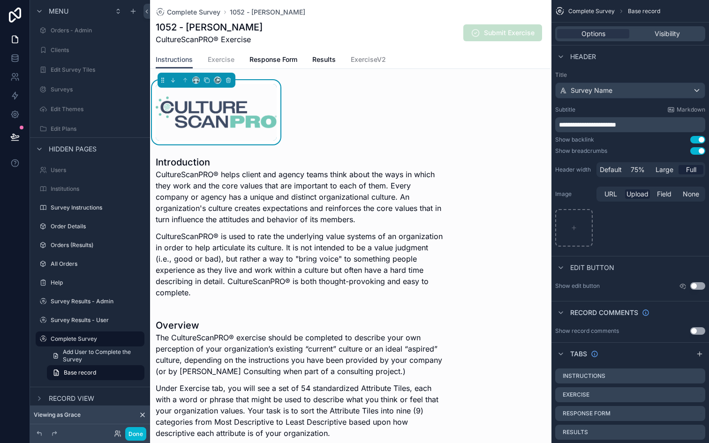
click at [230, 60] on span "Exercise" at bounding box center [221, 59] width 27 height 9
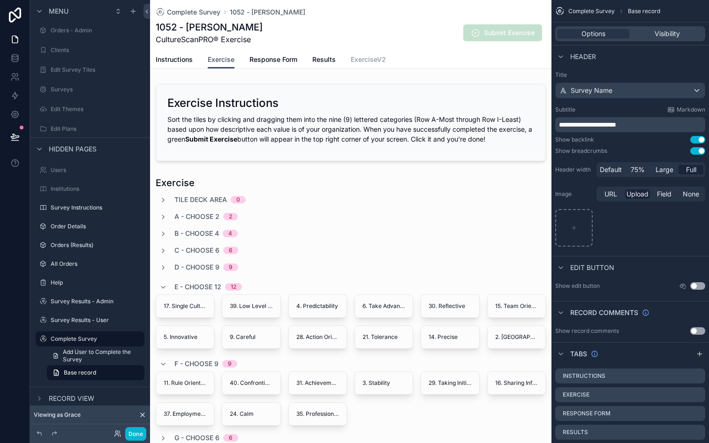
click at [366, 60] on span "ExerciseV2" at bounding box center [368, 59] width 35 height 9
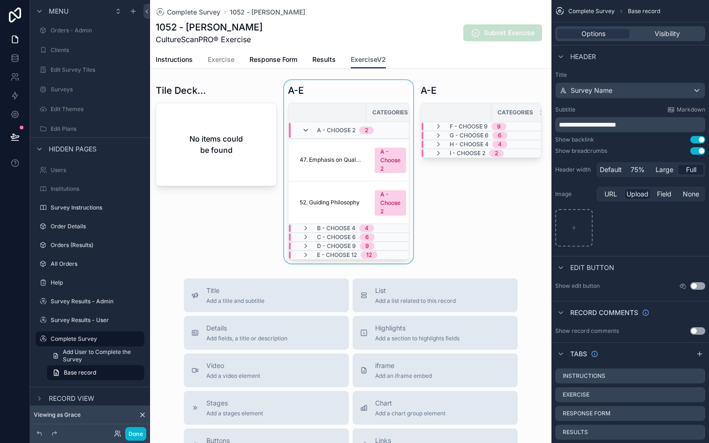
click at [303, 132] on icon "scrollable content" at bounding box center [306, 131] width 8 height 8
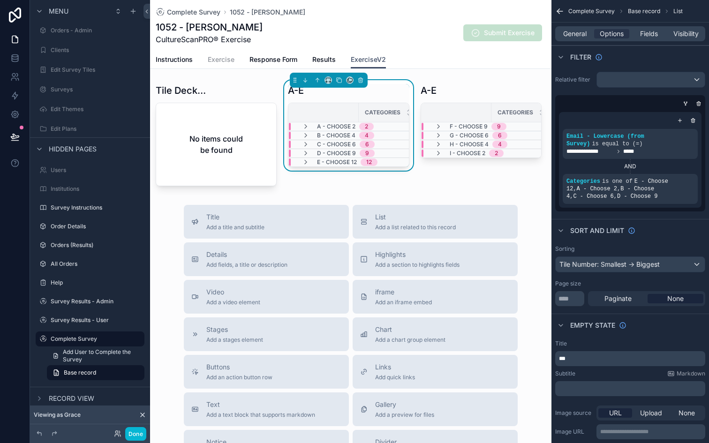
click at [223, 64] on link "Exercise" at bounding box center [221, 60] width 27 height 19
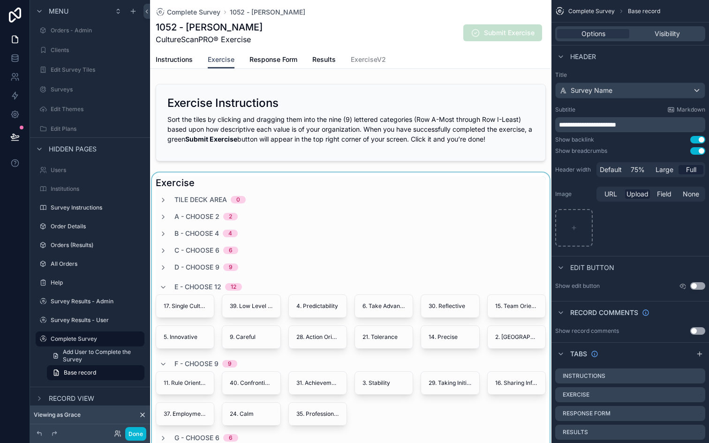
drag, startPoint x: 250, startPoint y: 314, endPoint x: 247, endPoint y: 321, distance: 8.2
click at [247, 321] on div "scrollable content" at bounding box center [350, 370] width 401 height 395
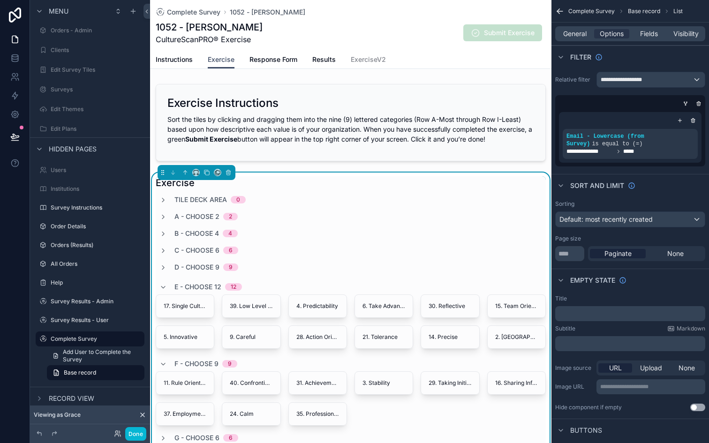
click at [373, 49] on div "Complete Survey 1052 - [PERSON_NAME] 1052 - [PERSON_NAME] CultureScanPRO® Exerc…" at bounding box center [351, 25] width 390 height 51
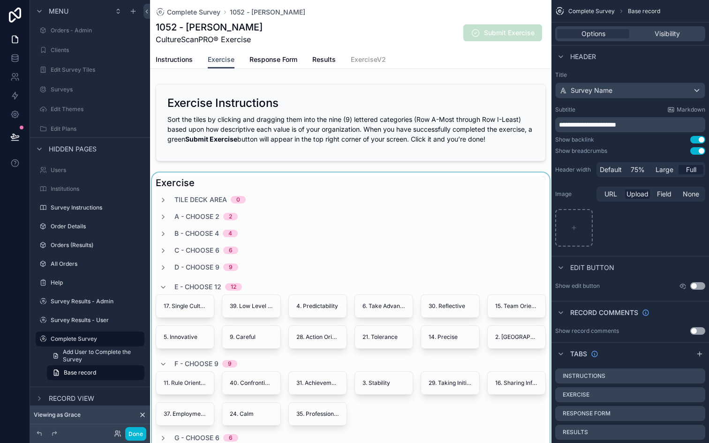
click at [369, 56] on span "ExerciseV2" at bounding box center [368, 59] width 35 height 9
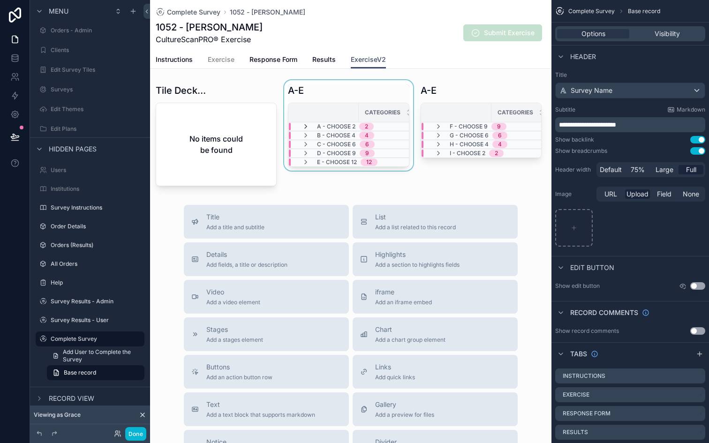
click at [305, 129] on icon "scrollable content" at bounding box center [306, 127] width 8 height 8
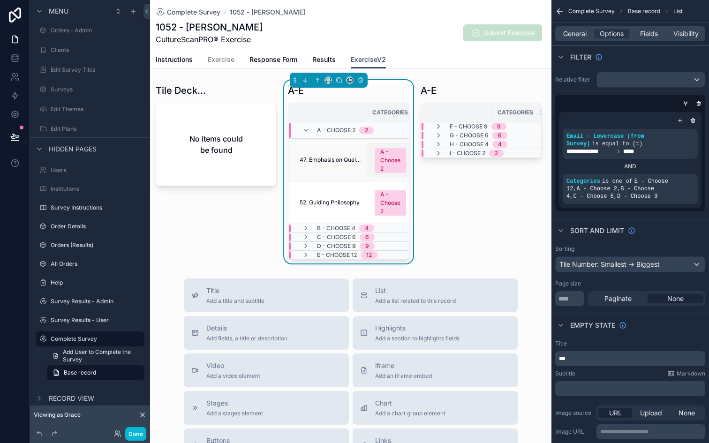
click at [385, 158] on div "A - Choose 2" at bounding box center [390, 160] width 20 height 25
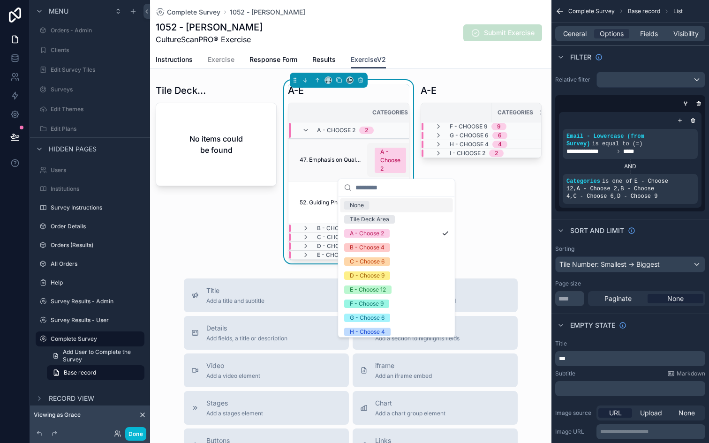
click at [385, 158] on div "A - Choose 2" at bounding box center [390, 160] width 20 height 25
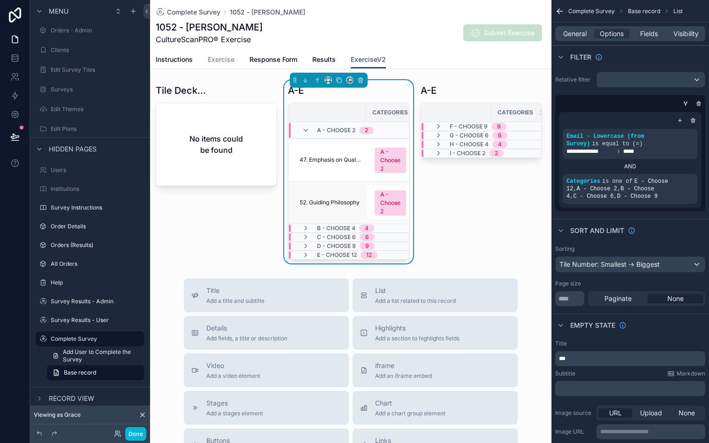
scroll to position [0, 0]
click at [18, 61] on icon at bounding box center [14, 57] width 9 height 9
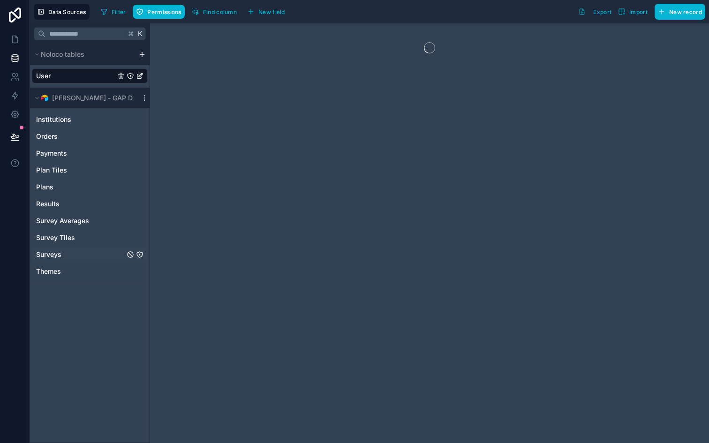
click at [58, 255] on span "Surveys" at bounding box center [48, 254] width 25 height 9
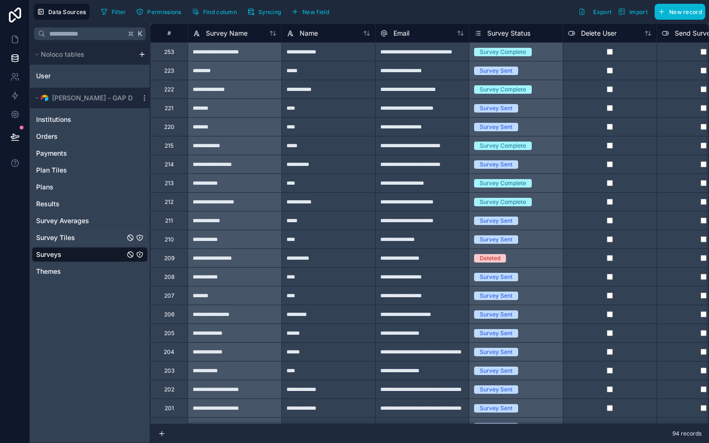
click at [58, 238] on span "Survey Tiles" at bounding box center [55, 237] width 39 height 9
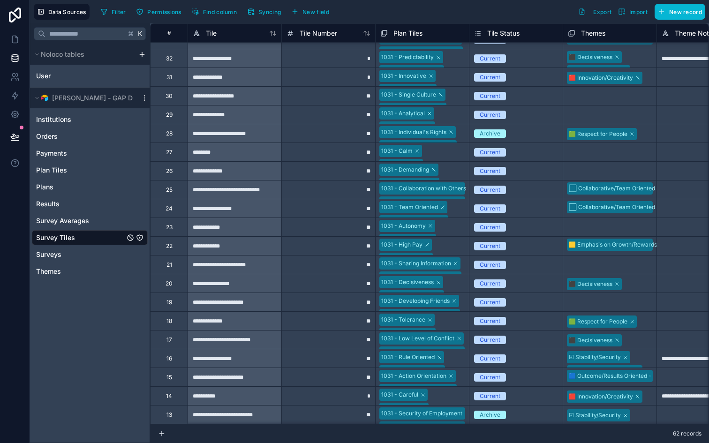
scroll to position [530, 0]
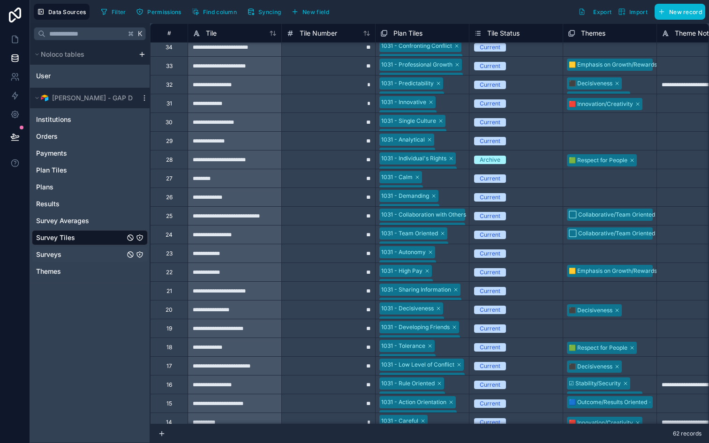
click at [55, 254] on span "Surveys" at bounding box center [48, 254] width 25 height 9
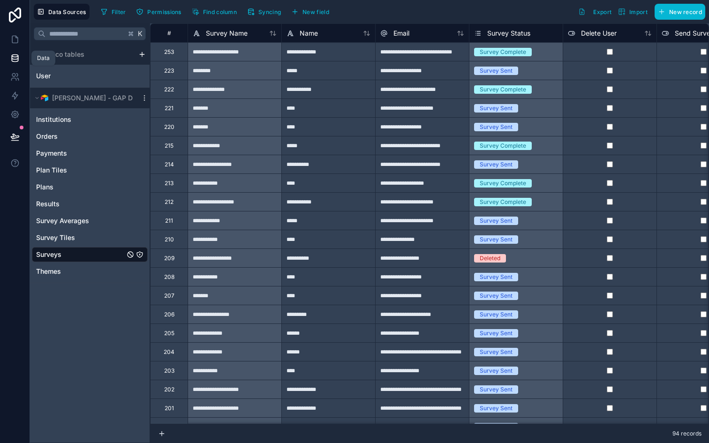
click at [11, 61] on icon at bounding box center [14, 57] width 9 height 9
click at [11, 45] on link at bounding box center [15, 39] width 30 height 19
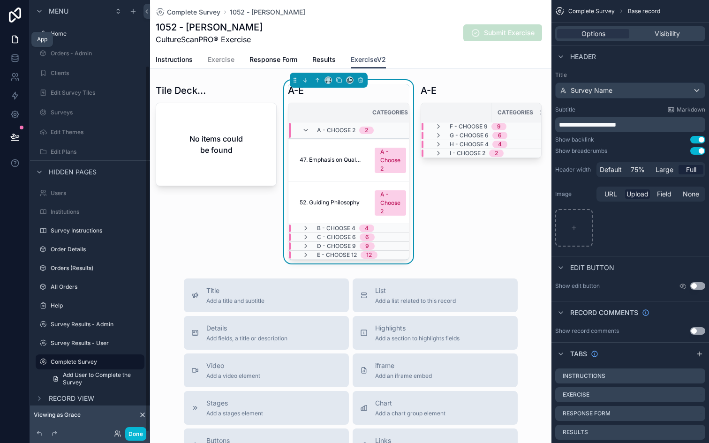
scroll to position [77, 0]
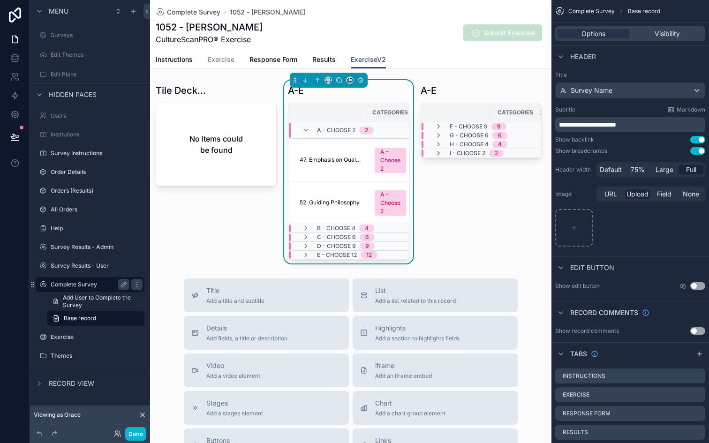
click at [75, 286] on label "Complete Survey" at bounding box center [88, 285] width 75 height 8
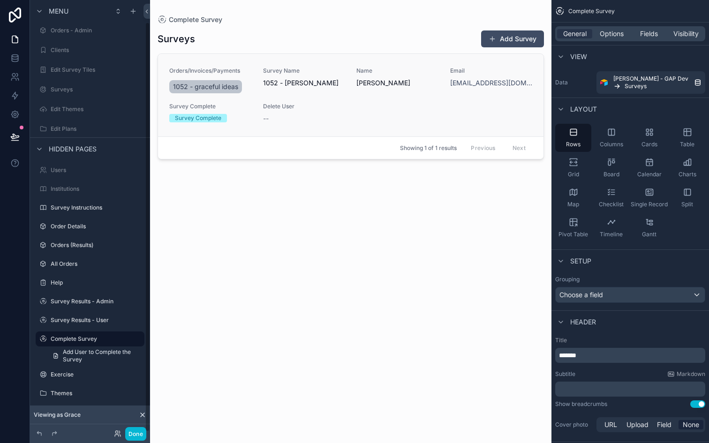
scroll to position [23, 0]
click at [71, 338] on label "Complete Survey" at bounding box center [88, 339] width 75 height 8
click at [75, 351] on span "Add User to Complete the Survey" at bounding box center [101, 355] width 76 height 15
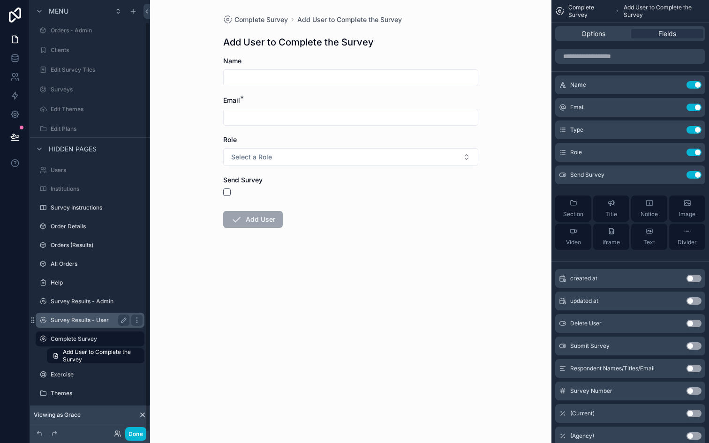
click at [82, 320] on label "Survey Results - User" at bounding box center [88, 320] width 75 height 8
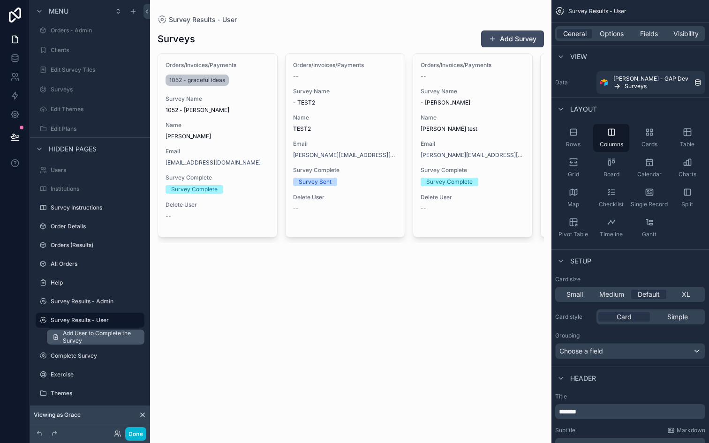
click at [77, 339] on span "Add User to Complete the Survey" at bounding box center [101, 337] width 76 height 15
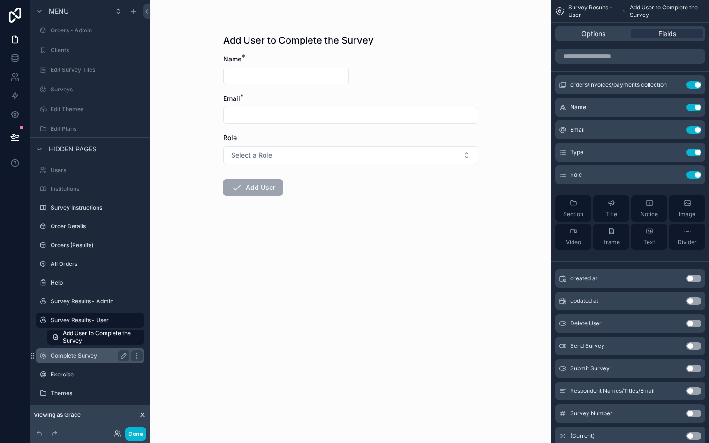
click at [68, 354] on label "Complete Survey" at bounding box center [88, 356] width 75 height 8
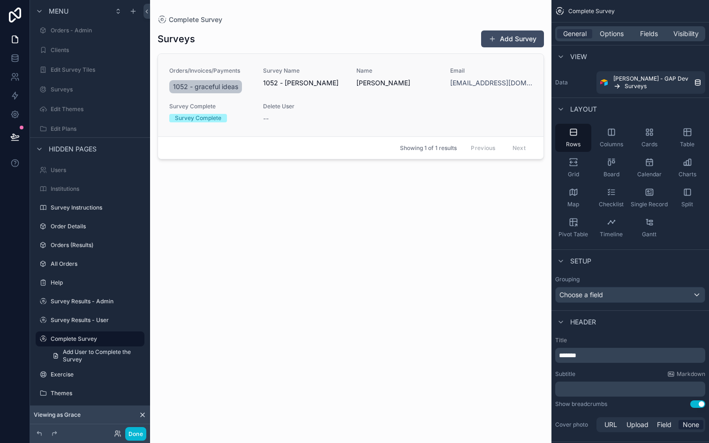
click at [273, 105] on span "Delete User" at bounding box center [304, 107] width 83 height 8
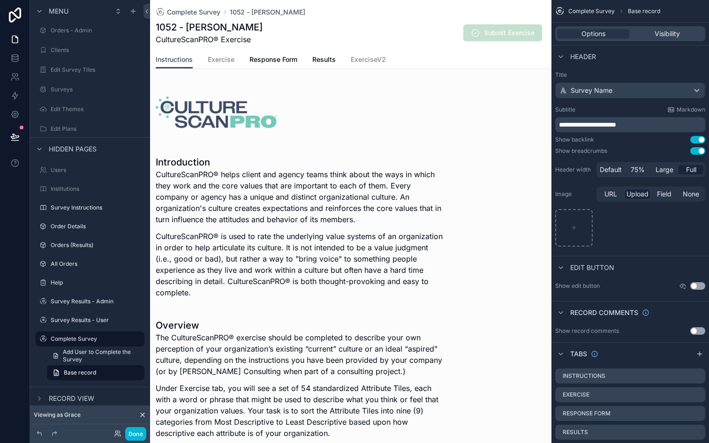
click at [406, 56] on div "Instructions Exercise Response Form Results ExerciseV2" at bounding box center [351, 60] width 390 height 18
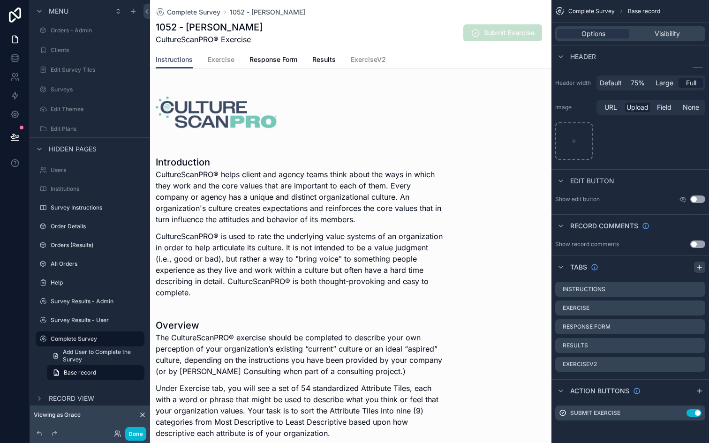
click at [702, 268] on icon "scrollable content" at bounding box center [700, 267] width 8 height 8
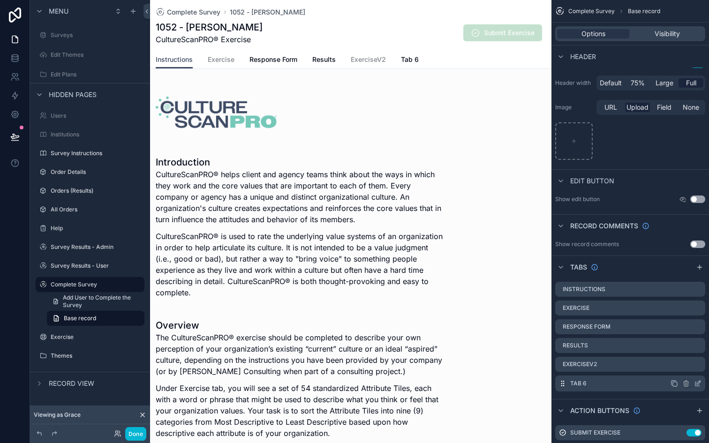
click at [697, 382] on icon "scrollable content" at bounding box center [698, 384] width 8 height 8
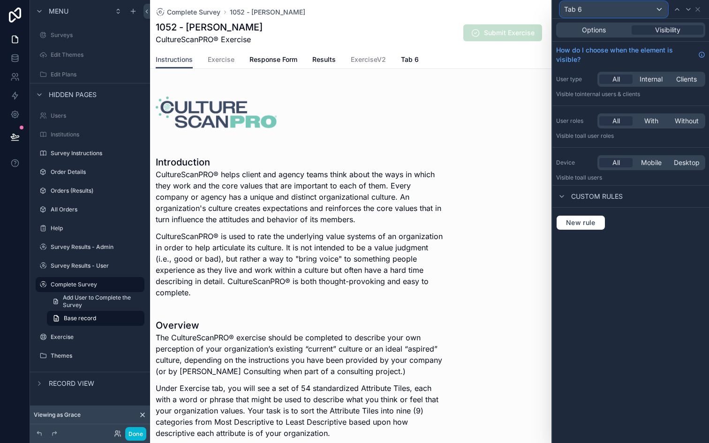
click at [586, 3] on div "Tab 6" at bounding box center [613, 9] width 107 height 15
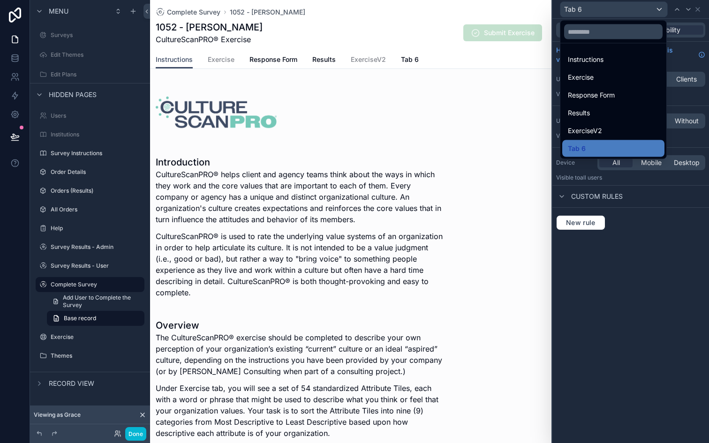
click at [586, 5] on div at bounding box center [630, 221] width 157 height 443
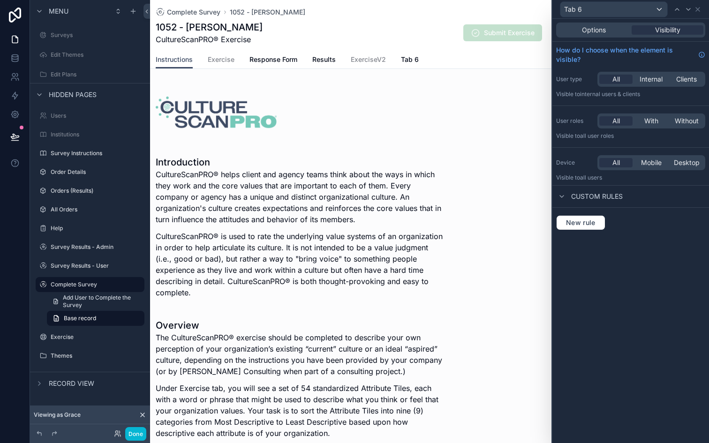
click at [636, 276] on div "Options Visibility How do I choose when the element is visible? User type All I…" at bounding box center [630, 231] width 157 height 424
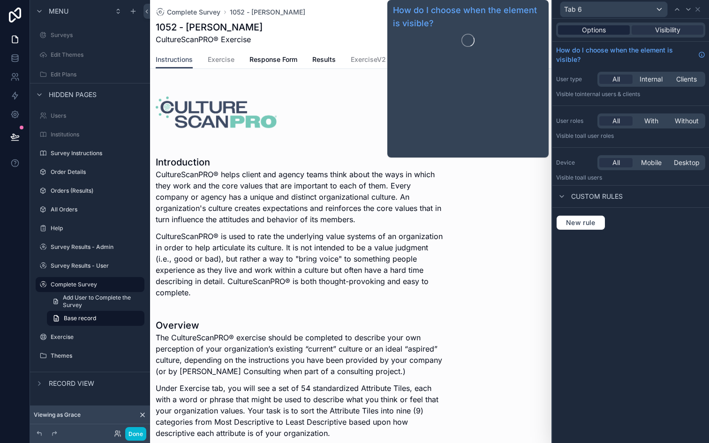
click at [595, 29] on span "Options" at bounding box center [594, 29] width 24 height 9
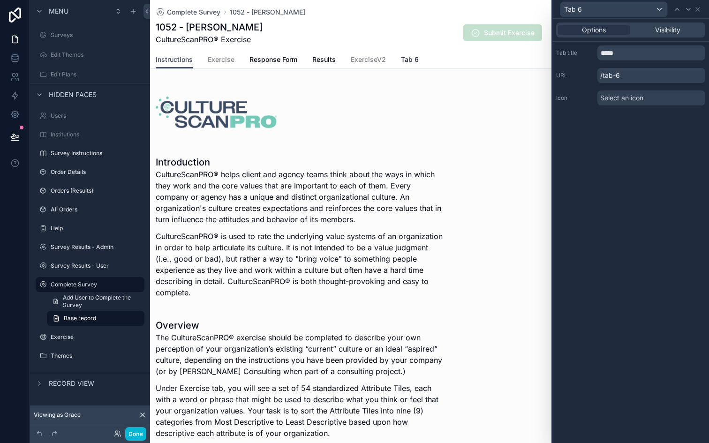
click at [401, 64] on span "Tab 6" at bounding box center [410, 59] width 18 height 9
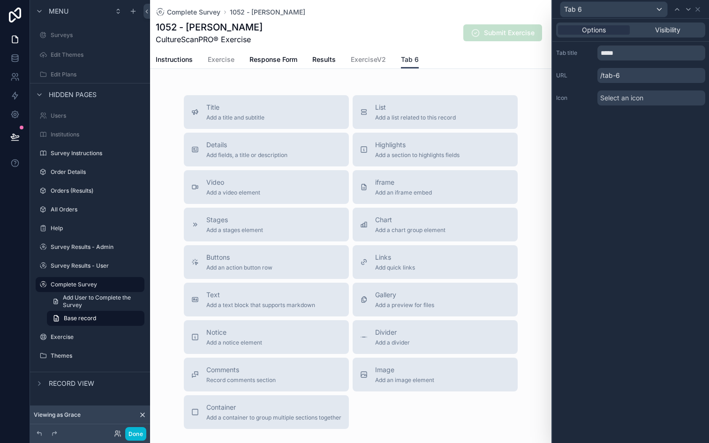
click at [408, 63] on span "Tab 6" at bounding box center [410, 59] width 18 height 9
click at [622, 54] on input "*****" at bounding box center [651, 52] width 108 height 15
type input "****"
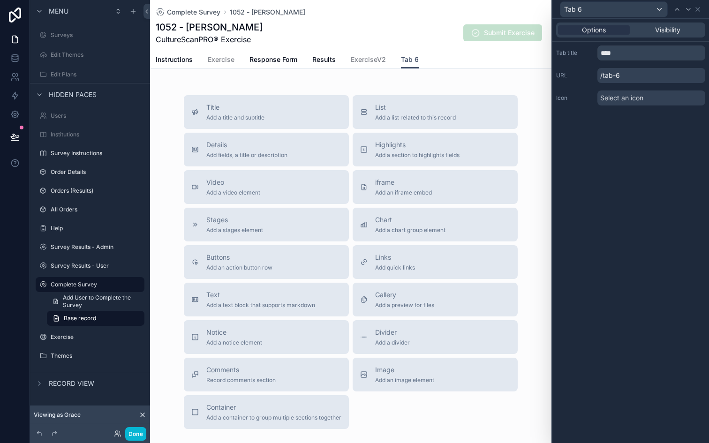
click at [657, 35] on div "Options Visibility" at bounding box center [630, 30] width 149 height 15
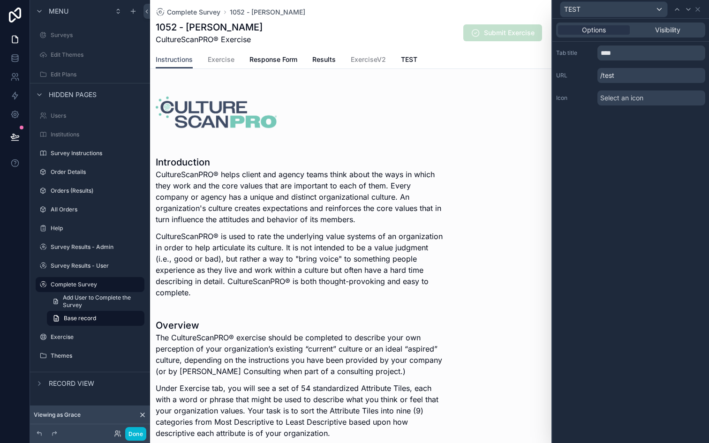
click at [659, 39] on div "Options Visibility" at bounding box center [630, 30] width 157 height 23
click at [658, 34] on span "Visibility" at bounding box center [667, 29] width 25 height 9
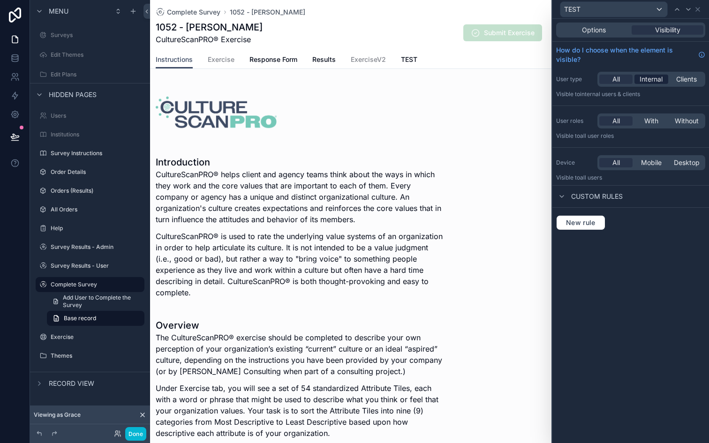
click at [659, 81] on span "Internal" at bounding box center [650, 79] width 23 height 9
click at [597, 31] on span "Options" at bounding box center [594, 29] width 24 height 9
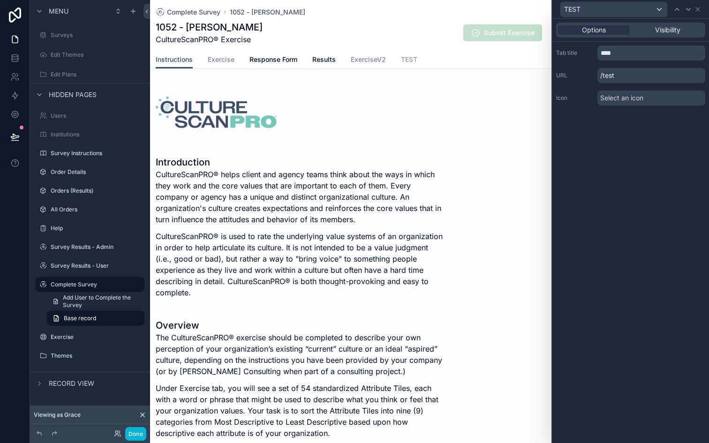
click at [408, 60] on span "TEST" at bounding box center [409, 59] width 16 height 9
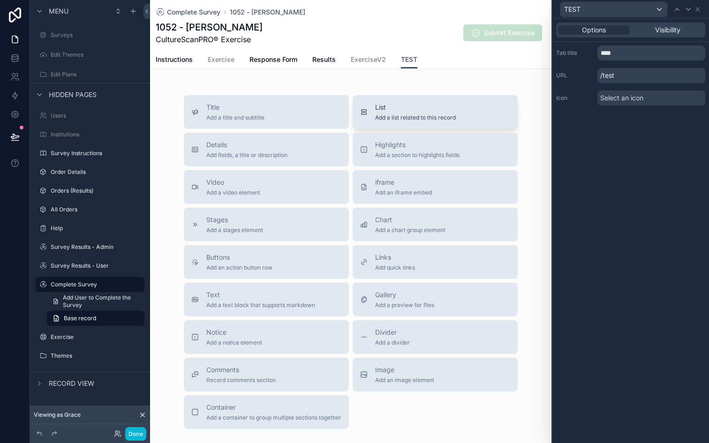
click at [380, 120] on span "Add a list related to this record" at bounding box center [415, 118] width 81 height 8
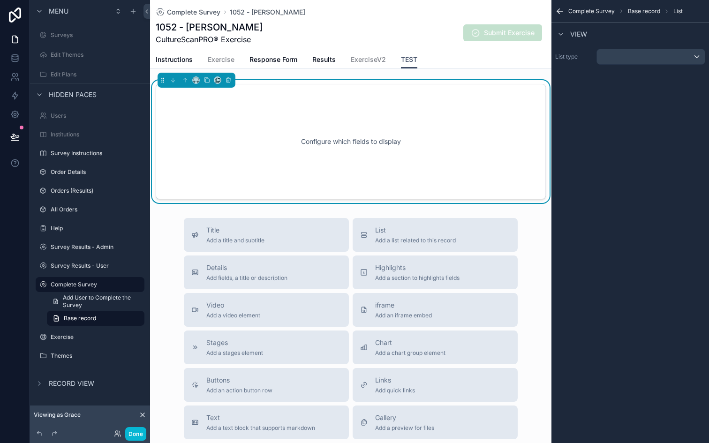
click at [367, 125] on div "Configure which fields to display" at bounding box center [350, 141] width 359 height 84
click at [614, 60] on div "scrollable content" at bounding box center [651, 56] width 108 height 15
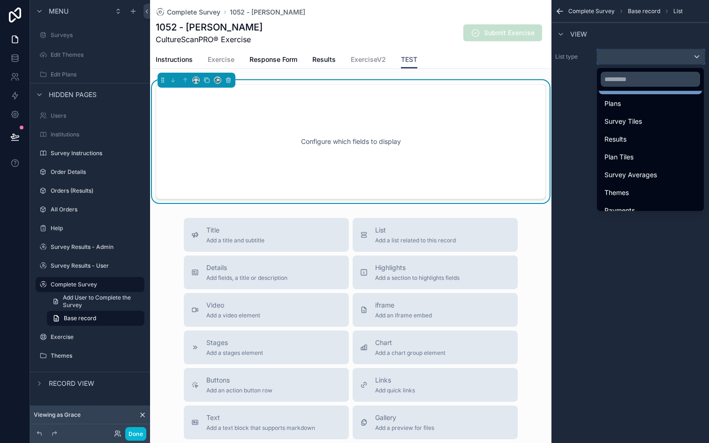
scroll to position [109, 0]
click at [617, 130] on span "Results" at bounding box center [615, 132] width 22 height 11
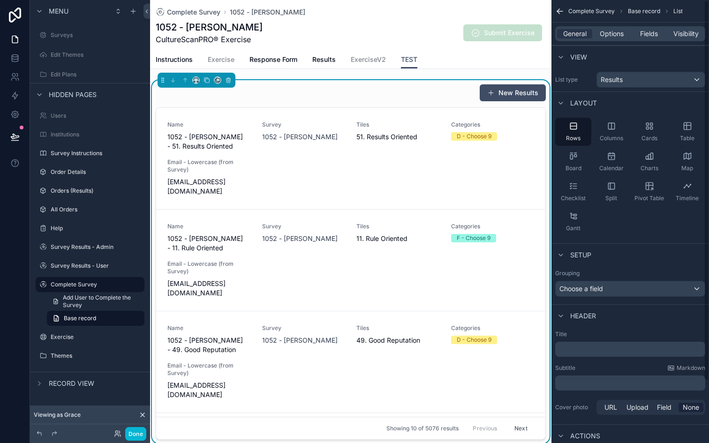
click at [623, 103] on div "Layout" at bounding box center [630, 102] width 158 height 23
click at [352, 172] on div "Name 1052 - [PERSON_NAME] - 51. Results Oriented Survey 1052 - [PERSON_NAME] Ti…" at bounding box center [350, 158] width 367 height 75
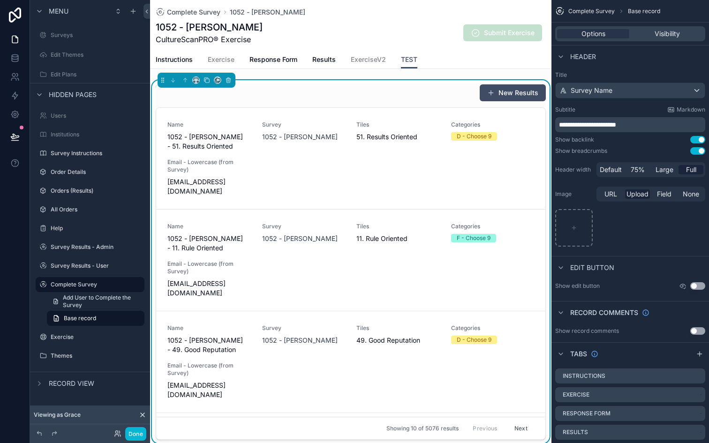
click at [277, 85] on div "New Results" at bounding box center [351, 93] width 390 height 18
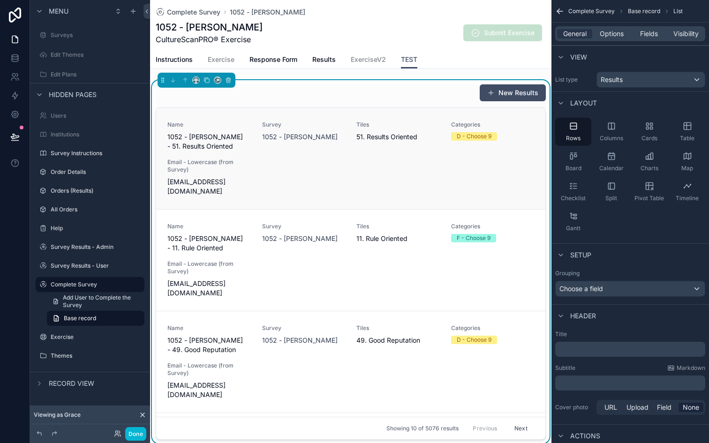
scroll to position [10, 0]
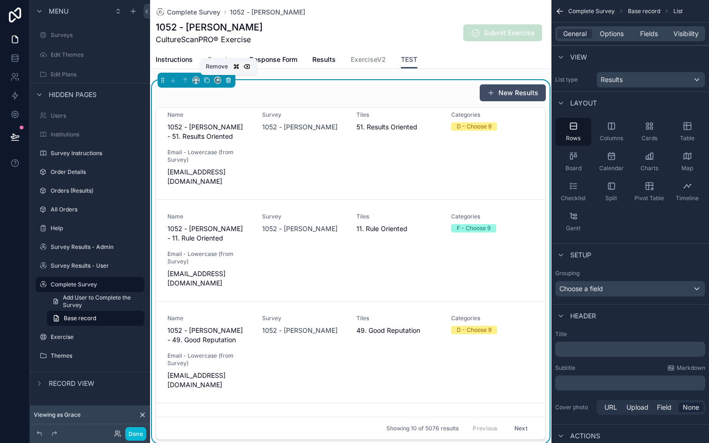
click at [231, 78] on icon "scrollable content" at bounding box center [228, 80] width 7 height 7
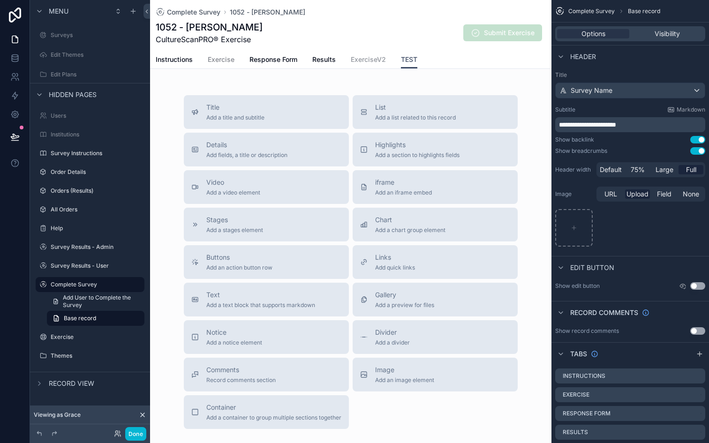
click at [369, 53] on link "ExerciseV2" at bounding box center [368, 60] width 35 height 19
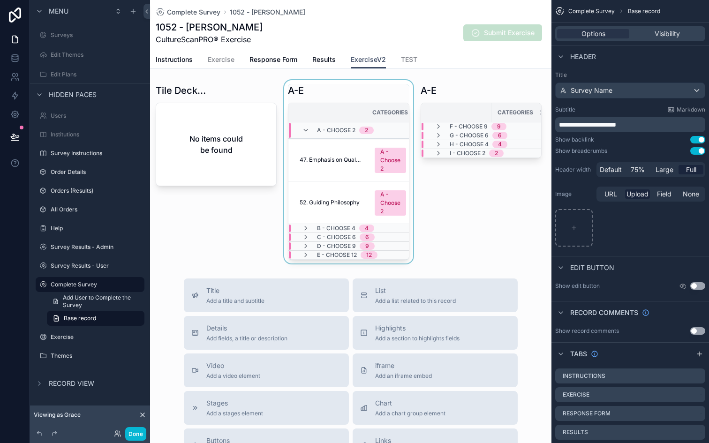
click at [360, 86] on div "scrollable content" at bounding box center [348, 171] width 132 height 183
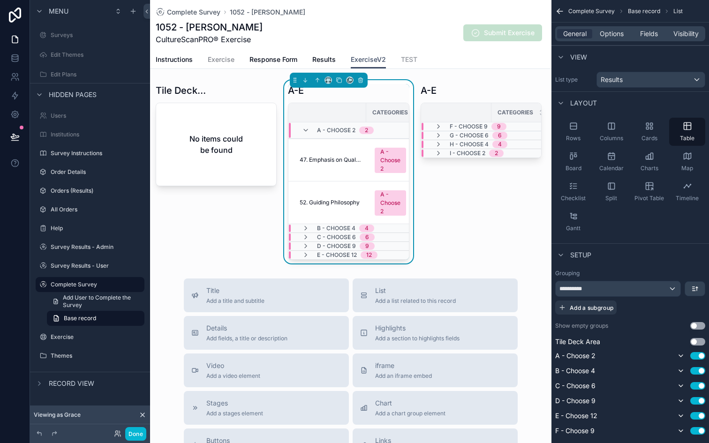
click at [411, 62] on span "TEST" at bounding box center [409, 59] width 16 height 9
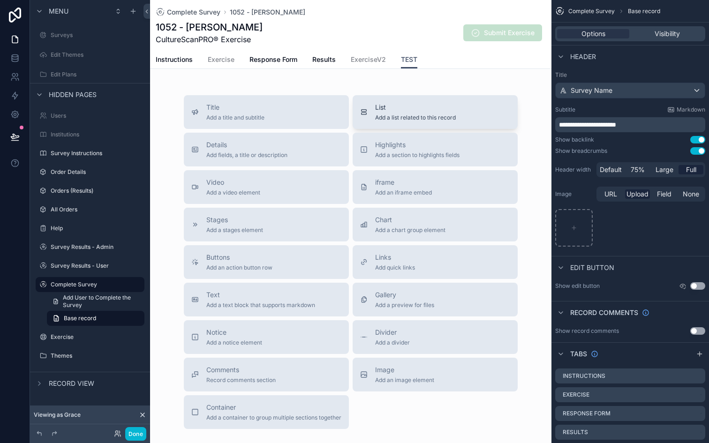
click at [414, 106] on span "List" at bounding box center [415, 107] width 81 height 9
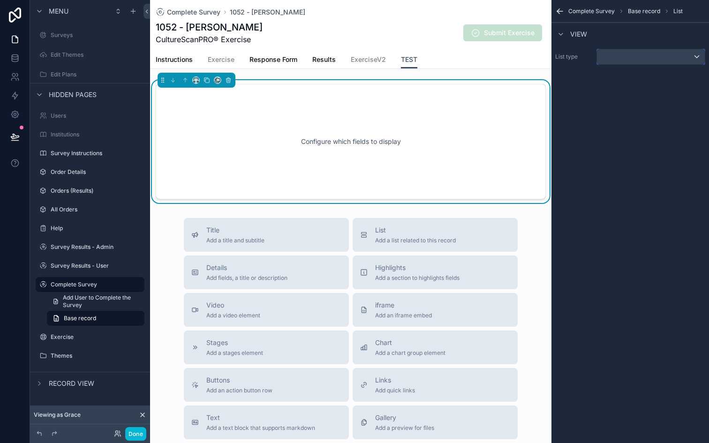
click at [612, 54] on div "scrollable content" at bounding box center [651, 56] width 108 height 15
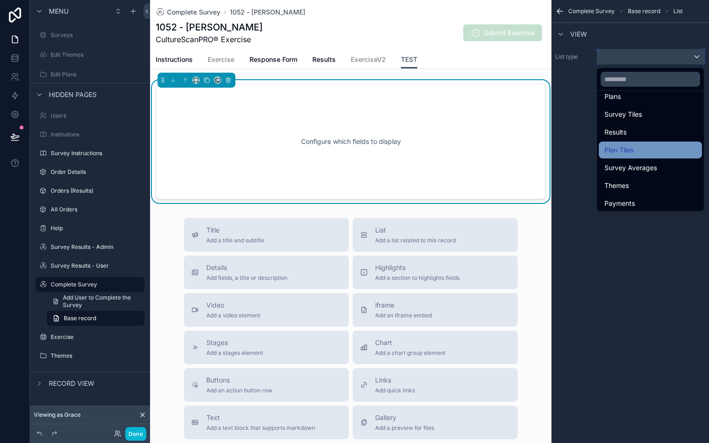
scroll to position [113, 0]
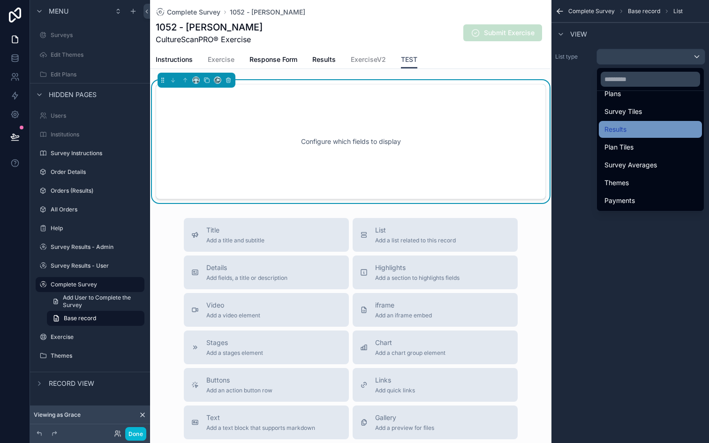
click at [621, 130] on span "Results" at bounding box center [615, 129] width 22 height 11
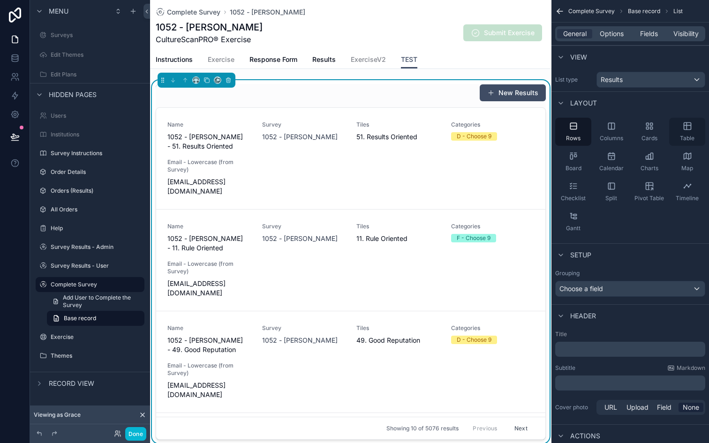
click at [683, 129] on icon "scrollable content" at bounding box center [686, 126] width 7 height 7
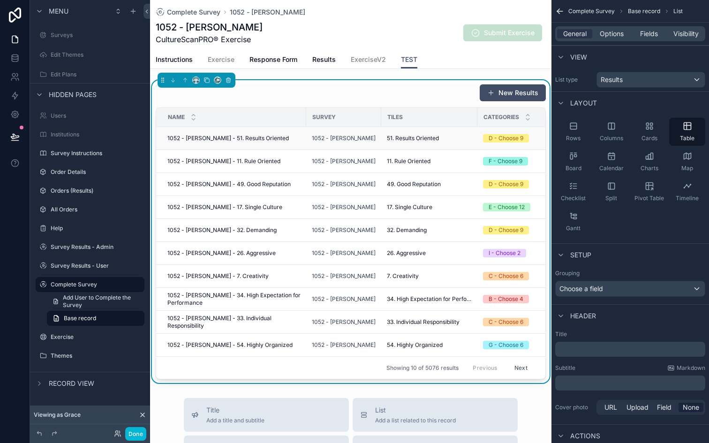
scroll to position [0, 15]
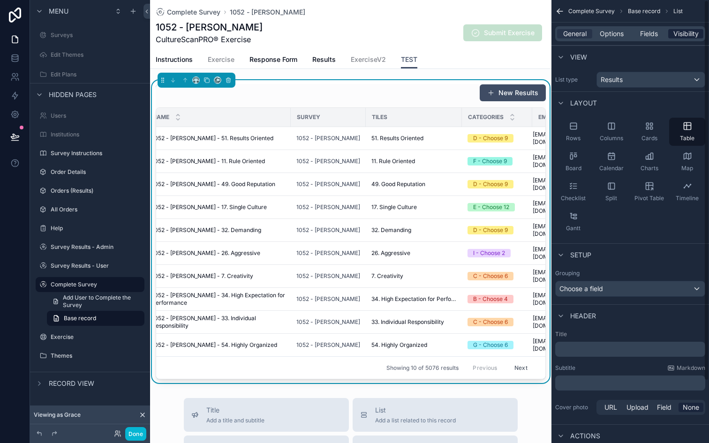
click at [681, 35] on span "Visibility" at bounding box center [685, 33] width 25 height 9
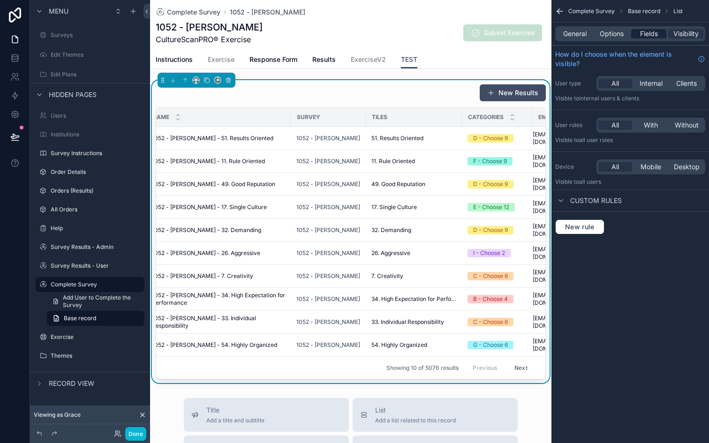
click at [655, 34] on span "Fields" at bounding box center [649, 33] width 18 height 9
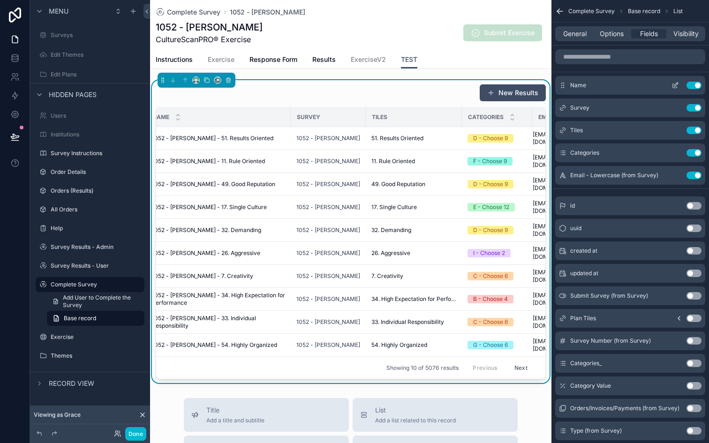
click at [698, 87] on button "Use setting" at bounding box center [693, 86] width 15 height 8
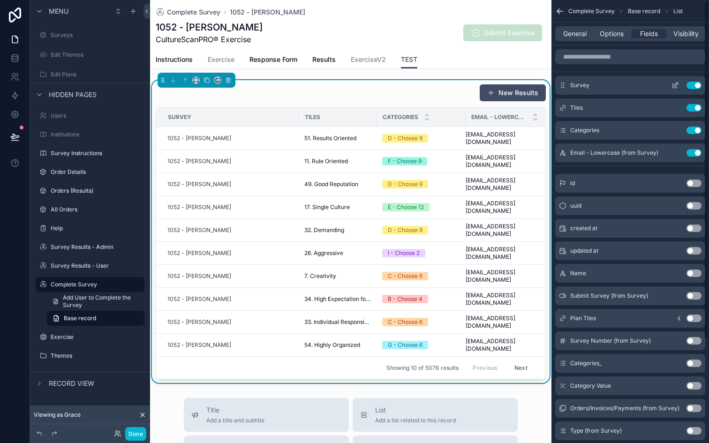
click at [695, 85] on button "Use setting" at bounding box center [693, 86] width 15 height 8
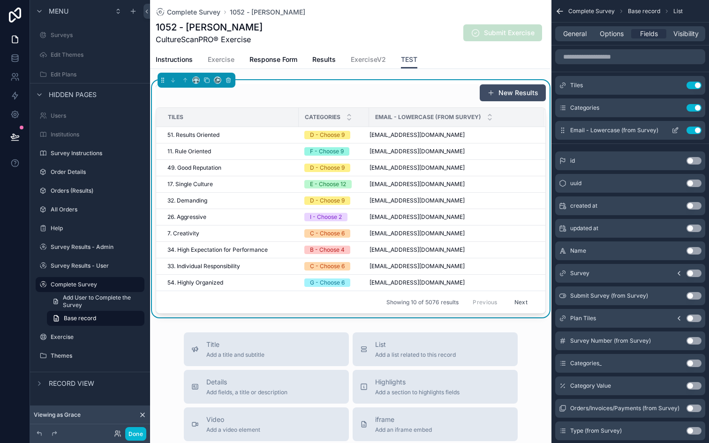
click at [694, 127] on button "Use setting" at bounding box center [693, 131] width 15 height 8
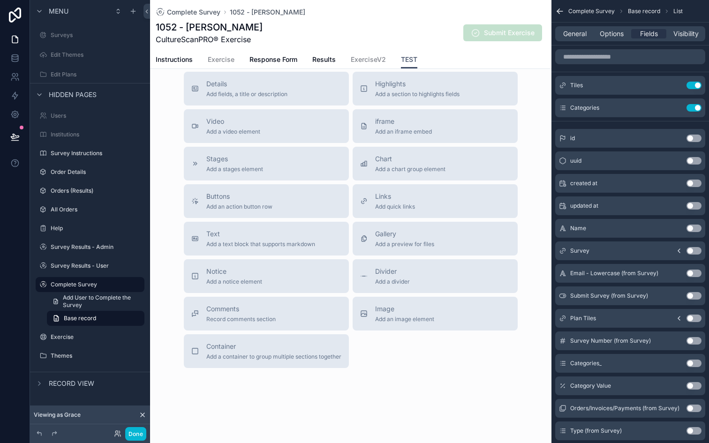
scroll to position [0, 0]
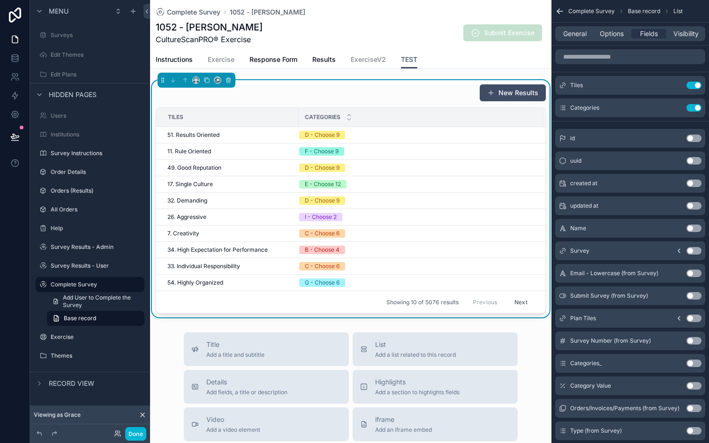
click at [394, 118] on div "Categories" at bounding box center [421, 117] width 245 height 18
click at [576, 32] on span "General" at bounding box center [574, 33] width 23 height 9
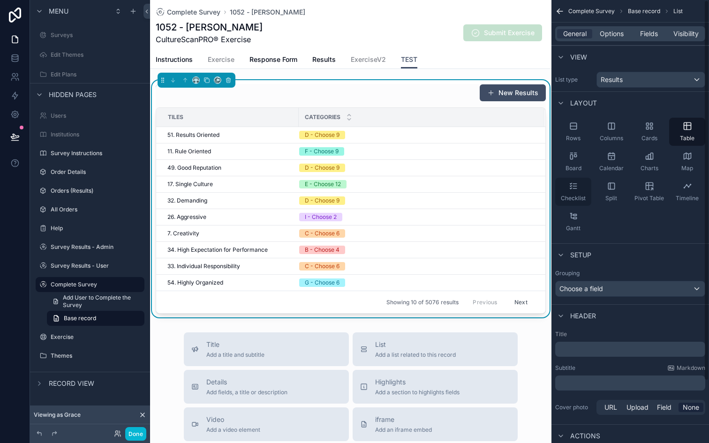
click at [572, 190] on icon "scrollable content" at bounding box center [573, 185] width 9 height 9
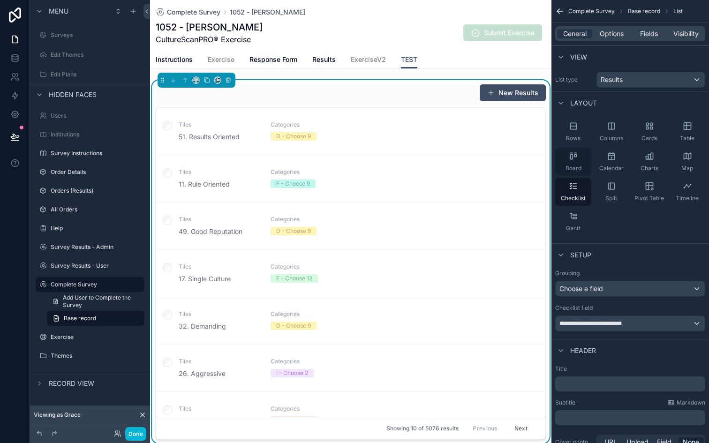
click at [573, 165] on span "Board" at bounding box center [573, 169] width 16 height 8
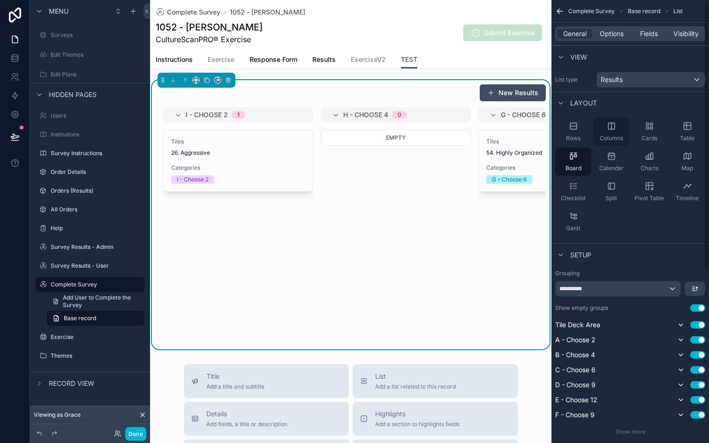
click at [603, 125] on div "Columns" at bounding box center [611, 132] width 36 height 28
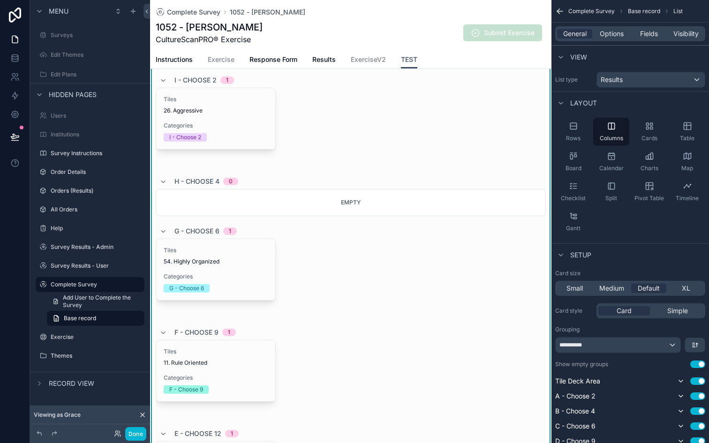
scroll to position [30, 0]
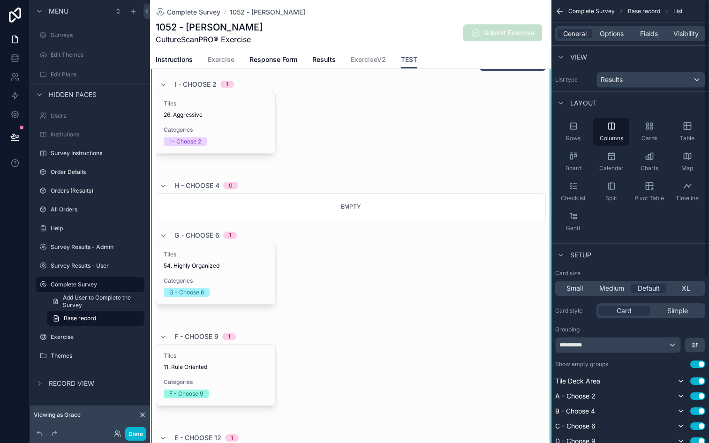
click at [560, 11] on icon "scrollable content" at bounding box center [560, 11] width 6 height 0
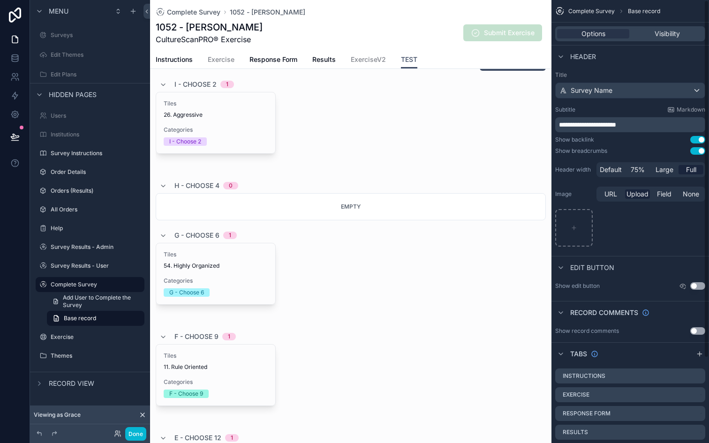
click at [557, 17] on div "Complete Survey Base record" at bounding box center [630, 11] width 158 height 23
click at [404, 62] on span "TEST" at bounding box center [409, 59] width 16 height 9
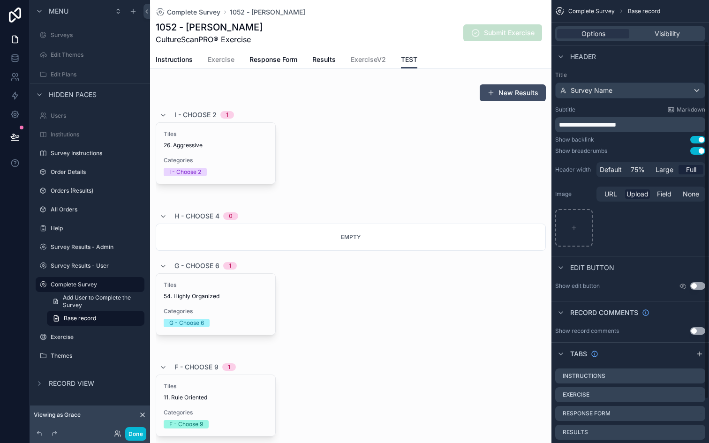
scroll to position [105, 0]
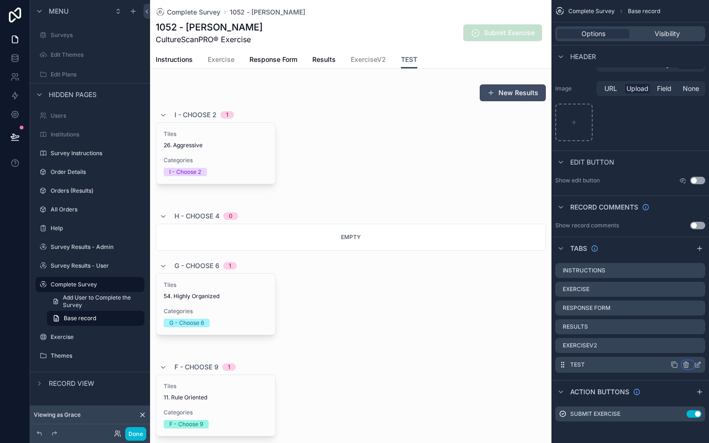
click at [689, 364] on icon "scrollable content" at bounding box center [686, 365] width 8 height 8
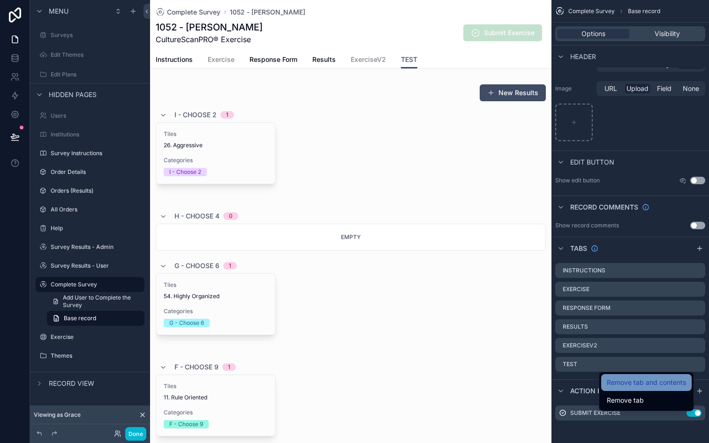
click at [653, 383] on span "Remove tab and contents" at bounding box center [646, 382] width 79 height 11
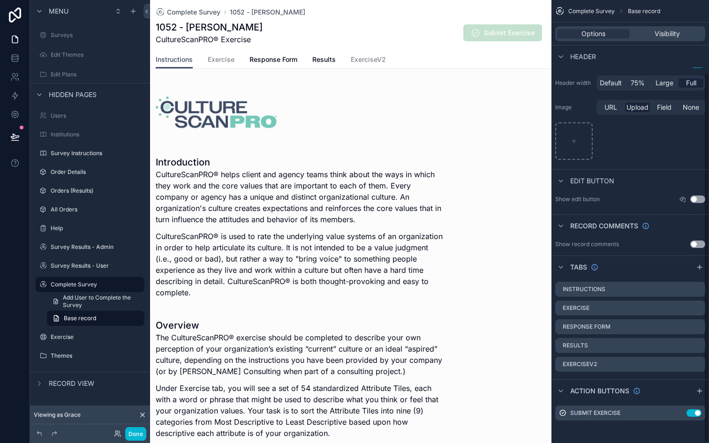
scroll to position [87, 0]
click at [261, 62] on span "Response Form" at bounding box center [273, 59] width 48 height 9
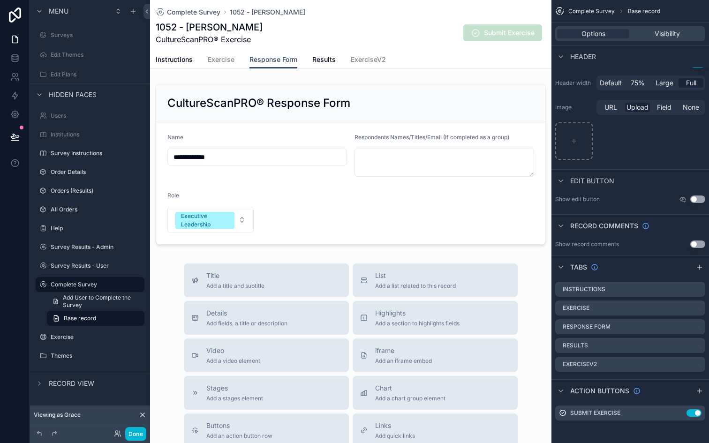
click at [312, 58] on div "Instructions Exercise Response Form Results ExerciseV2" at bounding box center [351, 60] width 390 height 18
click at [325, 60] on span "Results" at bounding box center [323, 59] width 23 height 9
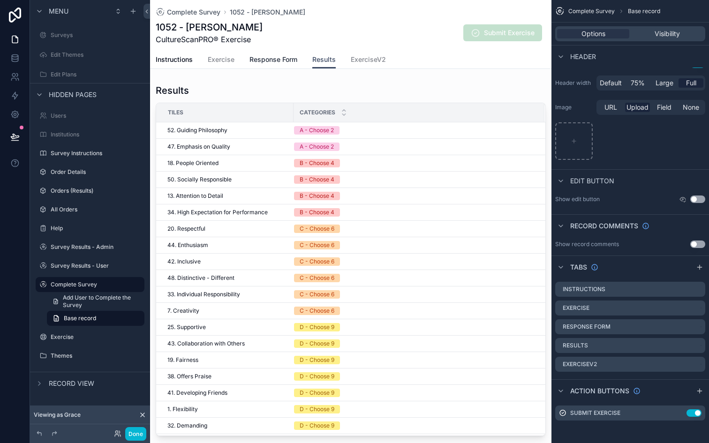
click at [279, 61] on span "Response Form" at bounding box center [273, 59] width 48 height 9
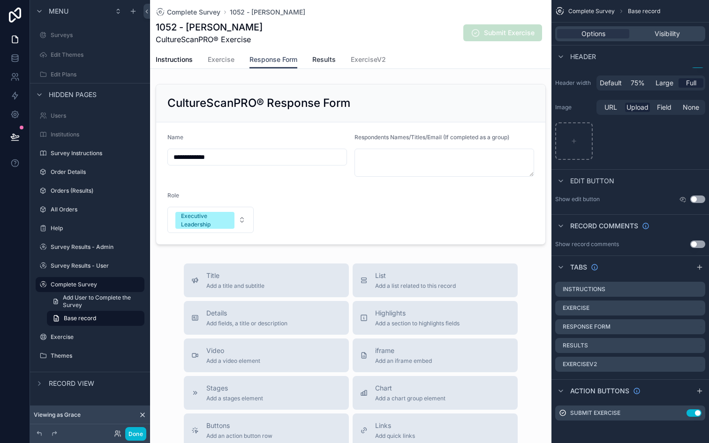
click at [318, 63] on span "Results" at bounding box center [323, 59] width 23 height 9
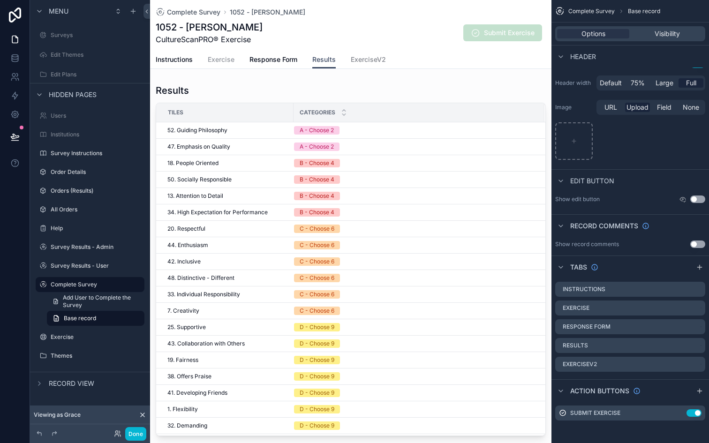
click at [230, 64] on span "Exercise" at bounding box center [221, 59] width 27 height 9
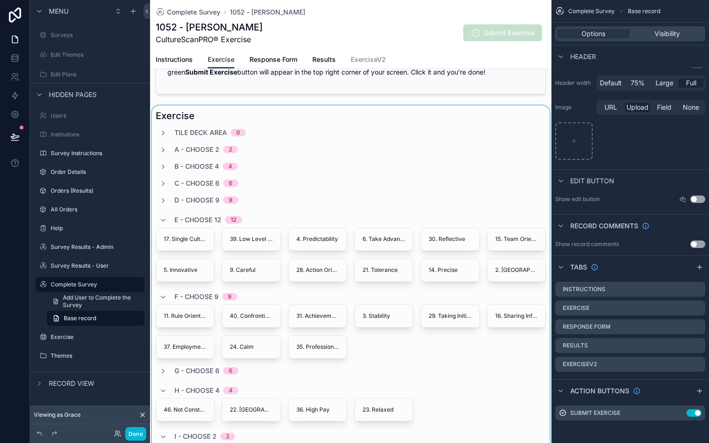
scroll to position [70, 0]
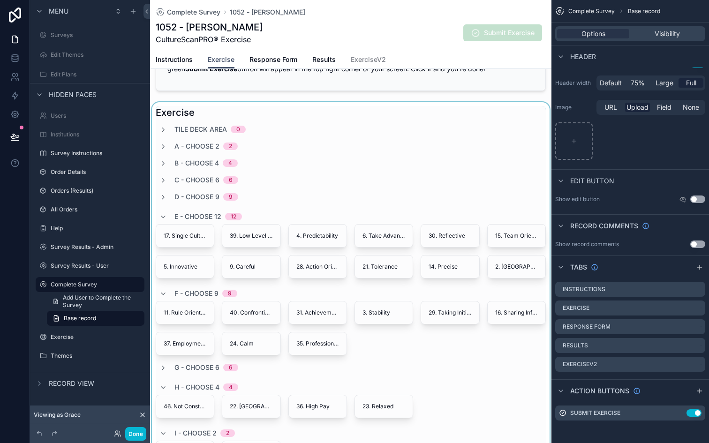
click at [397, 240] on div "scrollable content" at bounding box center [350, 299] width 401 height 395
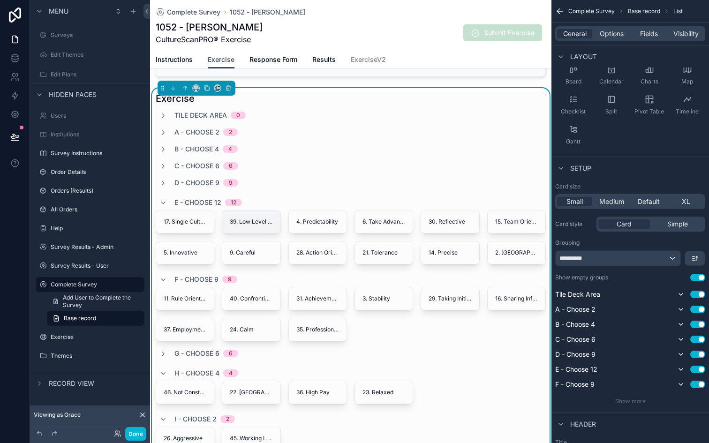
scroll to position [87, 0]
